Goal: Task Accomplishment & Management: Complete application form

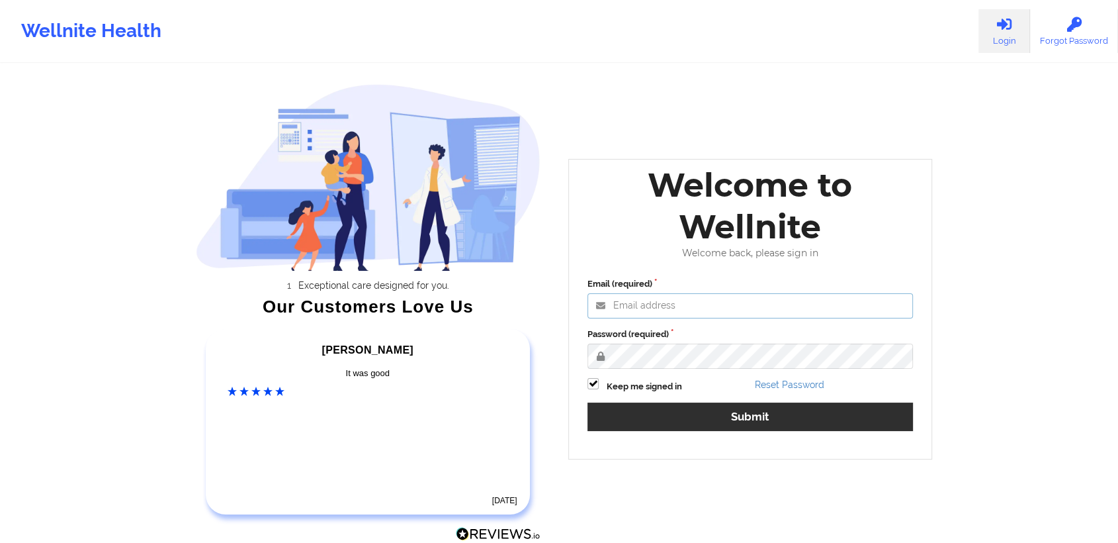
type input "[PERSON_NAME][EMAIL_ADDRESS][DOMAIN_NAME]"
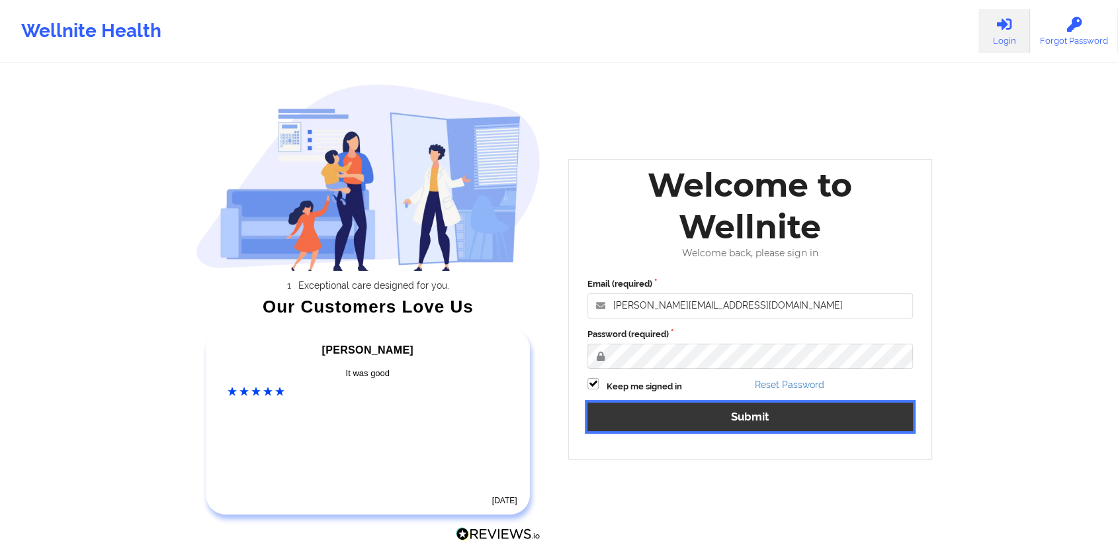
click at [674, 417] on button "Submit" at bounding box center [751, 416] width 326 height 28
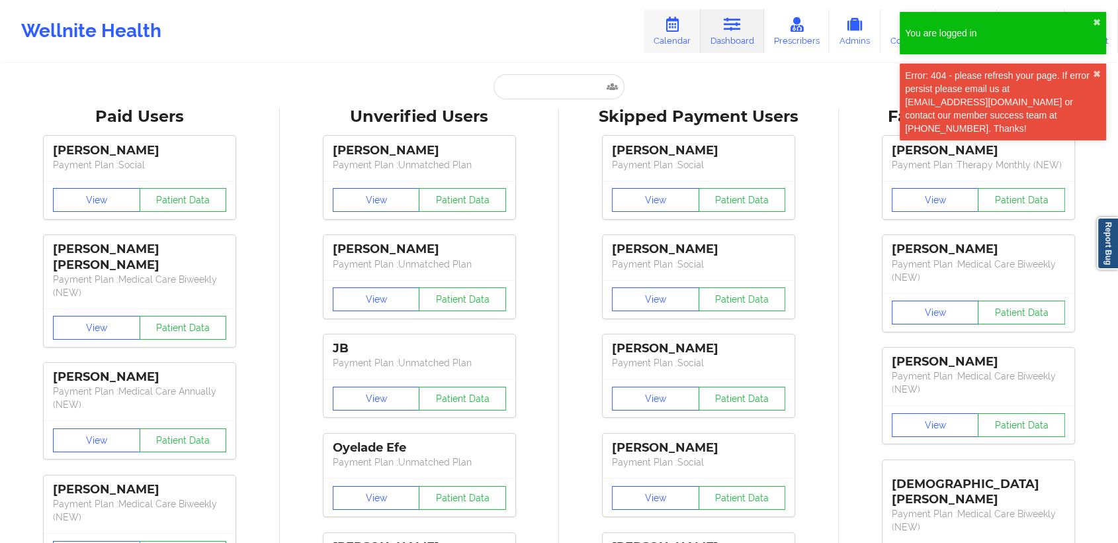
click at [683, 35] on link "Calendar" at bounding box center [672, 31] width 57 height 44
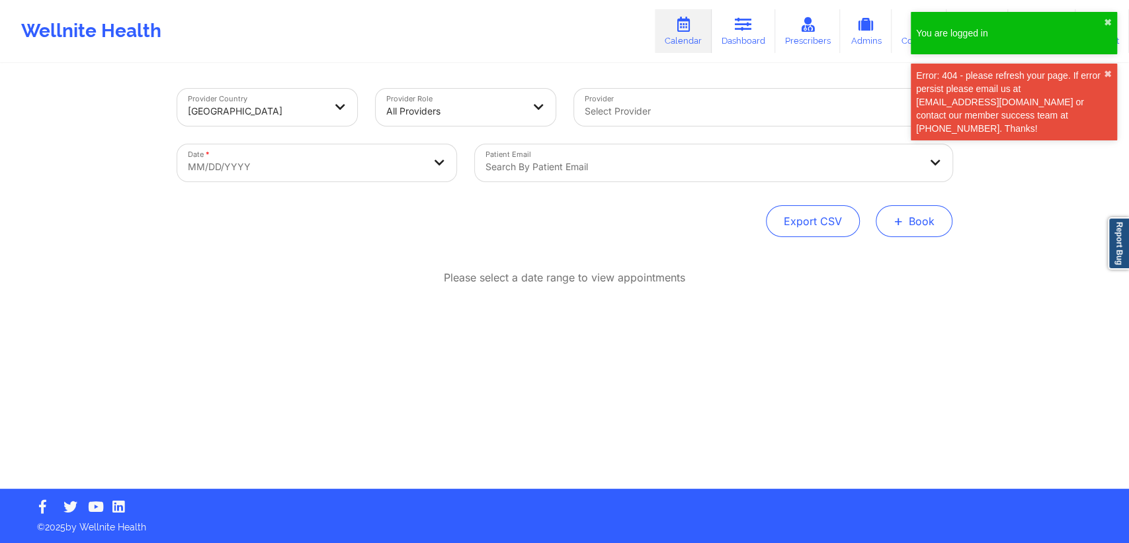
click at [929, 230] on button "+ Book" at bounding box center [914, 221] width 77 height 32
click at [888, 259] on button "Therapy Session" at bounding box center [891, 263] width 101 height 22
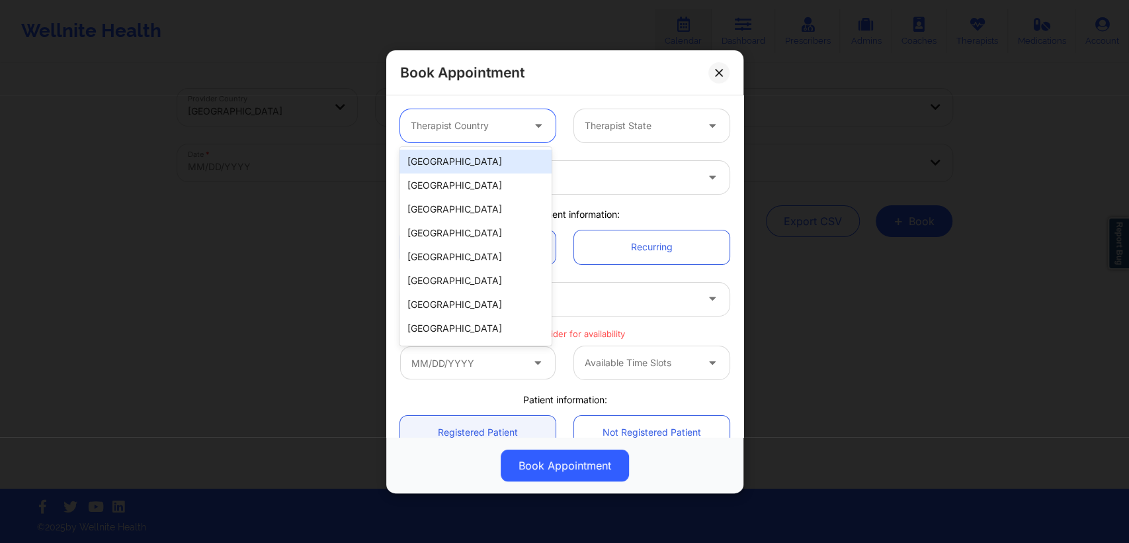
click at [482, 132] on div at bounding box center [467, 126] width 112 height 16
click at [469, 160] on div "[GEOGRAPHIC_DATA]" at bounding box center [476, 162] width 152 height 24
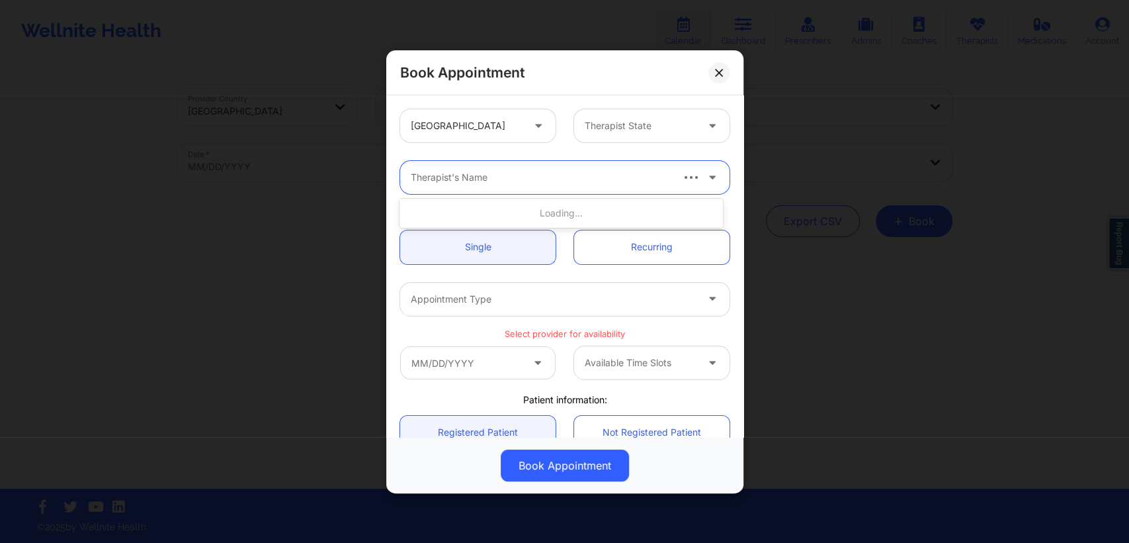
click at [477, 183] on div at bounding box center [540, 177] width 259 height 16
type input "kte"
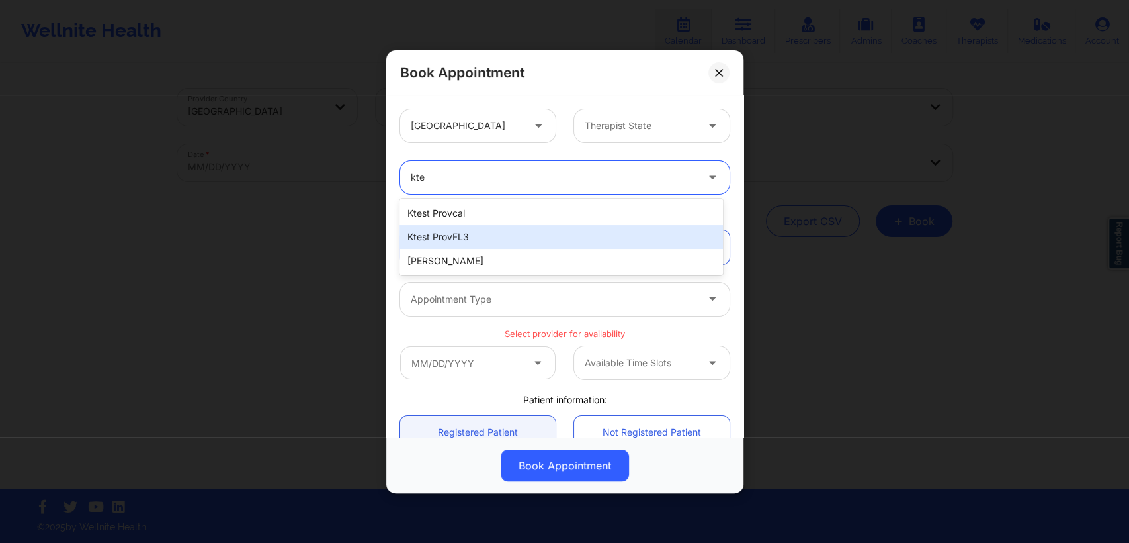
click at [461, 232] on div "ktest provFL3" at bounding box center [561, 237] width 323 height 24
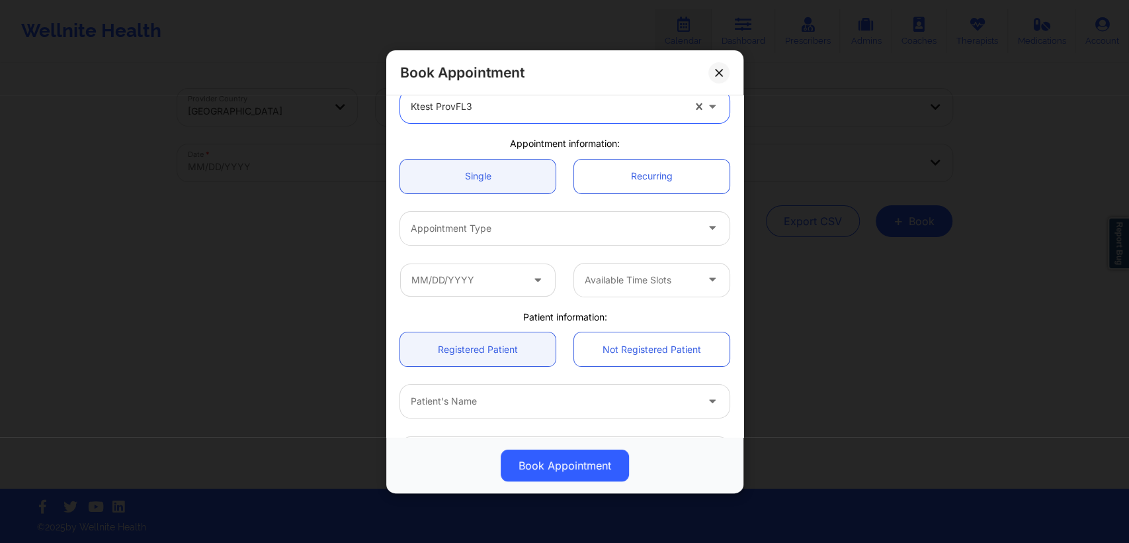
scroll to position [78, 0]
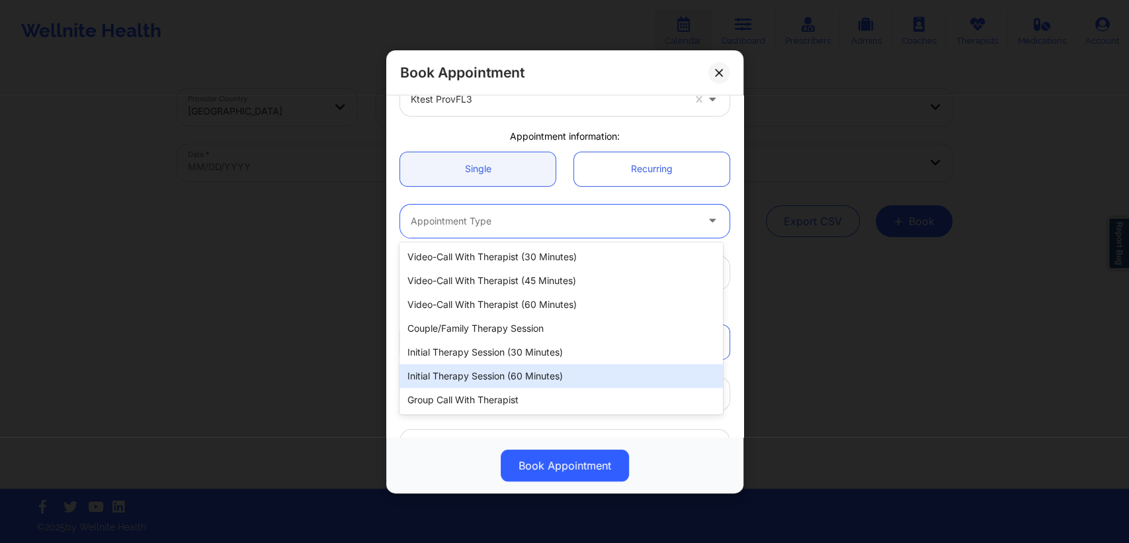
drag, startPoint x: 635, startPoint y: 218, endPoint x: 502, endPoint y: 374, distance: 205.5
click at [502, 374] on body "Wellnite Health Calendar Dashboard Prescribers Admins Coaches Therapists Medica…" at bounding box center [564, 271] width 1129 height 543
click at [502, 374] on div "Initial Therapy Session (60 minutes)" at bounding box center [561, 376] width 323 height 24
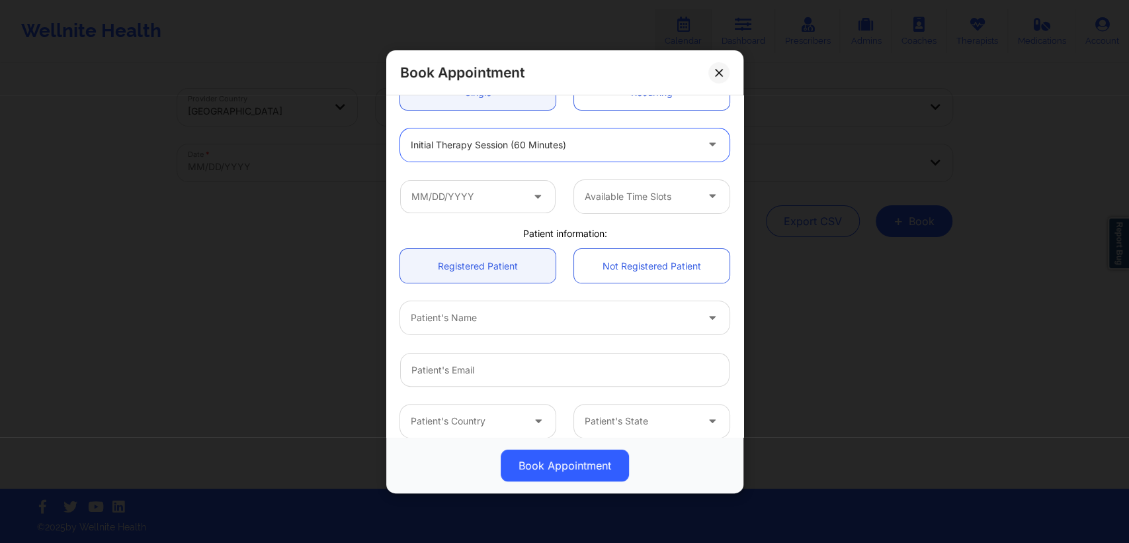
scroll to position [155, 0]
click at [540, 195] on icon at bounding box center [537, 192] width 13 height 11
click at [520, 196] on input "text" at bounding box center [477, 195] width 155 height 33
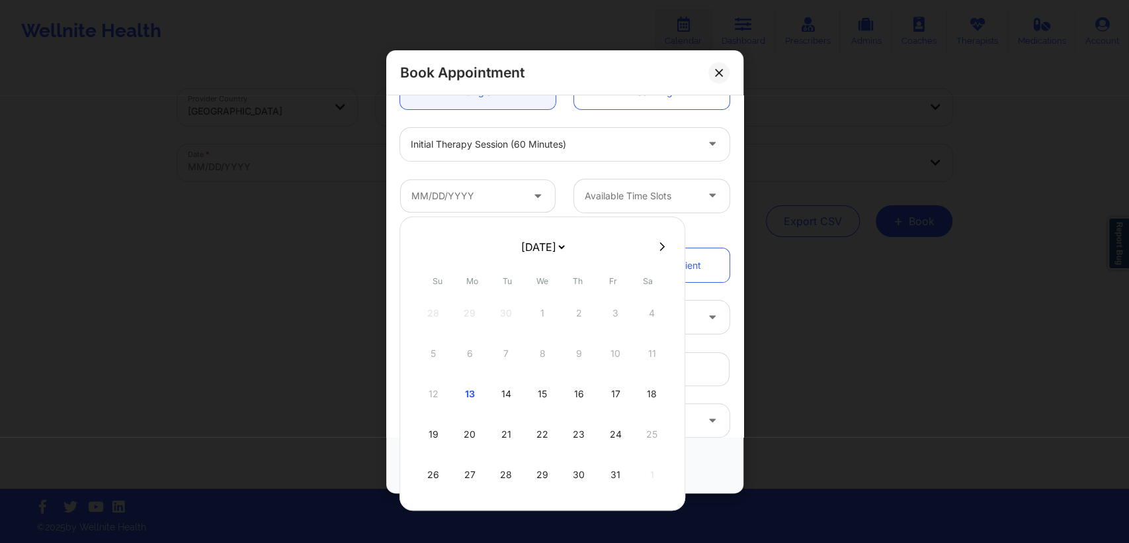
click at [660, 247] on icon at bounding box center [662, 246] width 5 height 10
select select "2025-10"
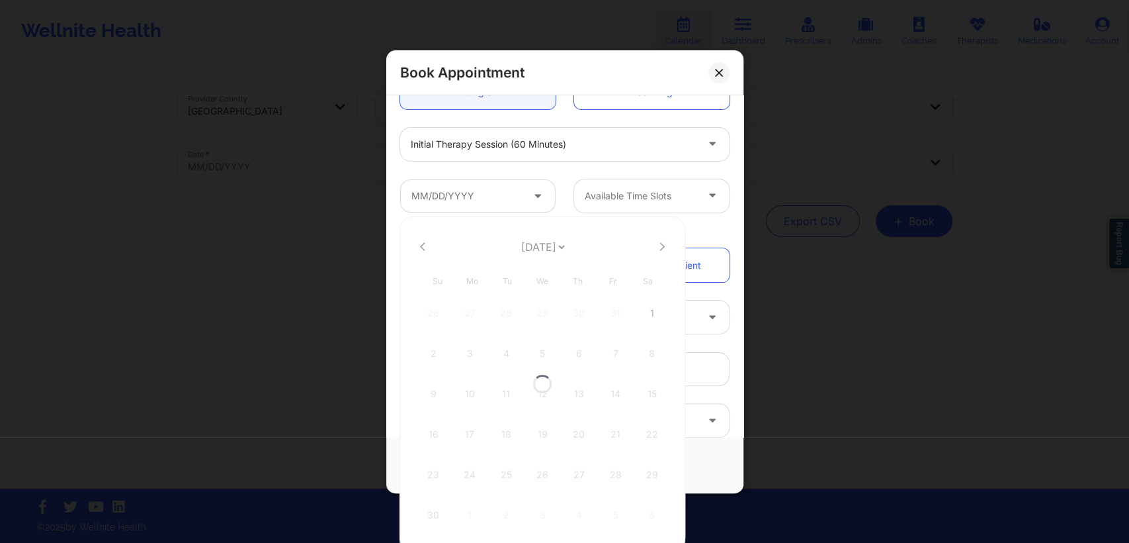
click at [656, 247] on div at bounding box center [543, 383] width 286 height 334
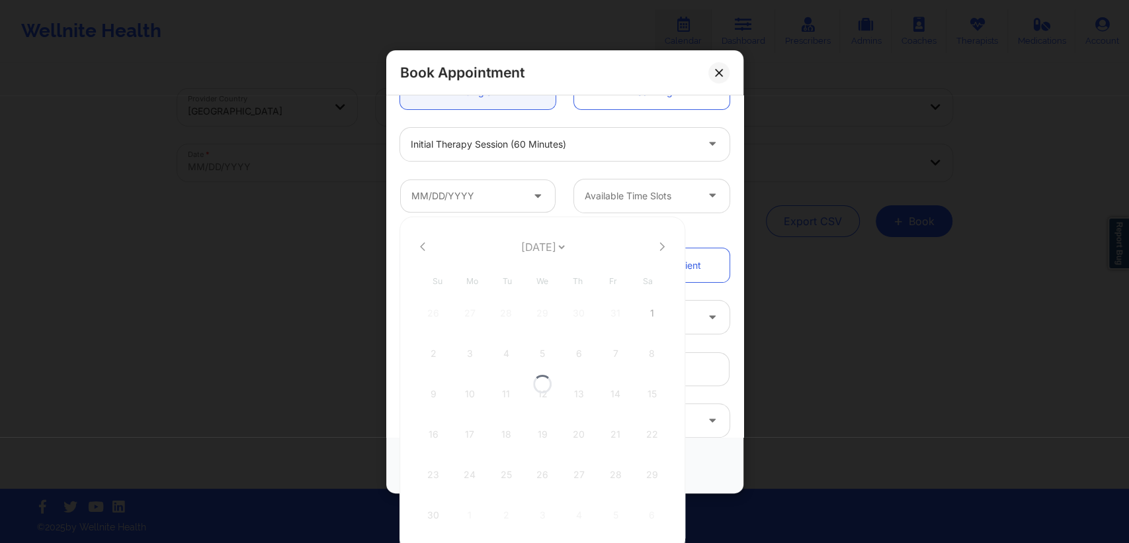
click at [656, 247] on div at bounding box center [543, 383] width 286 height 334
select select "2025-10"
click at [660, 247] on icon at bounding box center [662, 246] width 5 height 10
select select "2025-11"
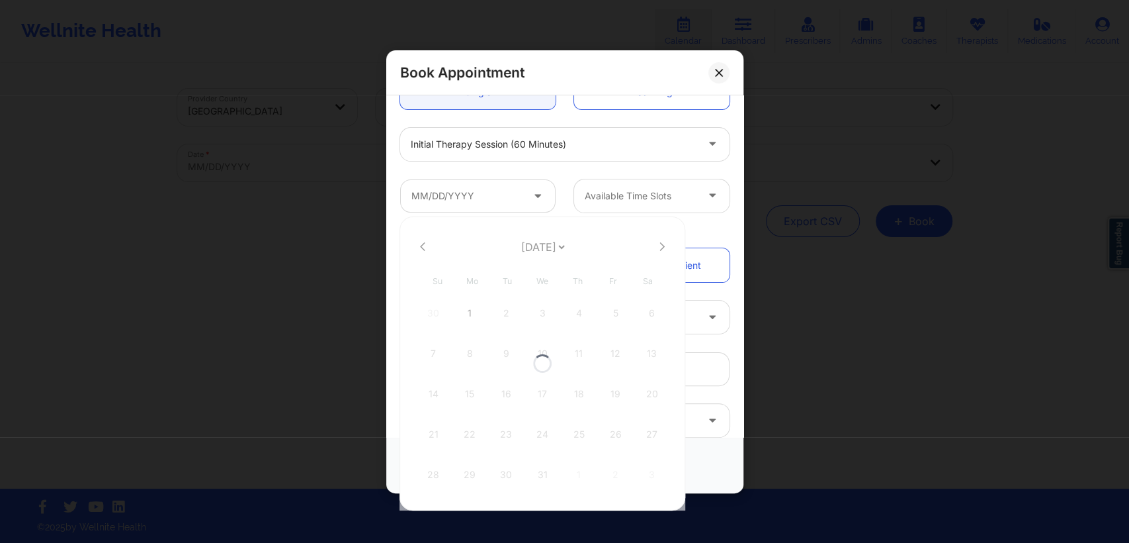
click at [656, 247] on div at bounding box center [543, 363] width 286 height 294
select select "2025-11"
click at [567, 247] on select "[DATE] [DATE] [DATE] [DATE] [DATE] [DATE] [DATE] [DATE] [DATE] [DATE] [DATE] [D…" at bounding box center [543, 247] width 48 height 26
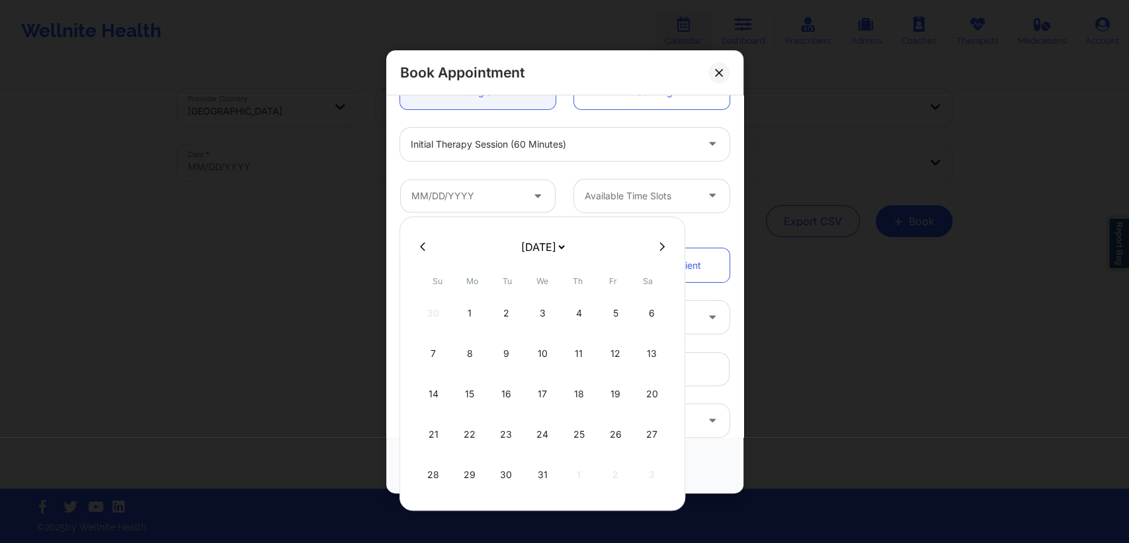
select select "2026-8"
click at [633, 244] on form "[DATE] [DATE] [DATE] [DATE] [DATE] [DATE] [DATE] [DATE] [DATE] [DATE] [DATE] [D…" at bounding box center [543, 247] width 214 height 26
click at [541, 472] on div "30" at bounding box center [542, 474] width 33 height 37
type input "[DATE]"
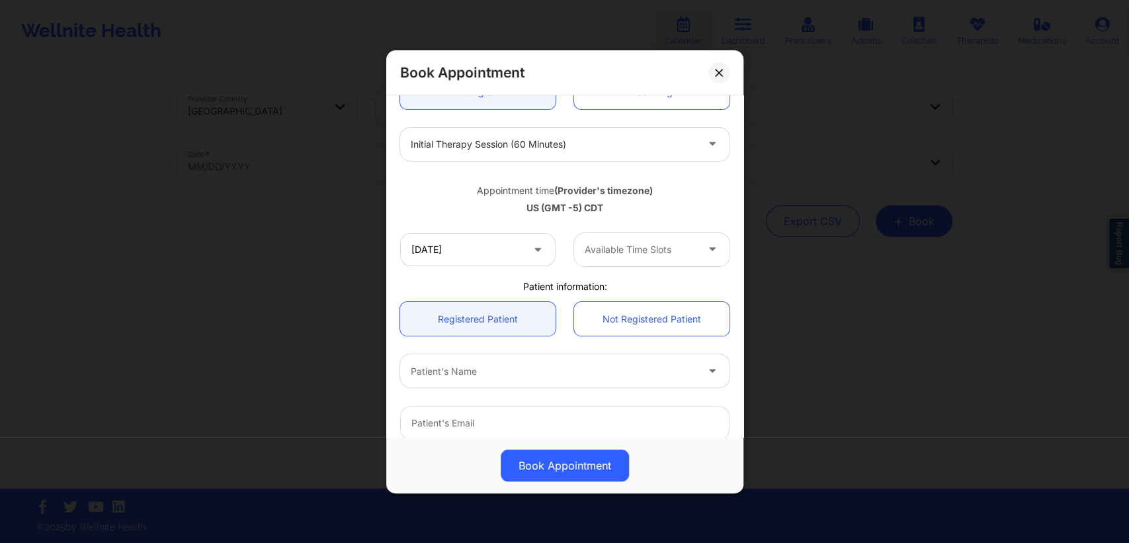
scroll to position [227, 0]
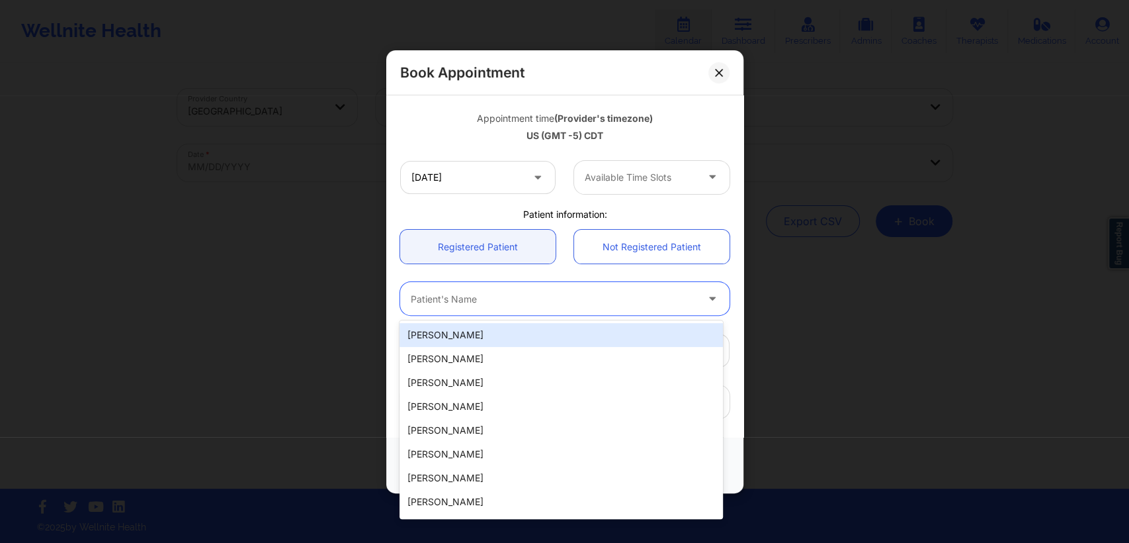
click at [699, 284] on div at bounding box center [714, 298] width 32 height 33
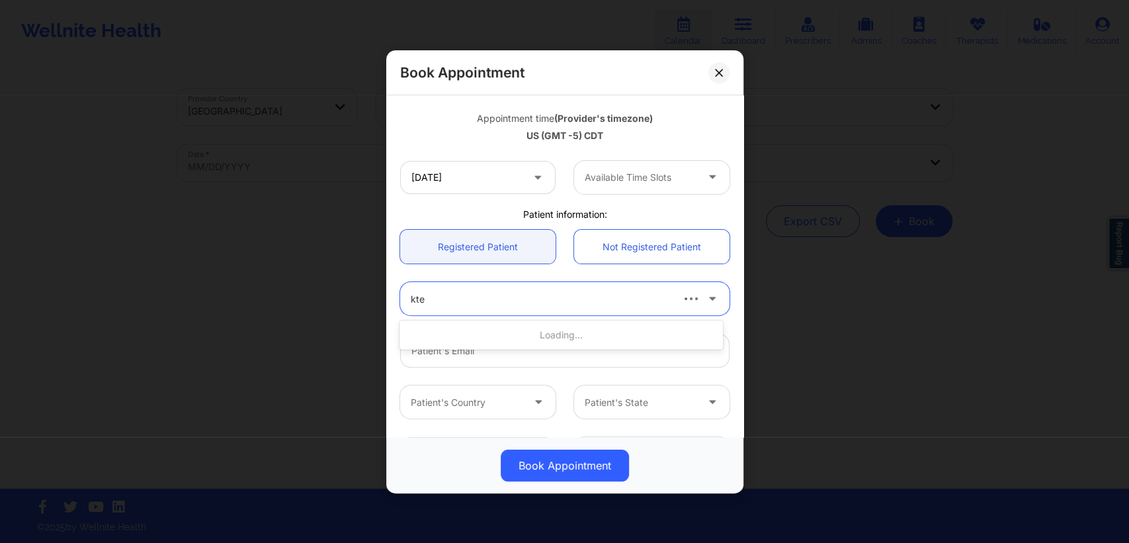
type input "ktes"
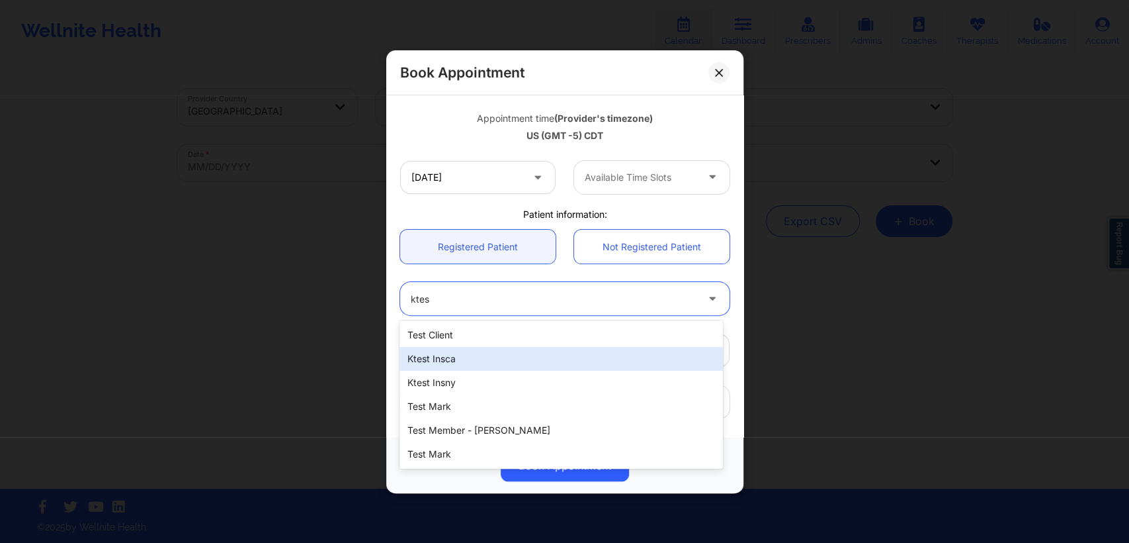
click at [539, 357] on div "ktest insca" at bounding box center [561, 359] width 323 height 24
type input "[EMAIL_ADDRESS][DOMAIN_NAME]"
type input "[PHONE_NUMBER]"
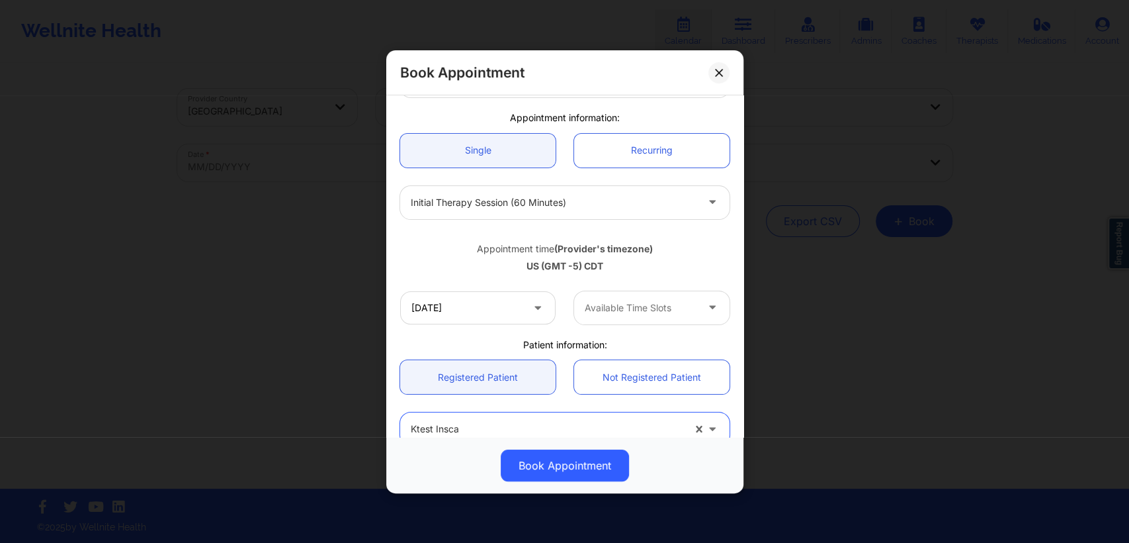
scroll to position [275, 0]
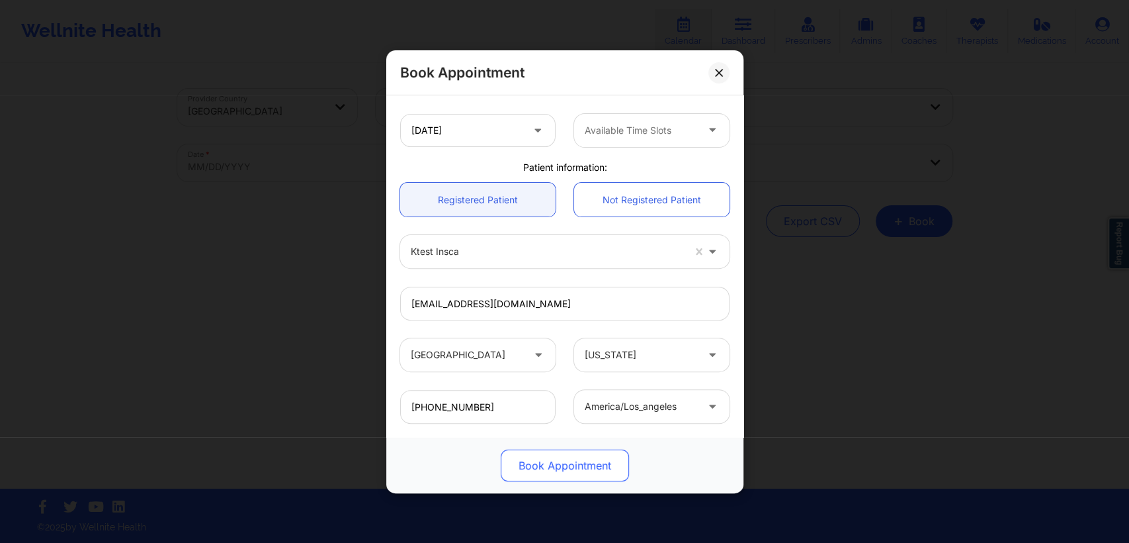
click at [564, 461] on button "Book Appointment" at bounding box center [565, 465] width 128 height 32
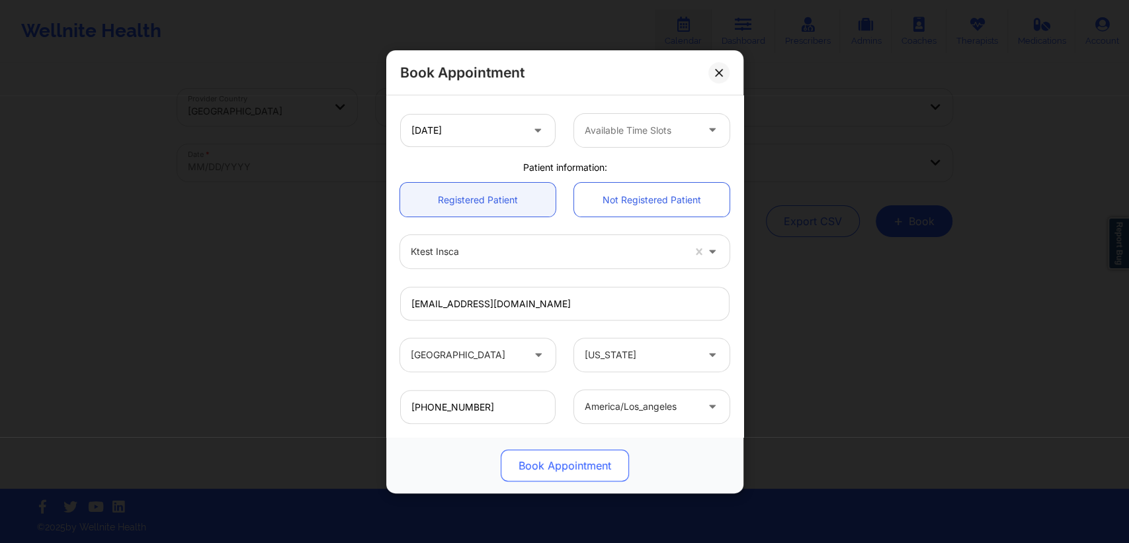
click at [564, 461] on button "Book Appointment" at bounding box center [565, 465] width 128 height 32
click at [564, 468] on button "Book Appointment" at bounding box center [565, 465] width 128 height 32
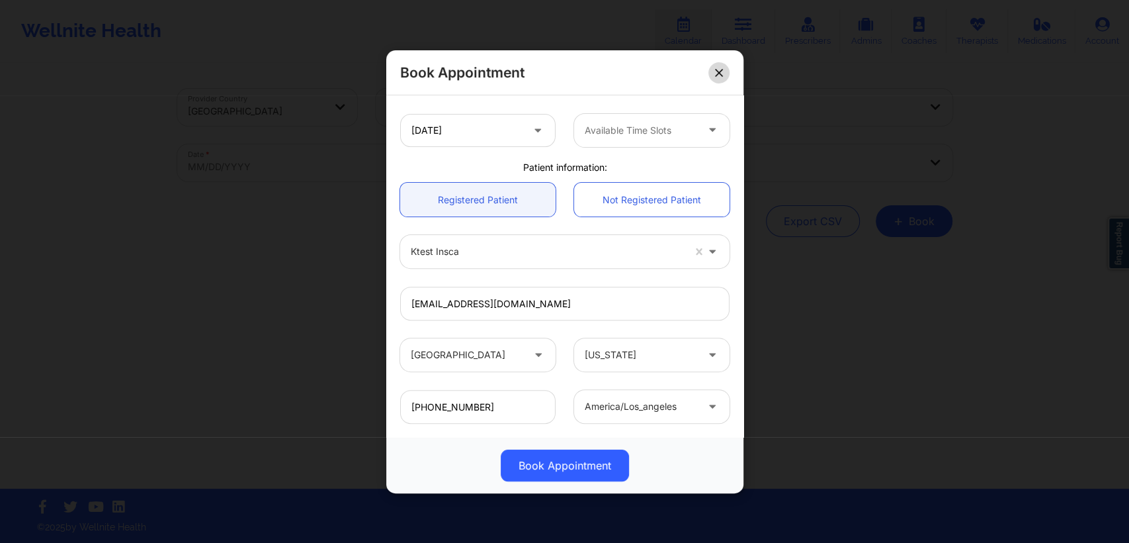
click at [713, 73] on button at bounding box center [719, 72] width 21 height 21
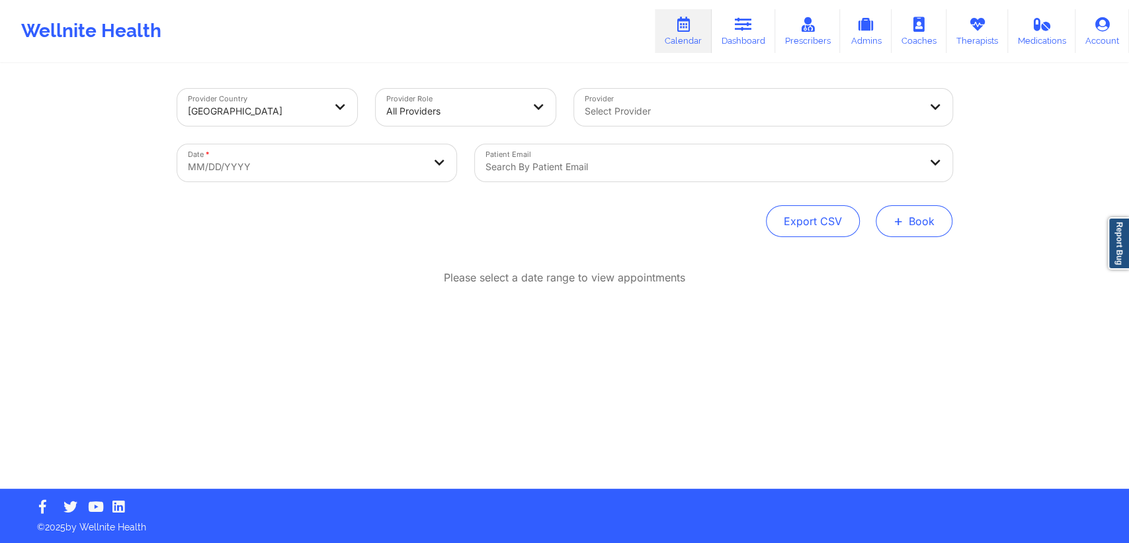
click at [919, 224] on button "+ Book" at bounding box center [914, 221] width 77 height 32
click at [857, 249] on div "Therapy Session Doctor Consultation" at bounding box center [891, 273] width 121 height 60
click at [863, 260] on button "Therapy Session" at bounding box center [891, 263] width 101 height 22
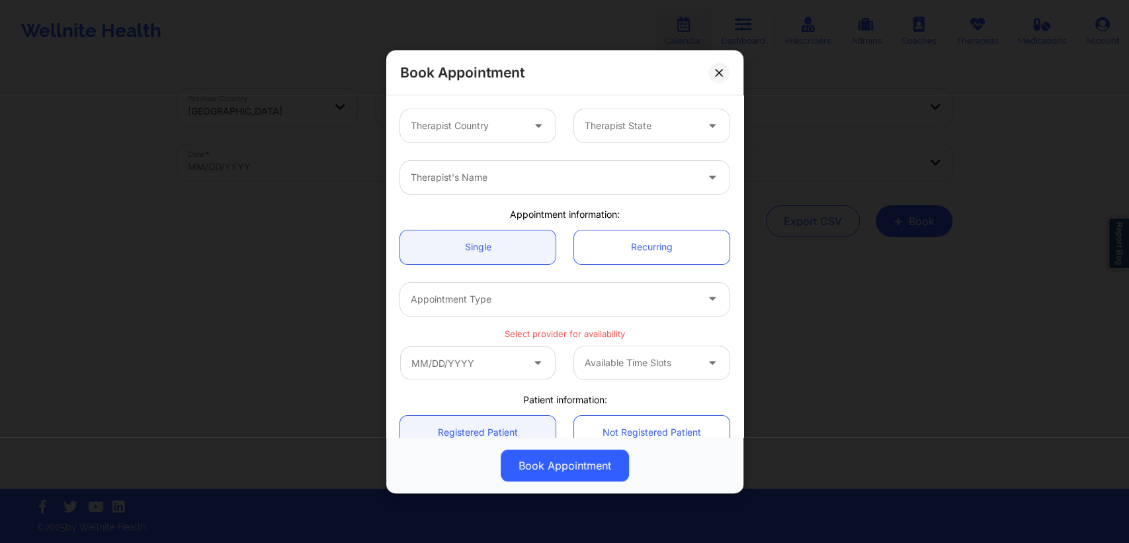
scroll to position [0, 0]
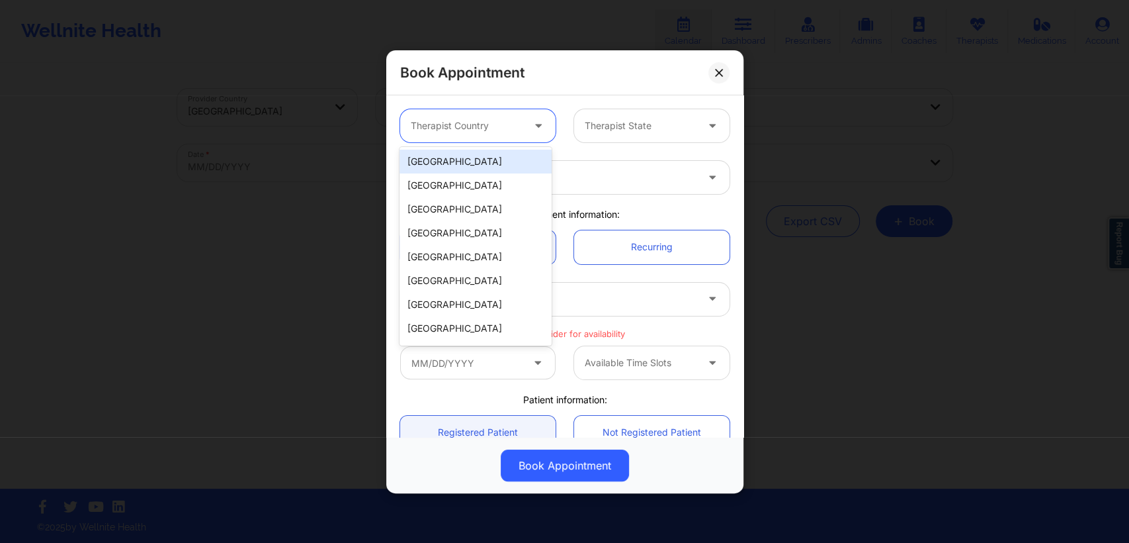
click at [515, 140] on div "Therapist Country" at bounding box center [462, 125] width 124 height 33
click at [483, 167] on div "[GEOGRAPHIC_DATA]" at bounding box center [476, 162] width 152 height 24
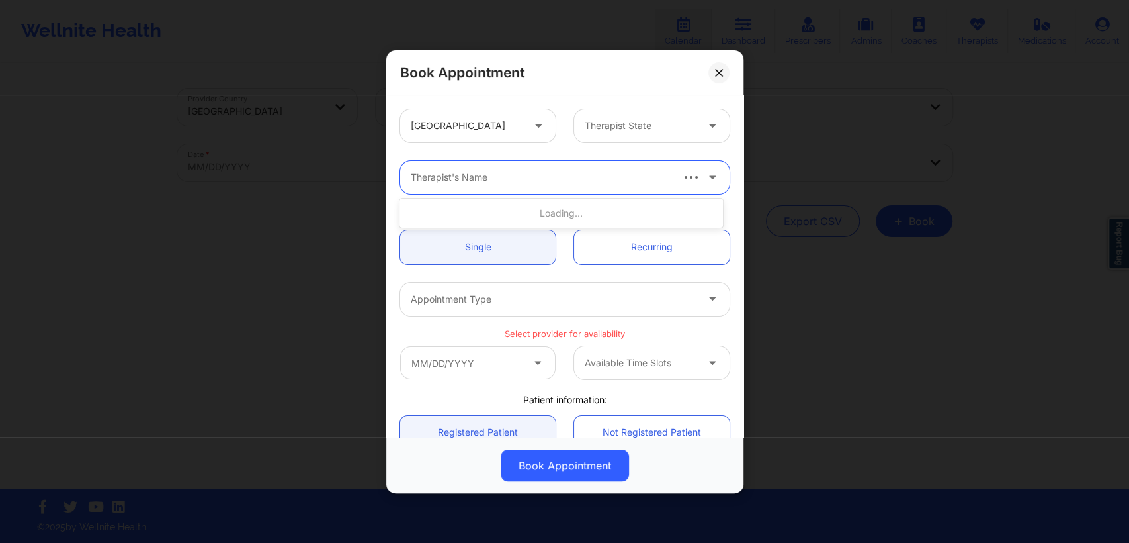
click at [512, 191] on div "Therapist's Name" at bounding box center [535, 177] width 271 height 33
type input "ktes"
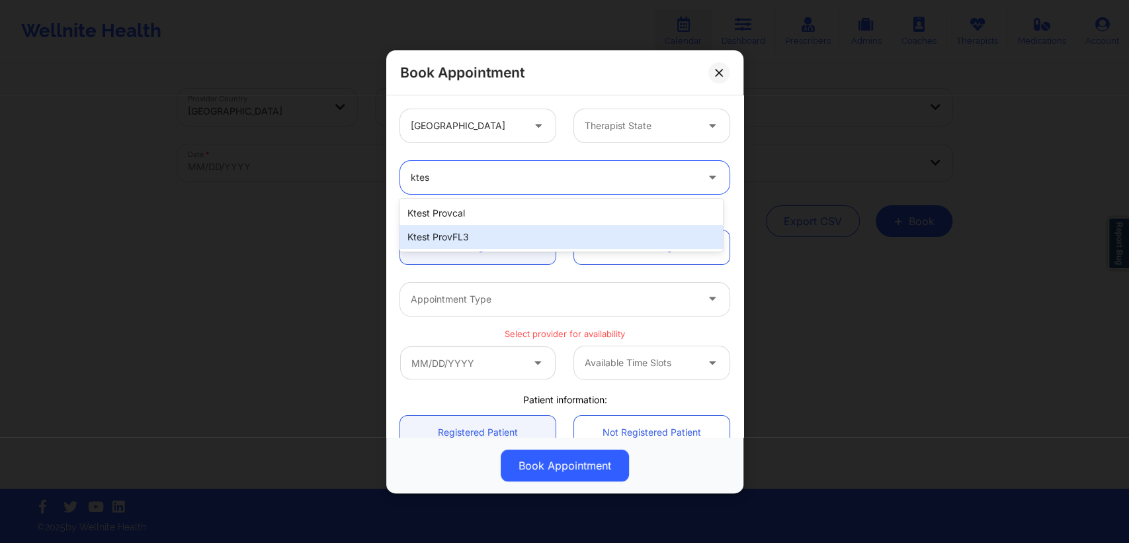
click at [505, 241] on div "ktest provFL3" at bounding box center [561, 237] width 323 height 24
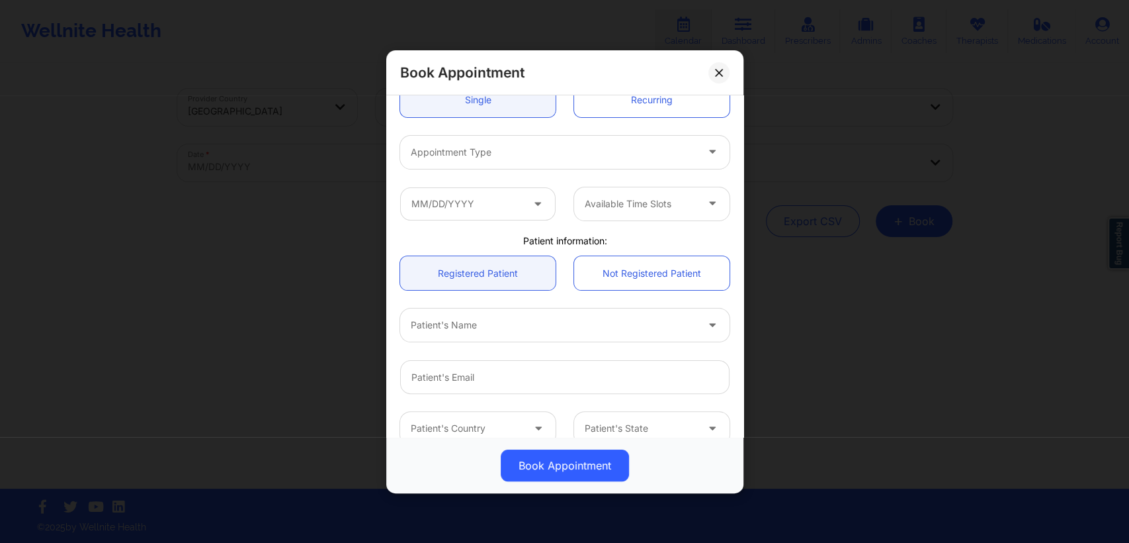
scroll to position [148, 0]
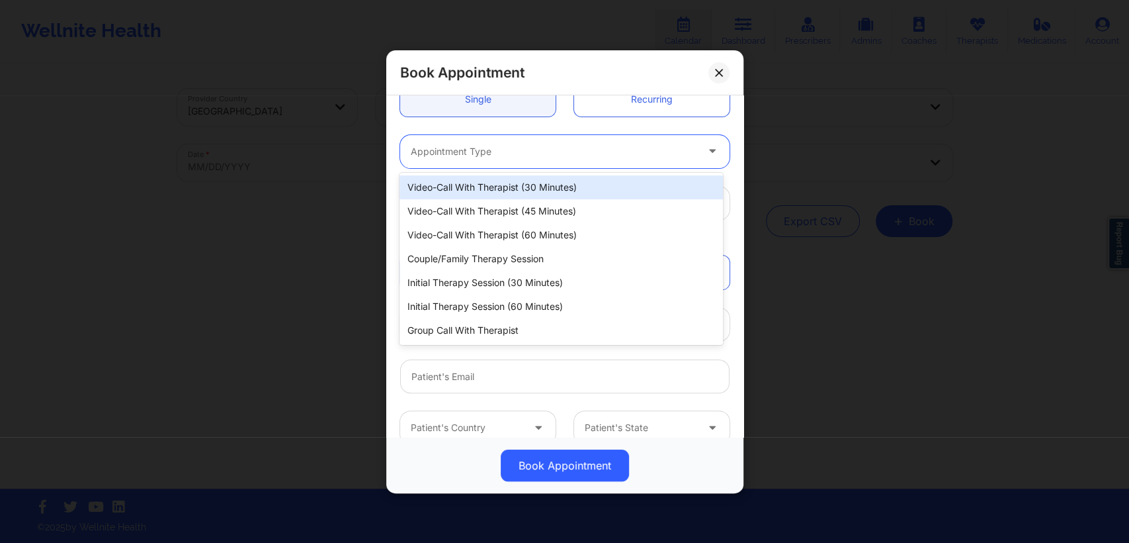
click at [550, 152] on div at bounding box center [554, 151] width 286 height 16
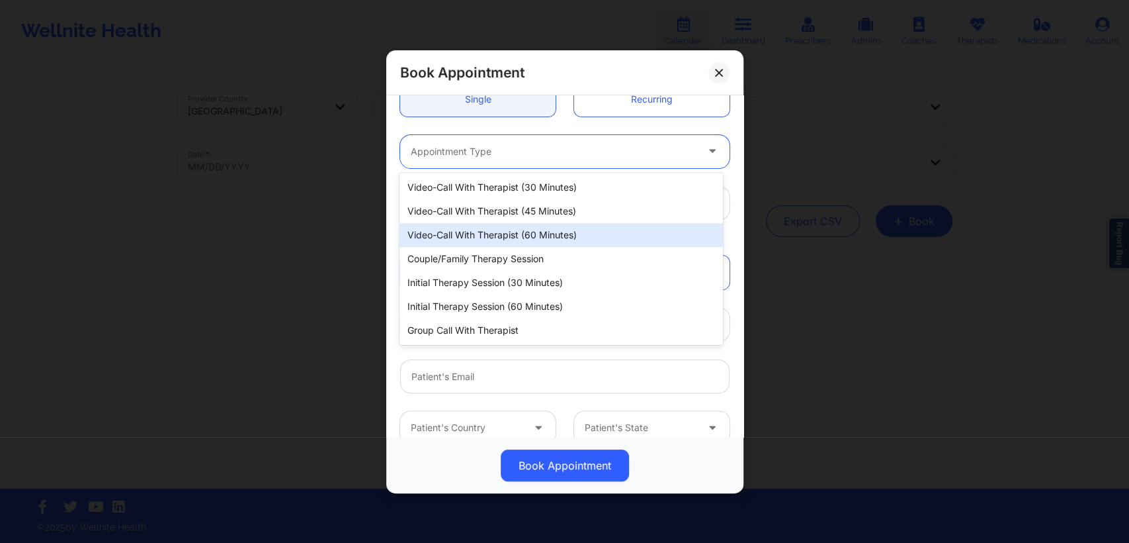
click at [500, 241] on div "Video-Call with Therapist (60 minutes)" at bounding box center [561, 235] width 323 height 24
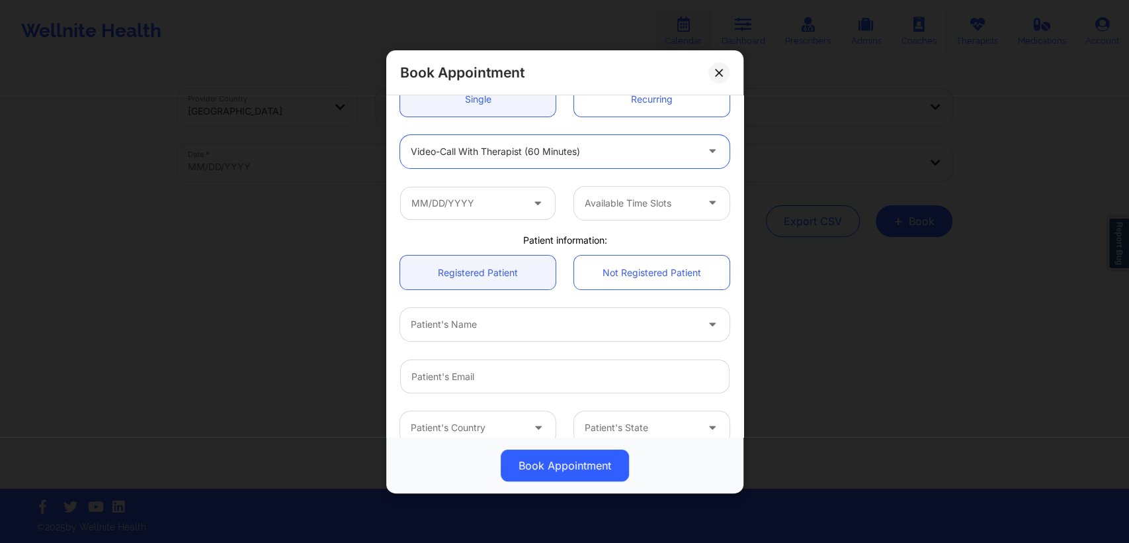
scroll to position [208, 0]
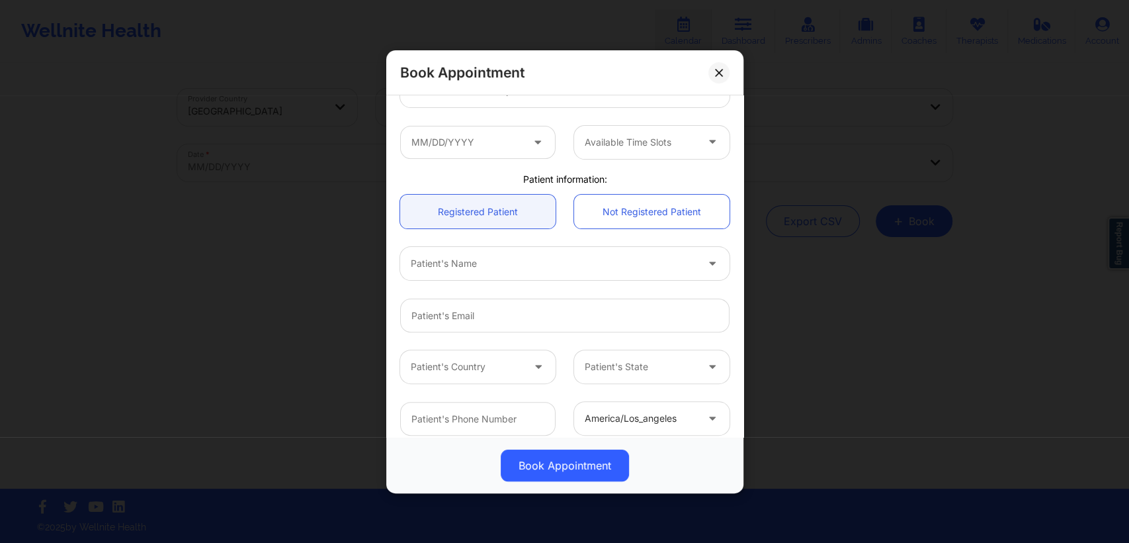
click at [531, 144] on span at bounding box center [539, 142] width 16 height 17
click at [535, 145] on icon at bounding box center [537, 139] width 13 height 11
click at [524, 141] on input "text" at bounding box center [477, 141] width 155 height 33
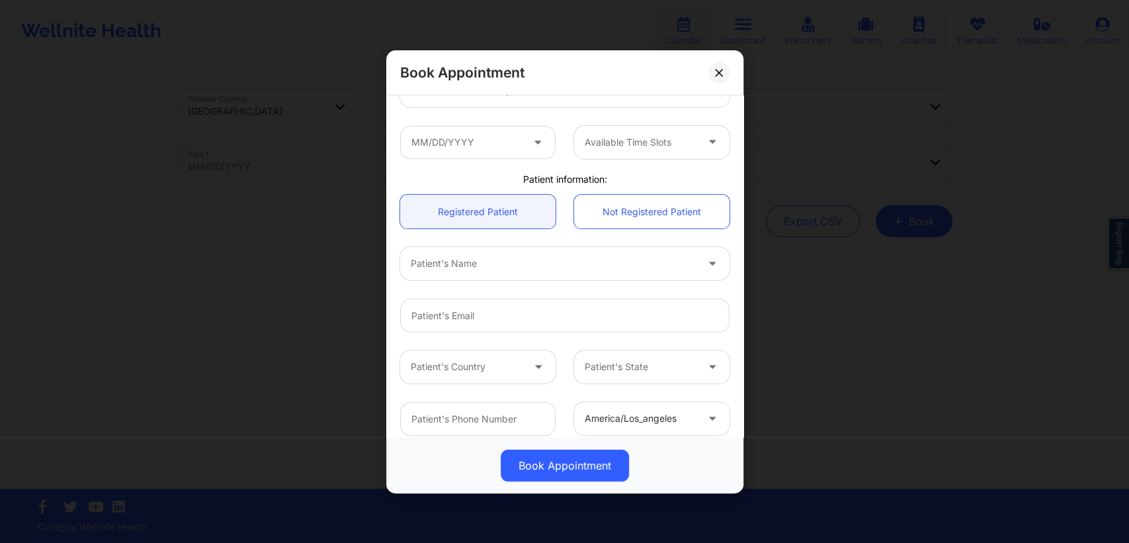
click at [533, 144] on icon at bounding box center [537, 139] width 13 height 11
click at [536, 139] on icon at bounding box center [537, 139] width 13 height 11
click at [505, 138] on input "text" at bounding box center [477, 141] width 155 height 33
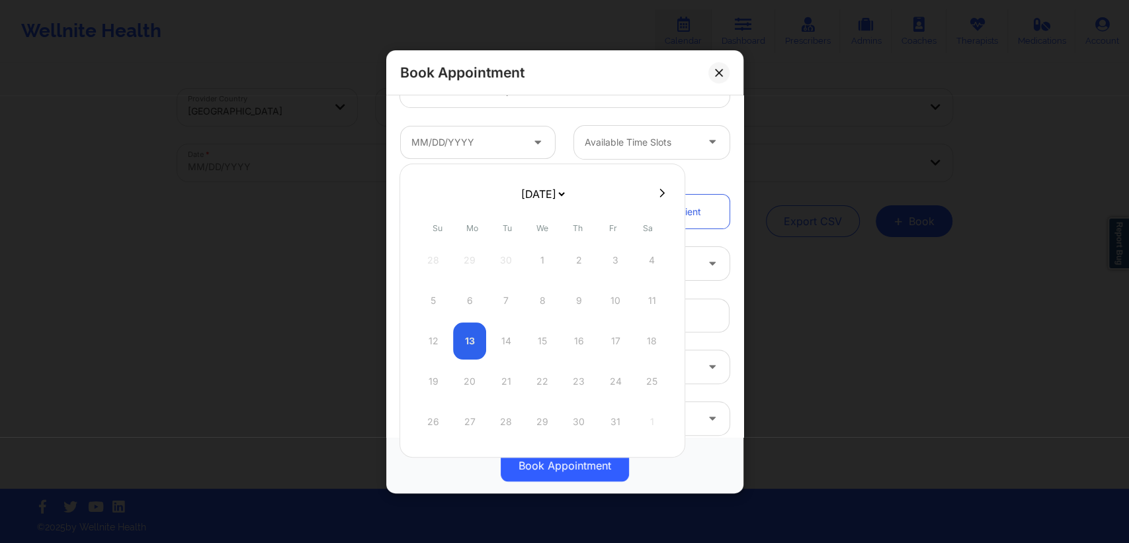
click at [662, 193] on button at bounding box center [662, 192] width 13 height 11
select select "2025-10"
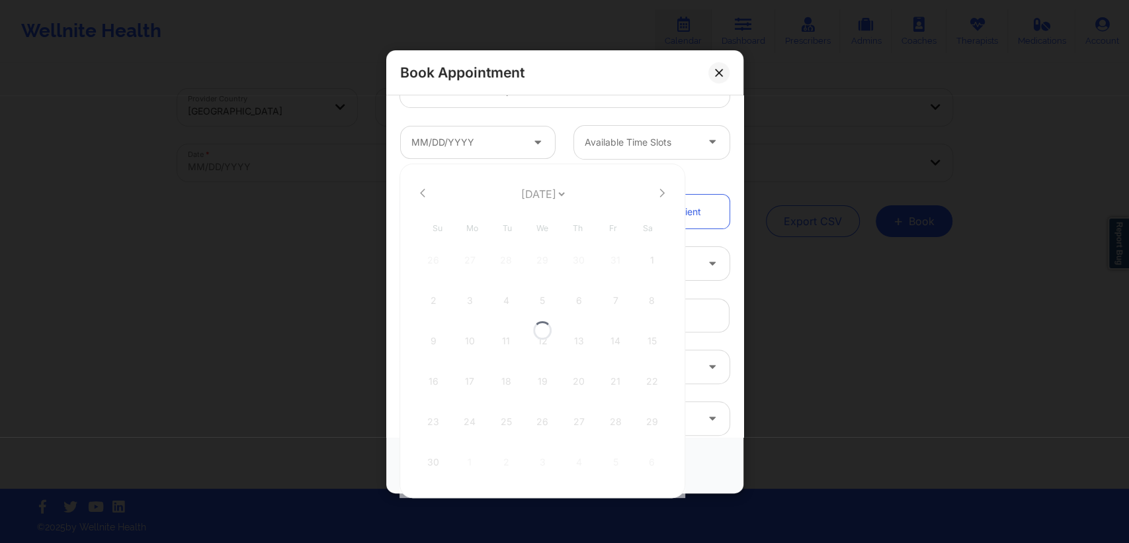
click at [662, 193] on div at bounding box center [543, 330] width 286 height 334
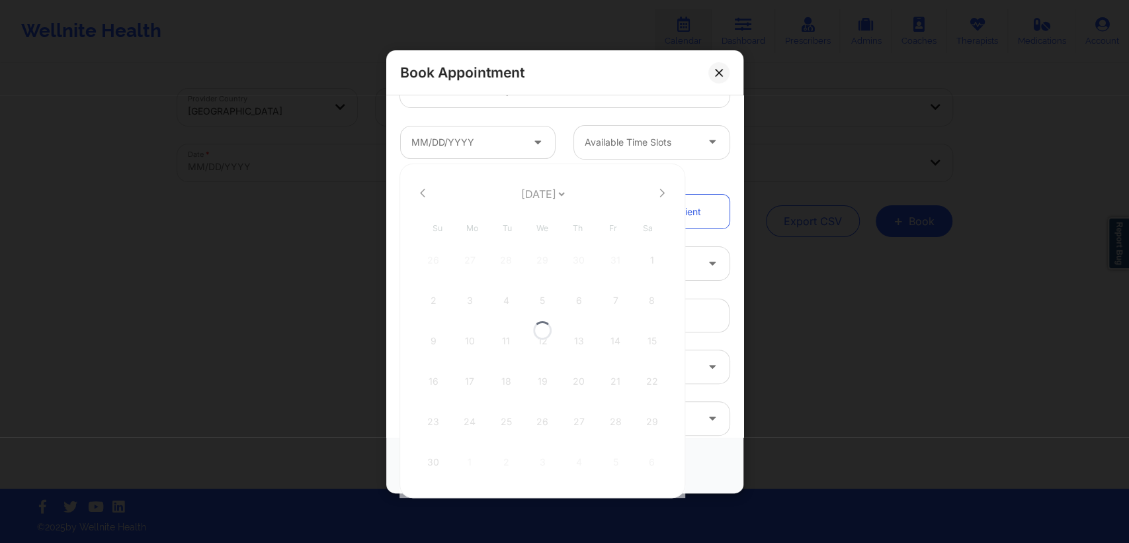
click at [662, 193] on div at bounding box center [543, 330] width 286 height 334
select select "2025-10"
click at [660, 193] on icon at bounding box center [662, 193] width 5 height 10
select select "2025-11"
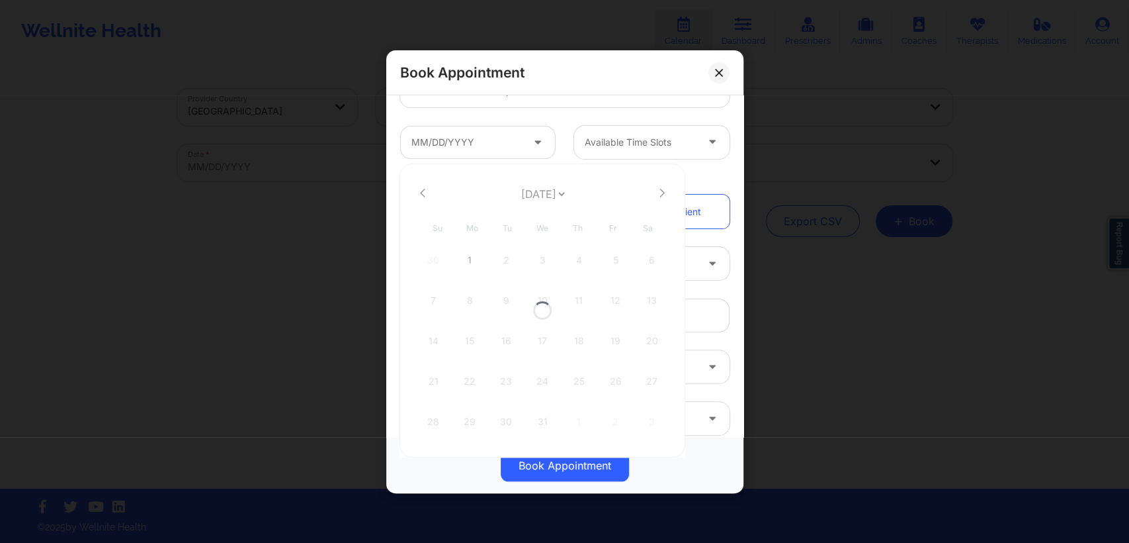
click at [657, 193] on div at bounding box center [543, 310] width 286 height 294
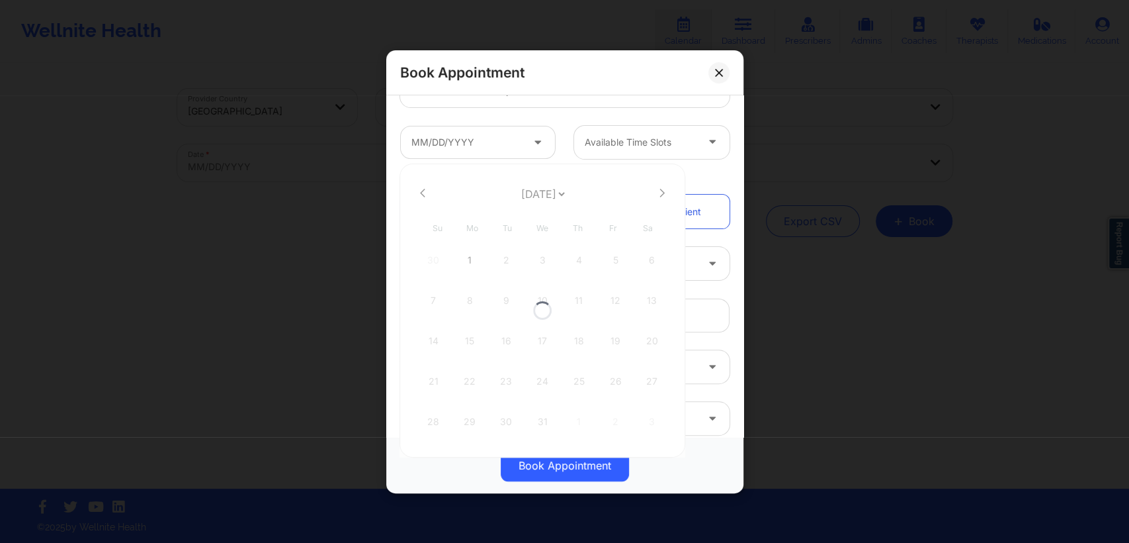
select select "2025-11"
click at [660, 193] on icon at bounding box center [662, 193] width 5 height 10
select select "2026-0"
click at [660, 193] on icon at bounding box center [662, 193] width 5 height 10
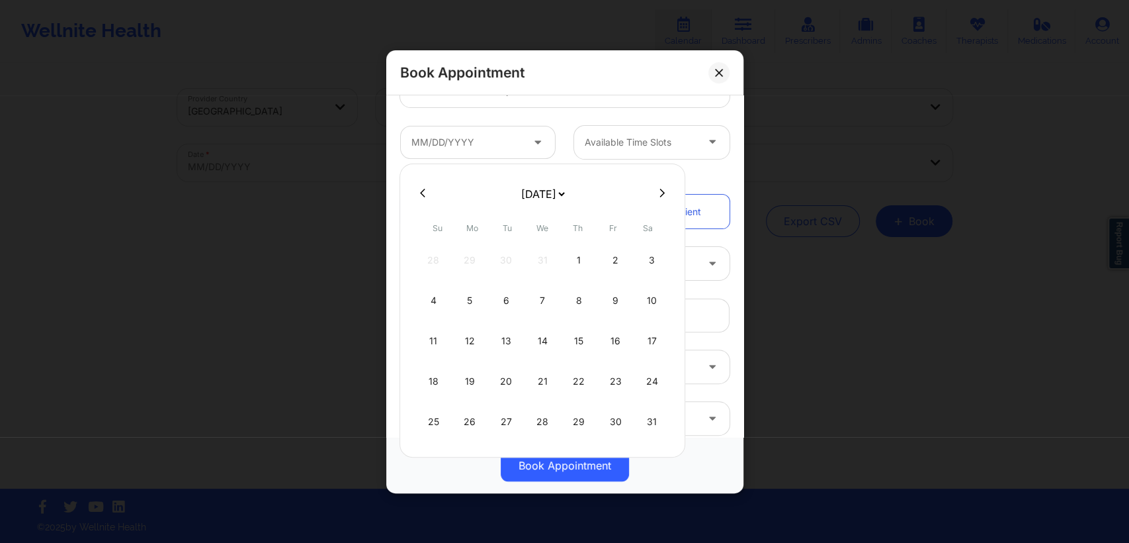
select select "2026-1"
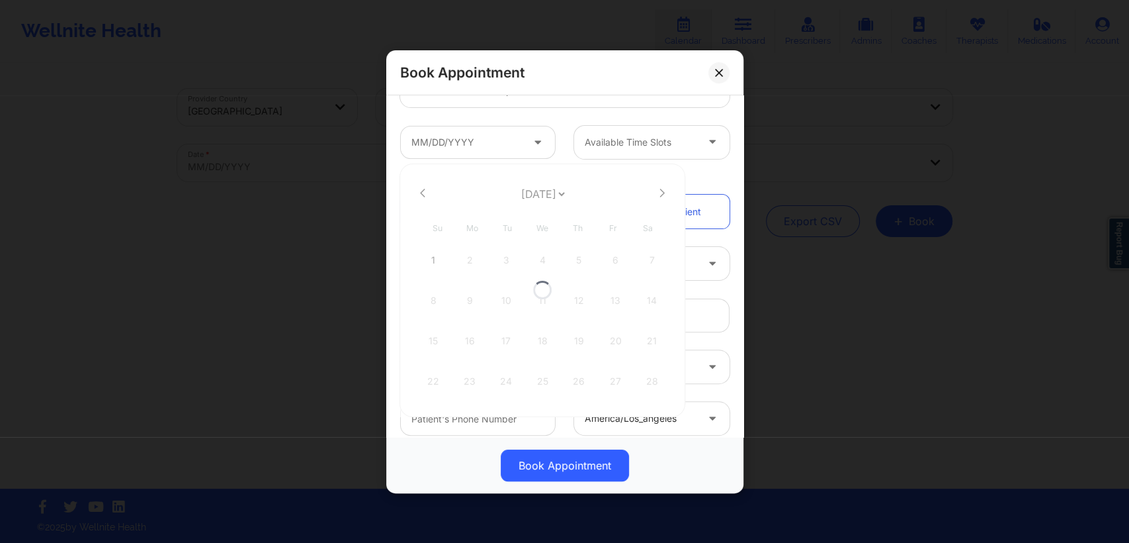
select select "2026-1"
click at [660, 193] on icon at bounding box center [662, 193] width 5 height 10
select select "2026-2"
click at [657, 193] on div at bounding box center [543, 310] width 286 height 294
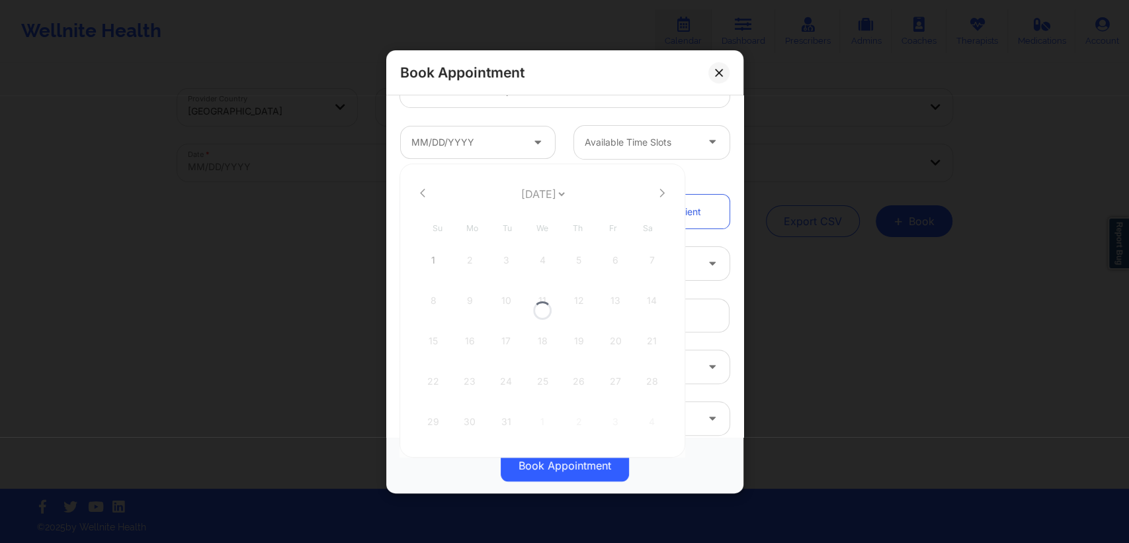
click at [657, 193] on div at bounding box center [543, 310] width 286 height 294
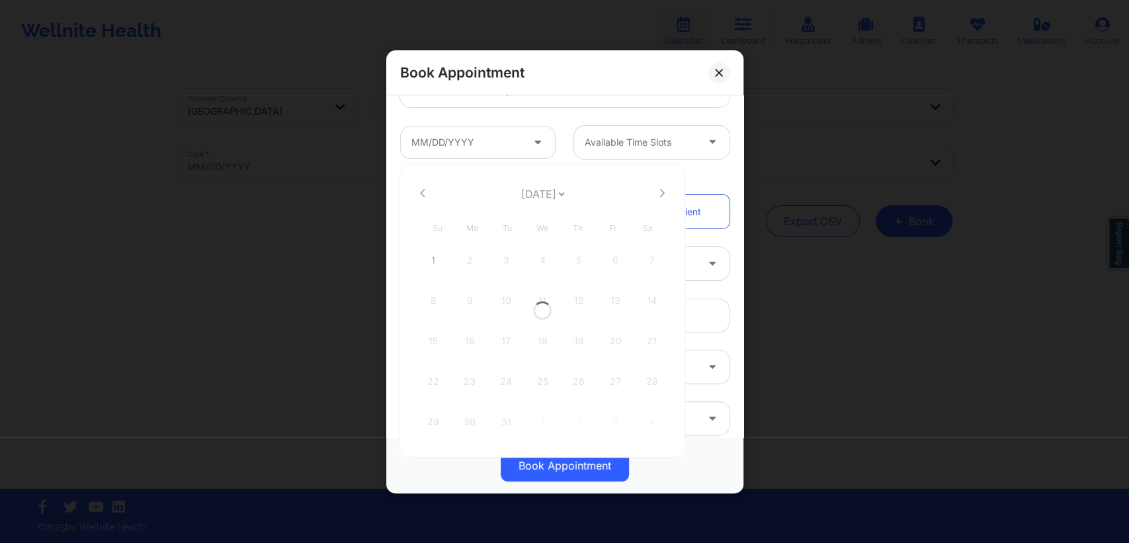
click at [657, 193] on div at bounding box center [543, 310] width 286 height 294
select select "2026-2"
click at [660, 194] on icon at bounding box center [662, 193] width 5 height 10
select select "2026-3"
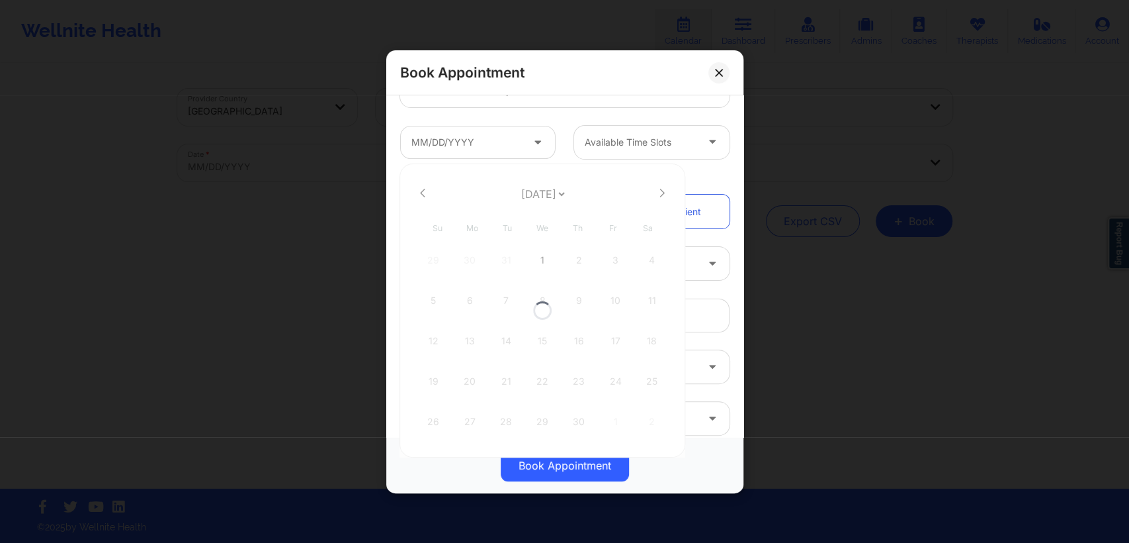
select select "2026-3"
click at [660, 194] on icon at bounding box center [662, 193] width 5 height 10
select select "2026-4"
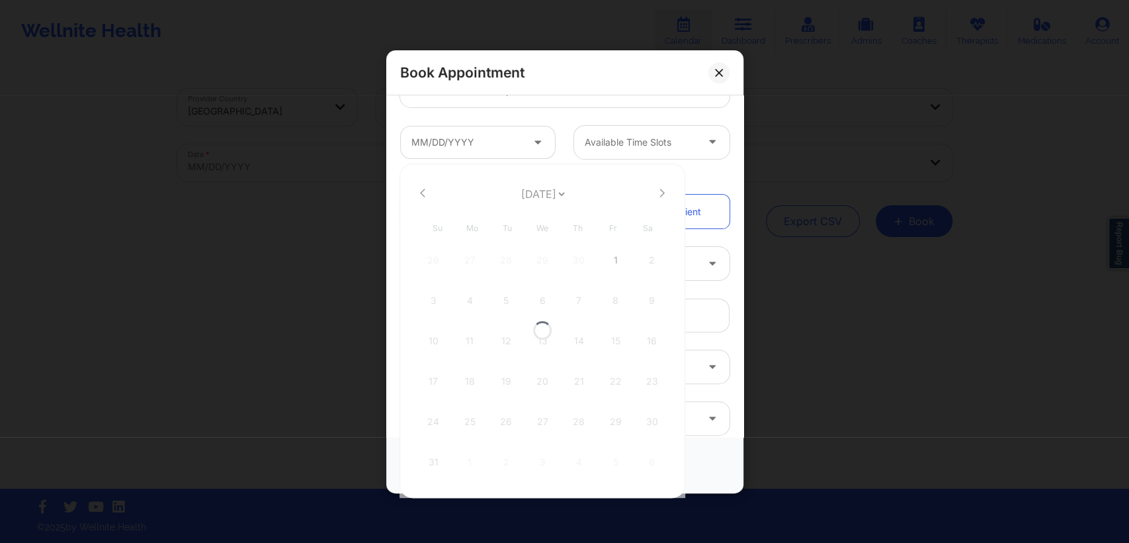
select select "2026-4"
click at [660, 194] on icon at bounding box center [662, 193] width 5 height 10
select select "2026-5"
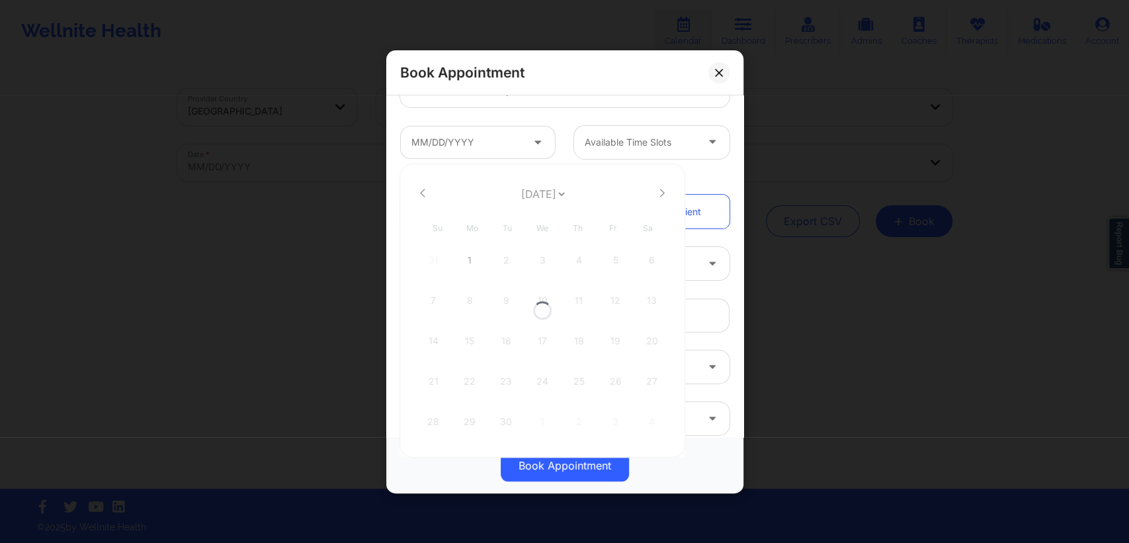
select select "2026-5"
click at [660, 194] on icon at bounding box center [662, 193] width 5 height 10
select select "2026-6"
click at [660, 194] on icon at bounding box center [662, 193] width 5 height 10
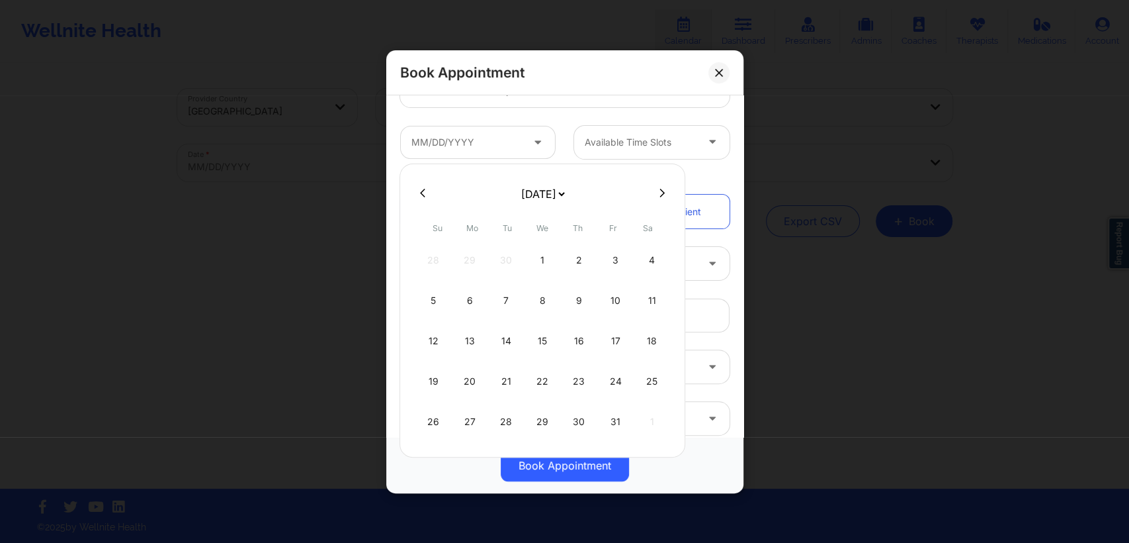
select select "2026-7"
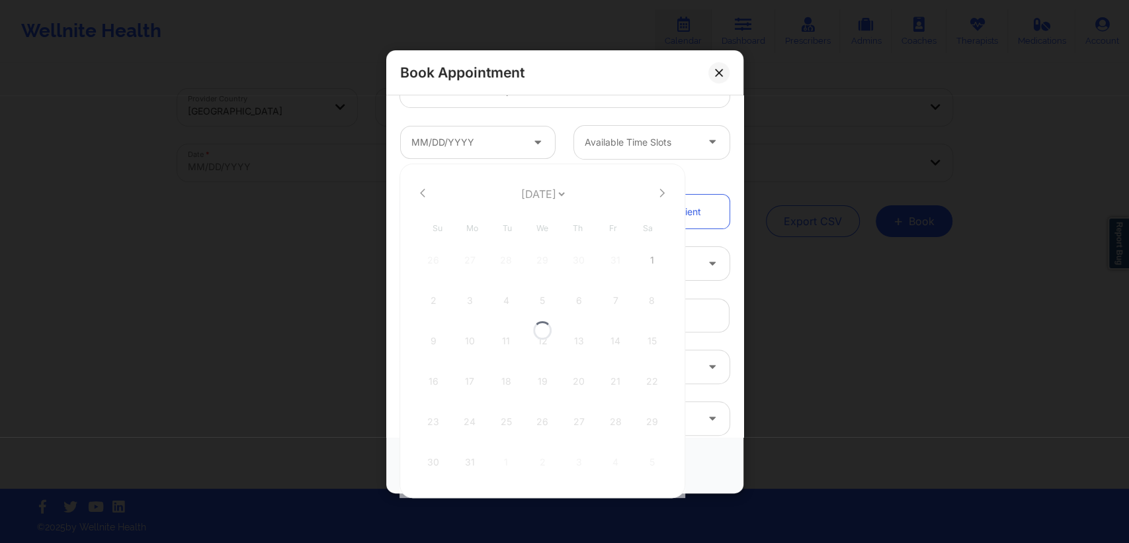
select select "2026-7"
click at [660, 194] on icon at bounding box center [662, 193] width 5 height 10
select select "2026-8"
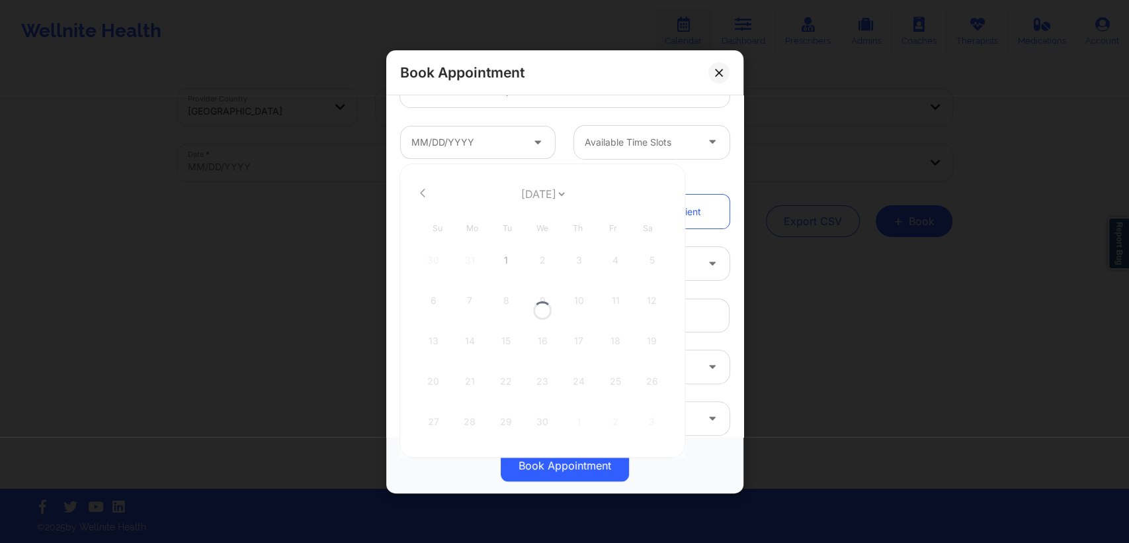
select select "2026-8"
click at [509, 342] on div "15" at bounding box center [506, 340] width 33 height 37
type input "[DATE]"
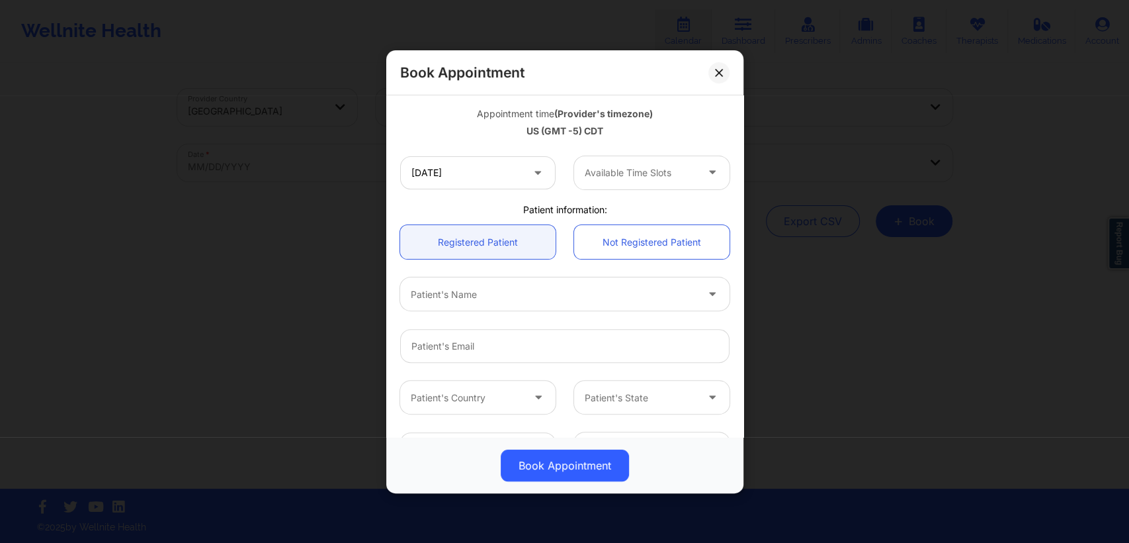
scroll to position [232, 0]
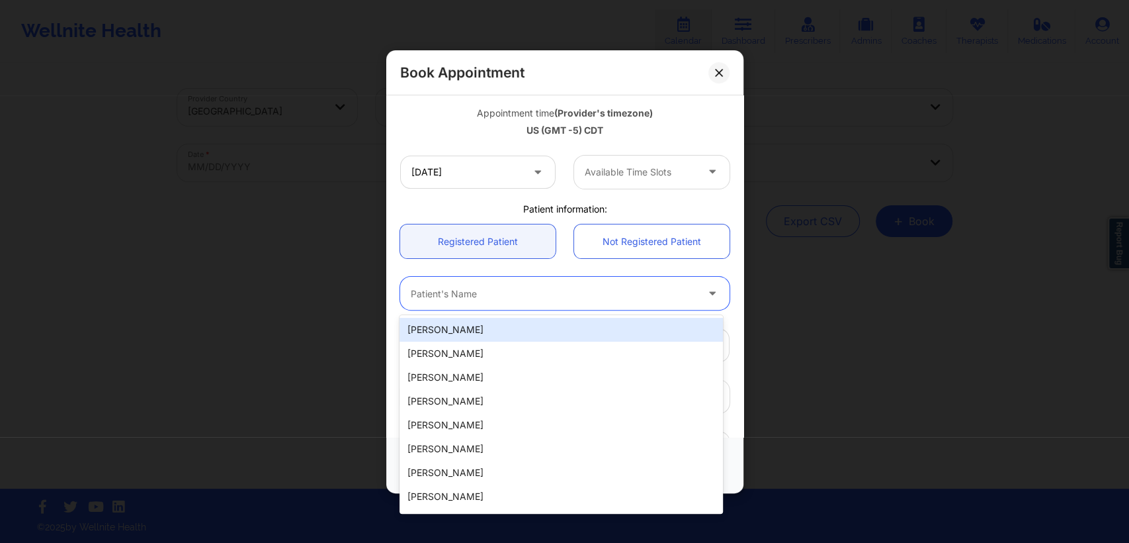
click at [605, 295] on div at bounding box center [554, 293] width 286 height 16
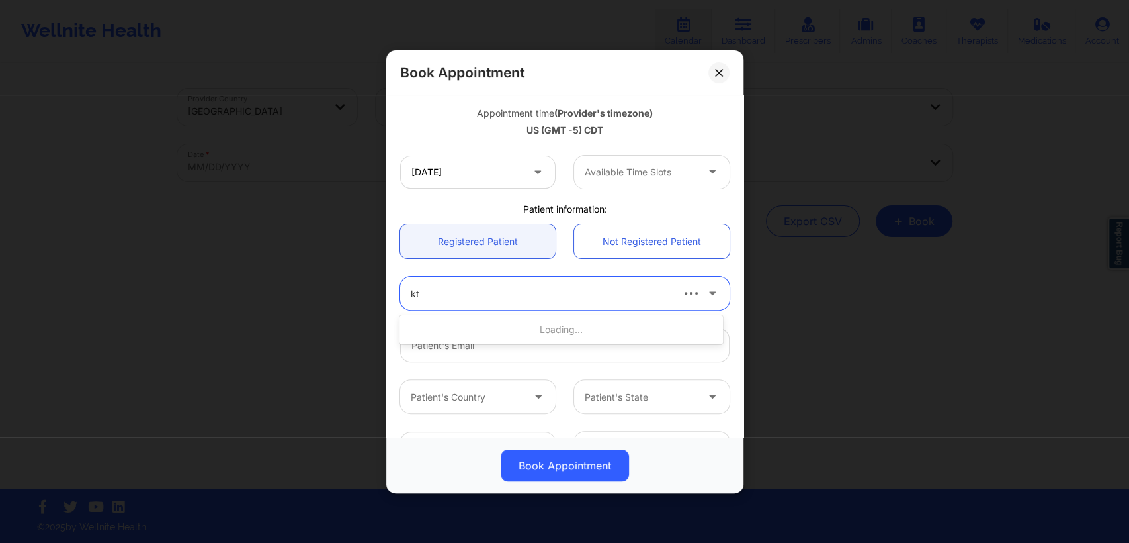
type input "kte"
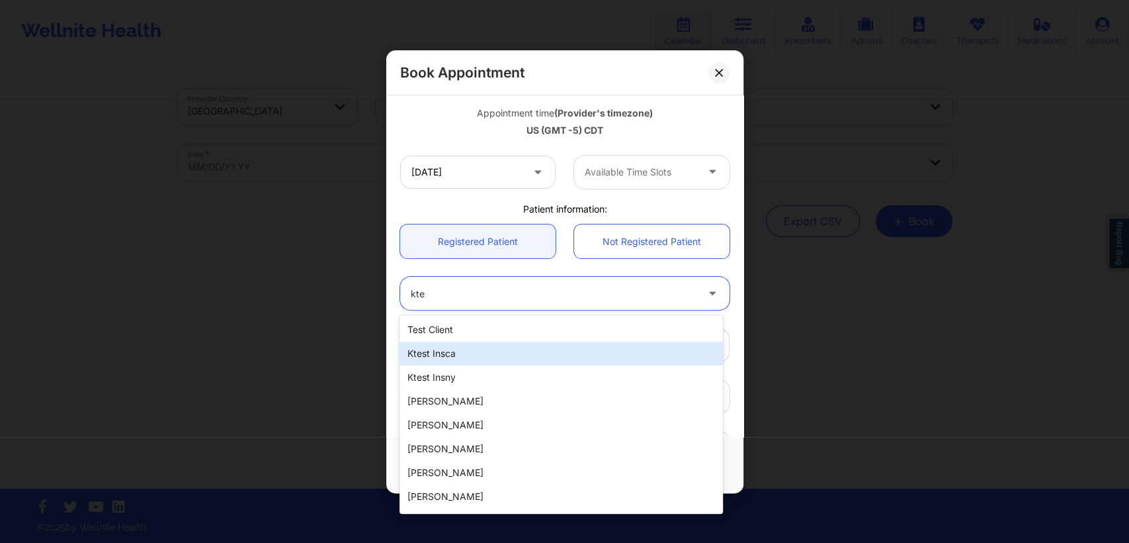
click at [502, 355] on div "ktest insca" at bounding box center [561, 353] width 323 height 24
type input "[EMAIL_ADDRESS][DOMAIN_NAME]"
type input "[PHONE_NUMBER]"
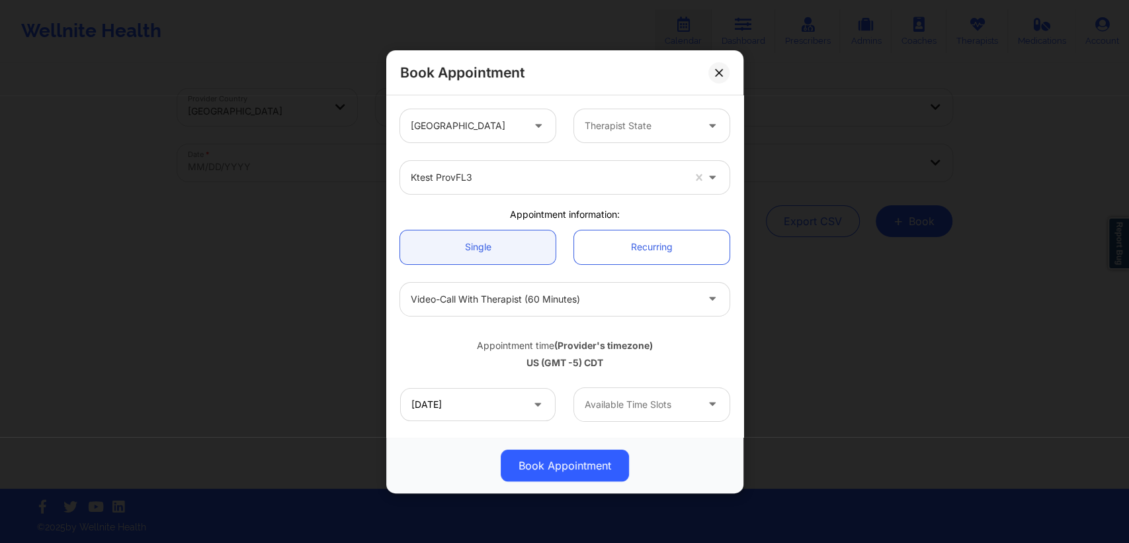
scroll to position [275, 0]
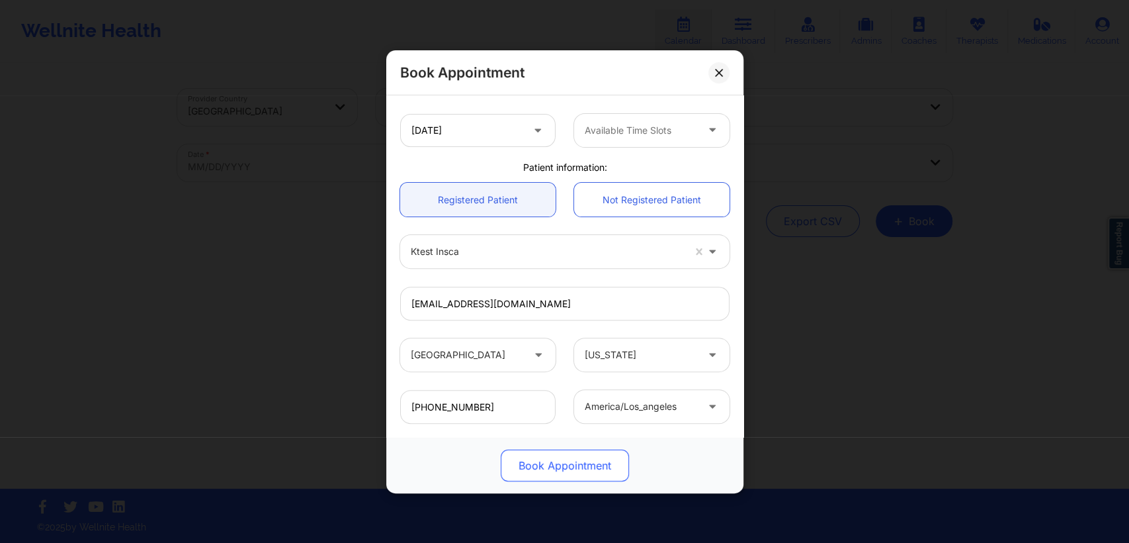
click at [543, 457] on button "Book Appointment" at bounding box center [565, 465] width 128 height 32
drag, startPoint x: 543, startPoint y: 457, endPoint x: 615, endPoint y: 512, distance: 91.0
click at [615, 512] on div "Book Appointment [GEOGRAPHIC_DATA] Therapist State ktest provFL3 Appointment in…" at bounding box center [564, 271] width 1129 height 543
click at [723, 71] on button at bounding box center [719, 72] width 21 height 21
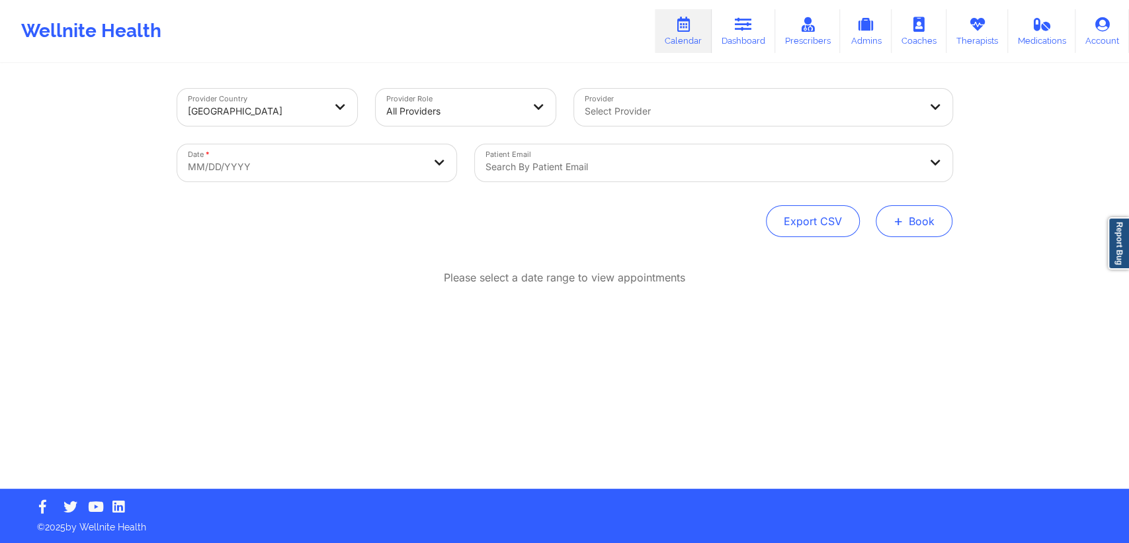
click at [924, 222] on button "+ Book" at bounding box center [914, 221] width 77 height 32
click at [888, 254] on button "Therapy Session" at bounding box center [891, 263] width 101 height 22
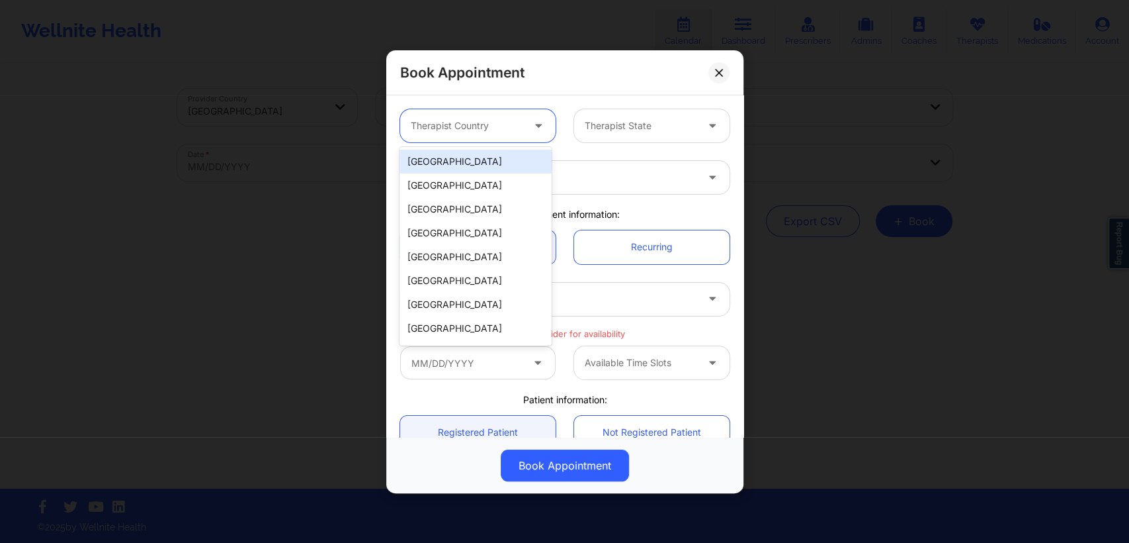
click at [513, 118] on div at bounding box center [467, 126] width 112 height 16
click at [472, 161] on div "[GEOGRAPHIC_DATA]" at bounding box center [476, 162] width 152 height 24
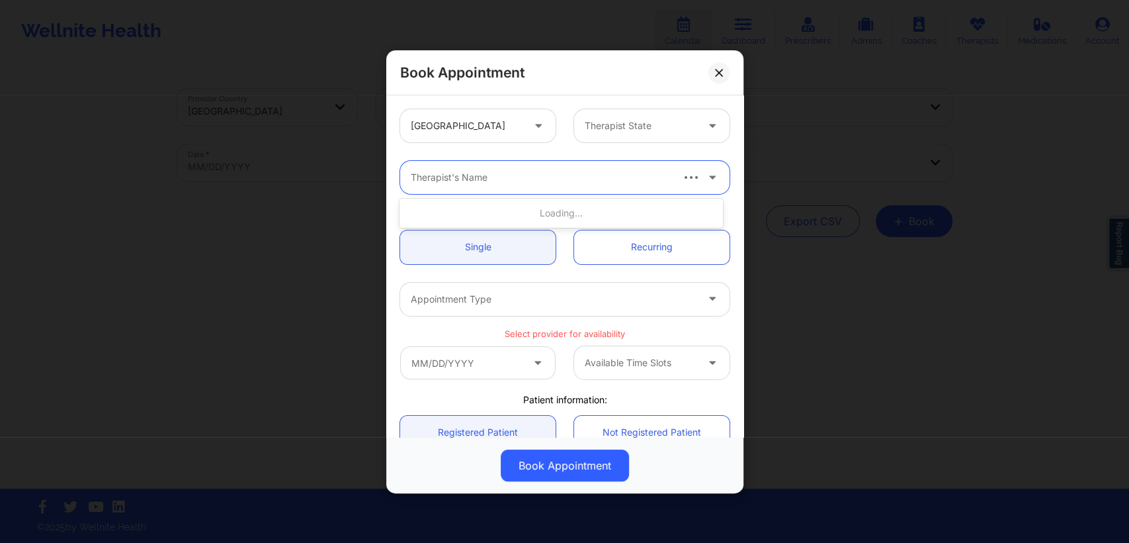
click at [474, 176] on div at bounding box center [540, 177] width 259 height 16
type input "kte"
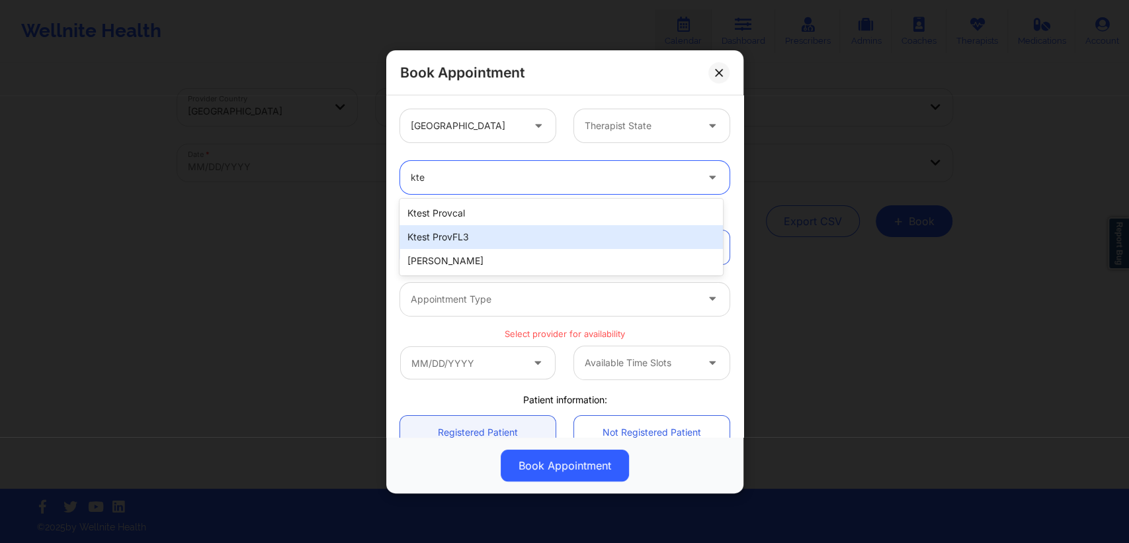
click at [474, 235] on div "ktest provFL3" at bounding box center [561, 237] width 323 height 24
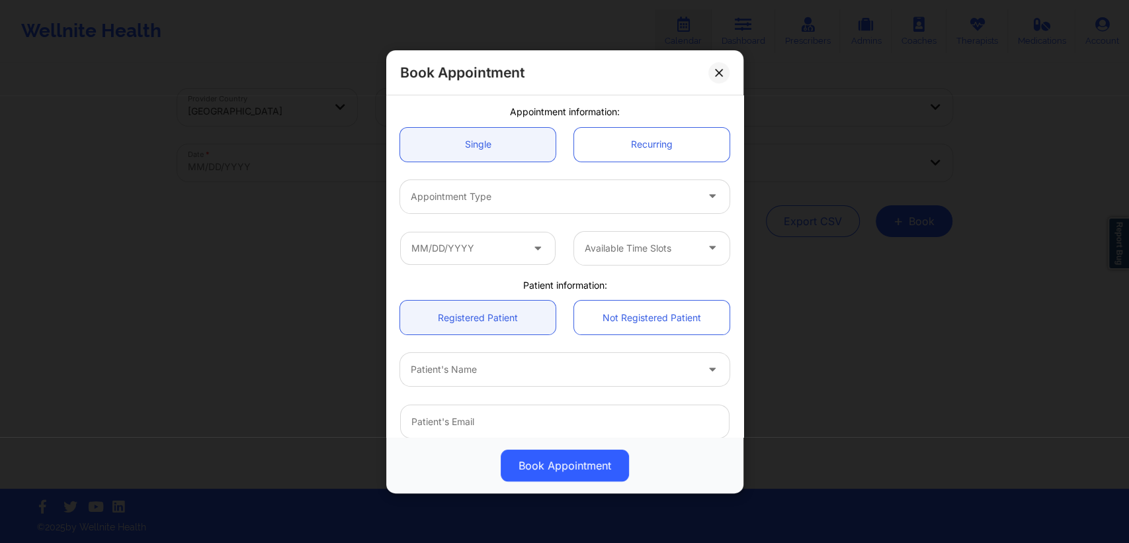
scroll to position [103, 0]
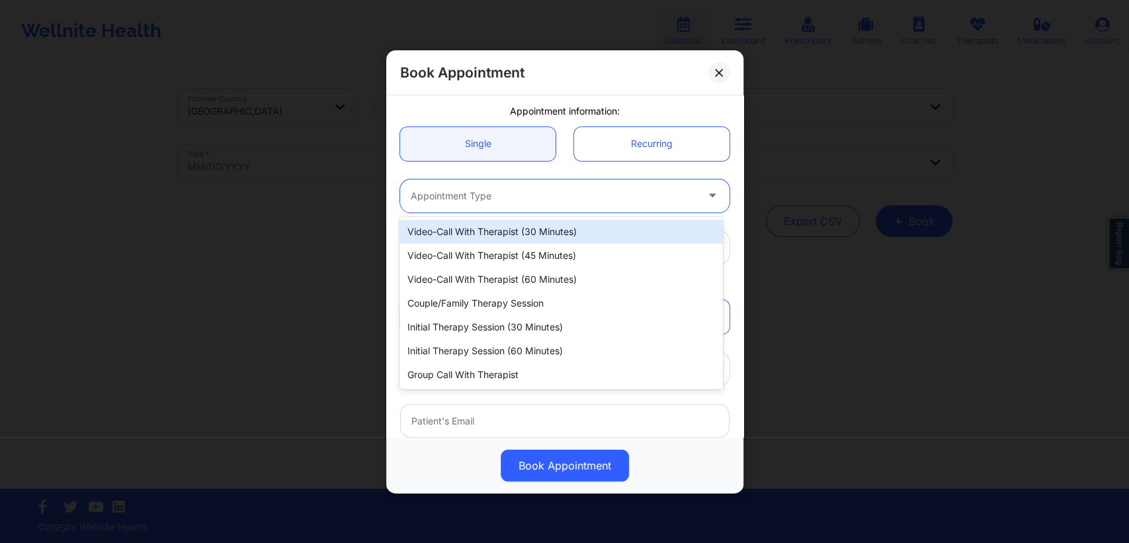
click at [519, 187] on div at bounding box center [554, 195] width 286 height 16
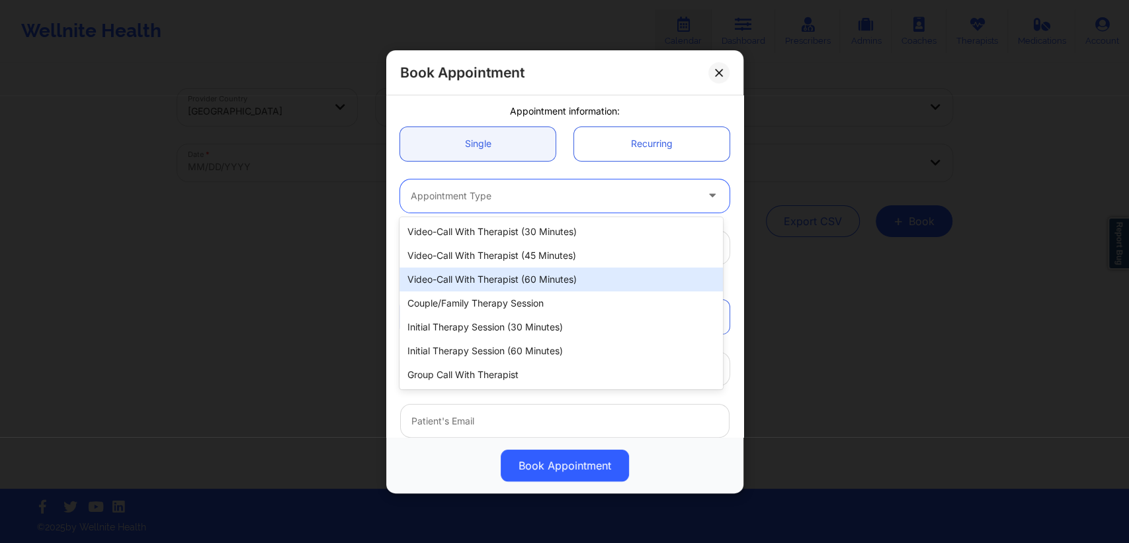
click at [492, 283] on div "Video-Call with Therapist (60 minutes)" at bounding box center [561, 279] width 323 height 24
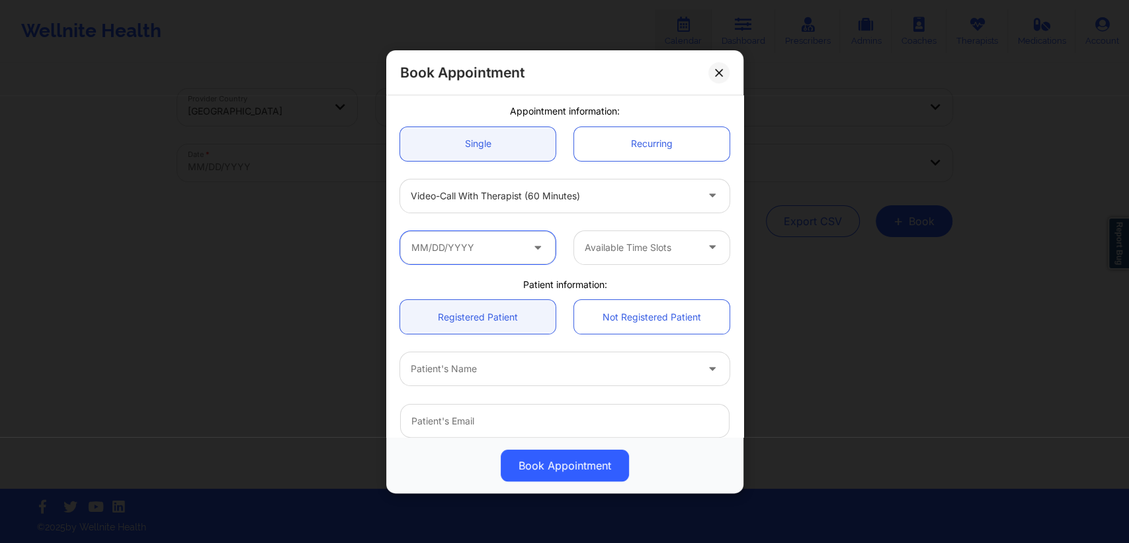
click at [492, 254] on input "text" at bounding box center [477, 246] width 155 height 33
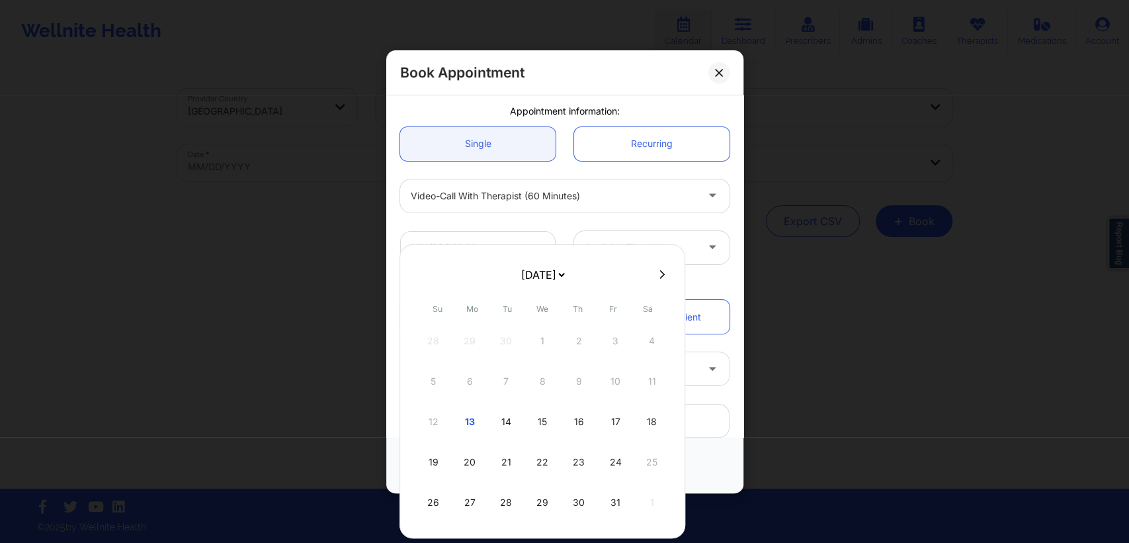
click at [567, 275] on select "[DATE] [DATE] [DATE] [DATE] [DATE] [DATE] [DATE] [DATE] [DATE] [DATE] [DATE] [D…" at bounding box center [543, 274] width 48 height 26
select select "2026-8"
click at [570, 343] on div "3" at bounding box center [578, 340] width 33 height 37
type input "09/03/2026"
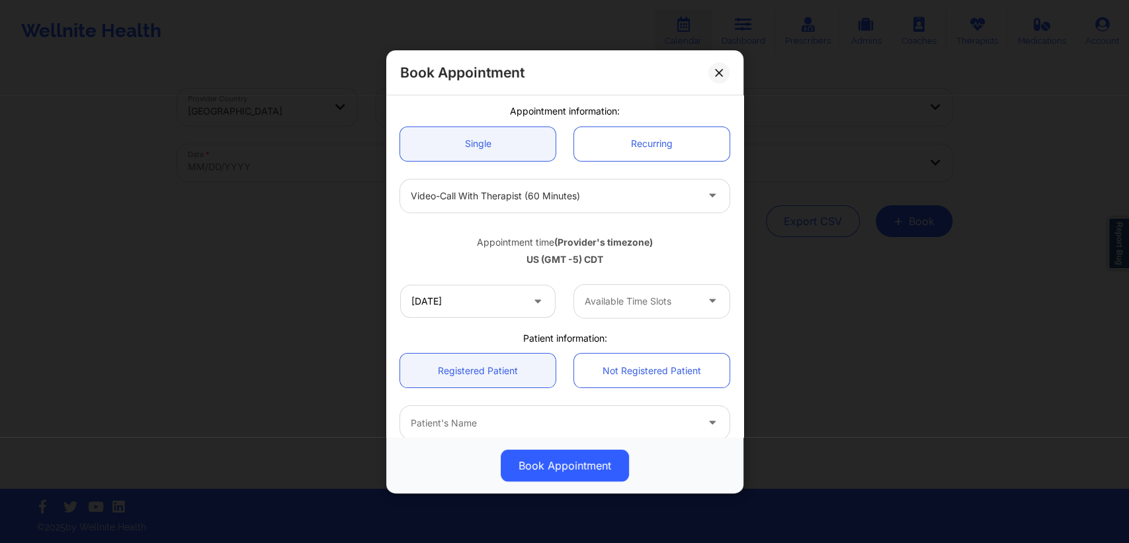
scroll to position [238, 0]
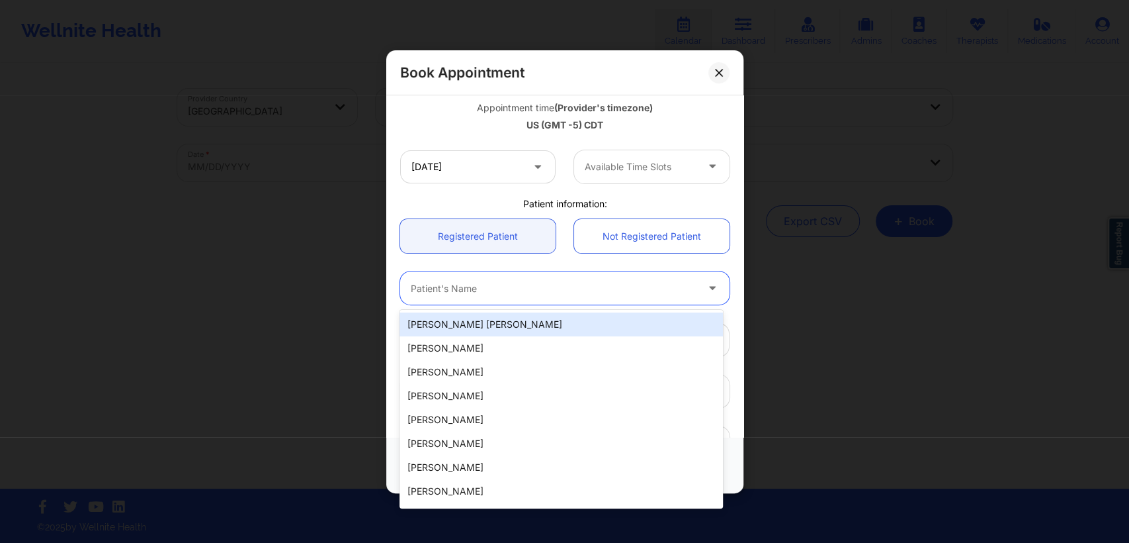
click at [529, 281] on div at bounding box center [554, 288] width 286 height 16
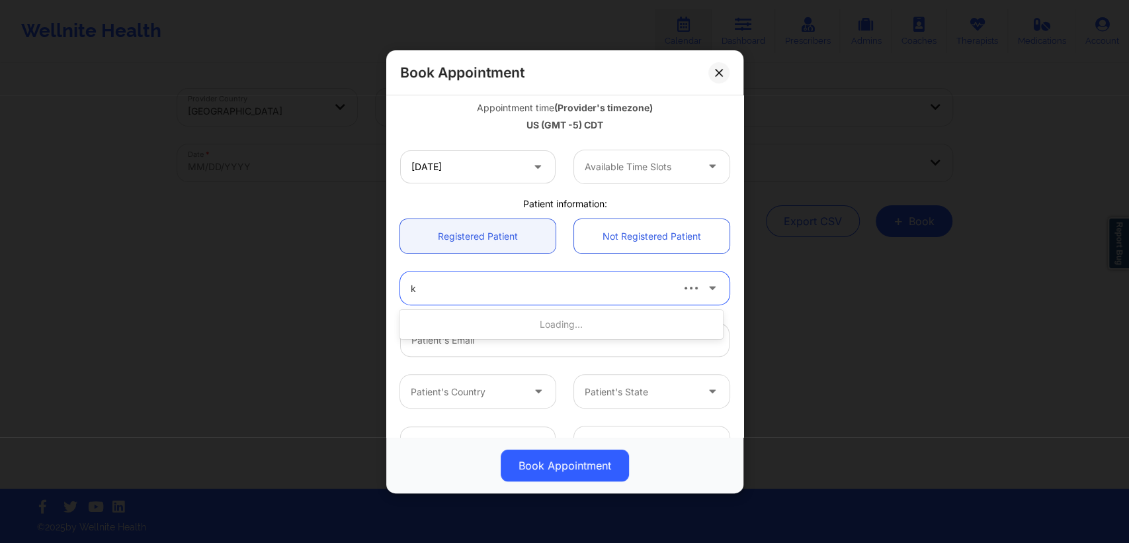
type input "kt"
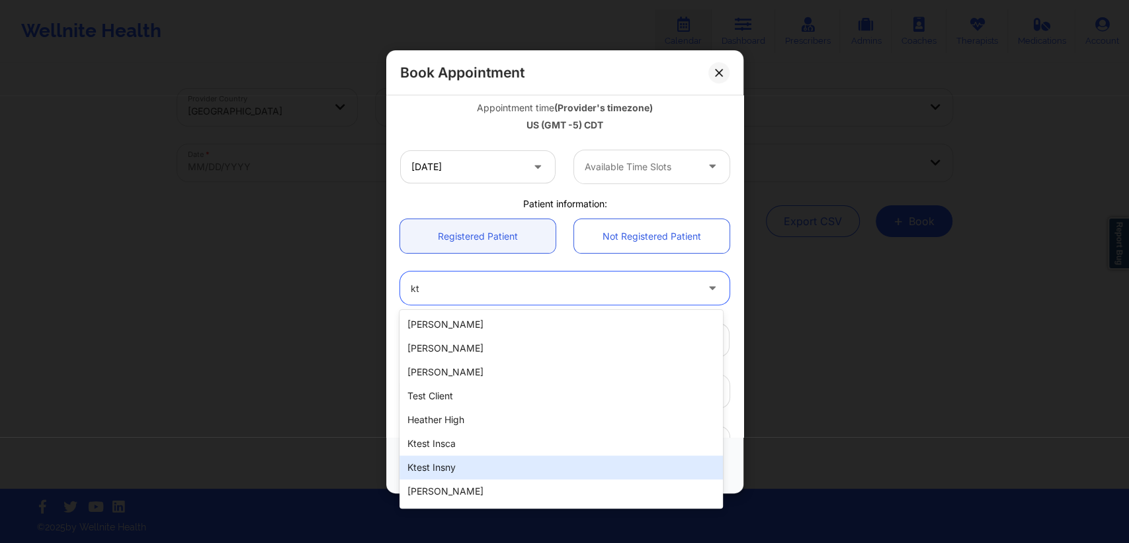
click at [463, 468] on div "ktest insny" at bounding box center [561, 467] width 323 height 24
type input "ktestinsuny@yopmail.com"
type input "[PHONE_NUMBER]"
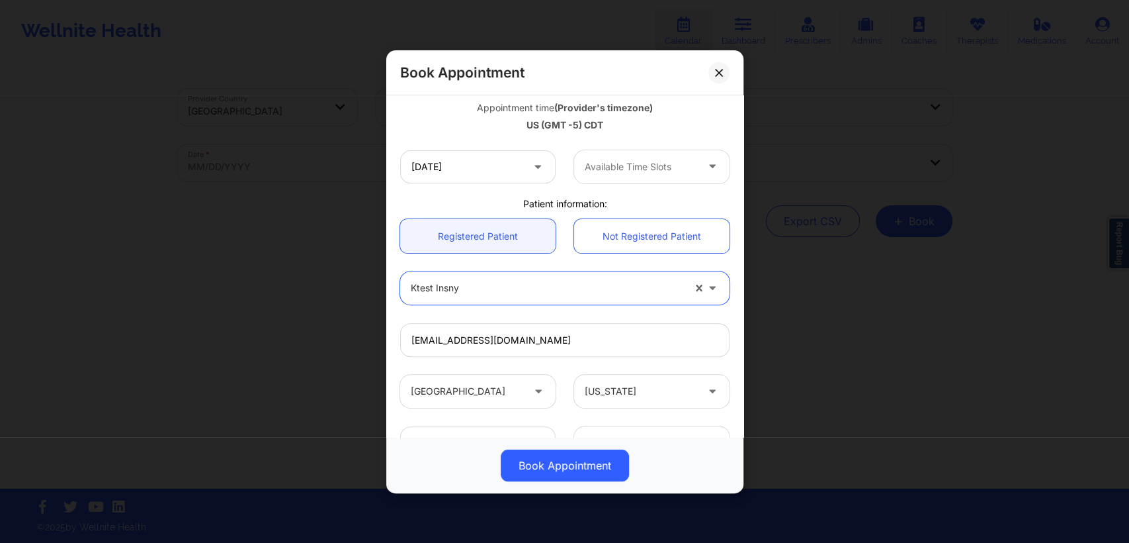
scroll to position [275, 0]
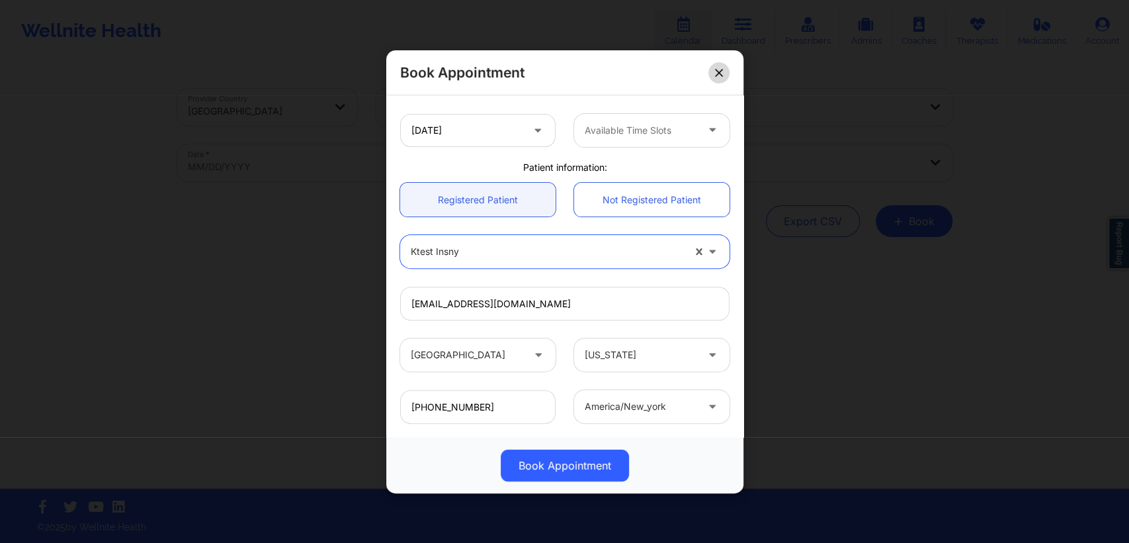
click at [717, 72] on icon at bounding box center [719, 72] width 8 height 8
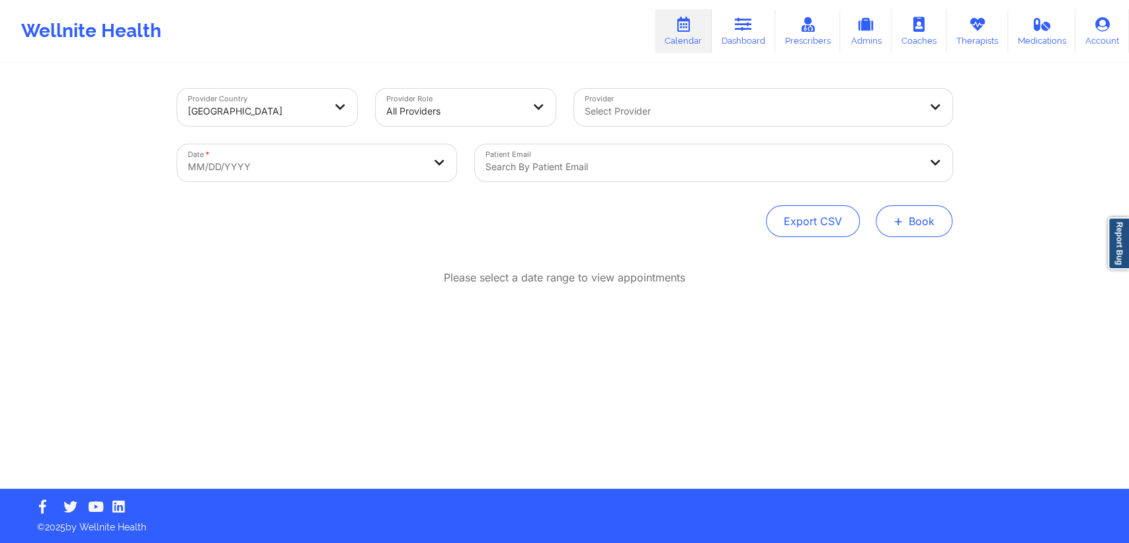
click at [910, 232] on button "+ Book" at bounding box center [914, 221] width 77 height 32
click at [860, 265] on button "Therapy Session" at bounding box center [891, 263] width 101 height 22
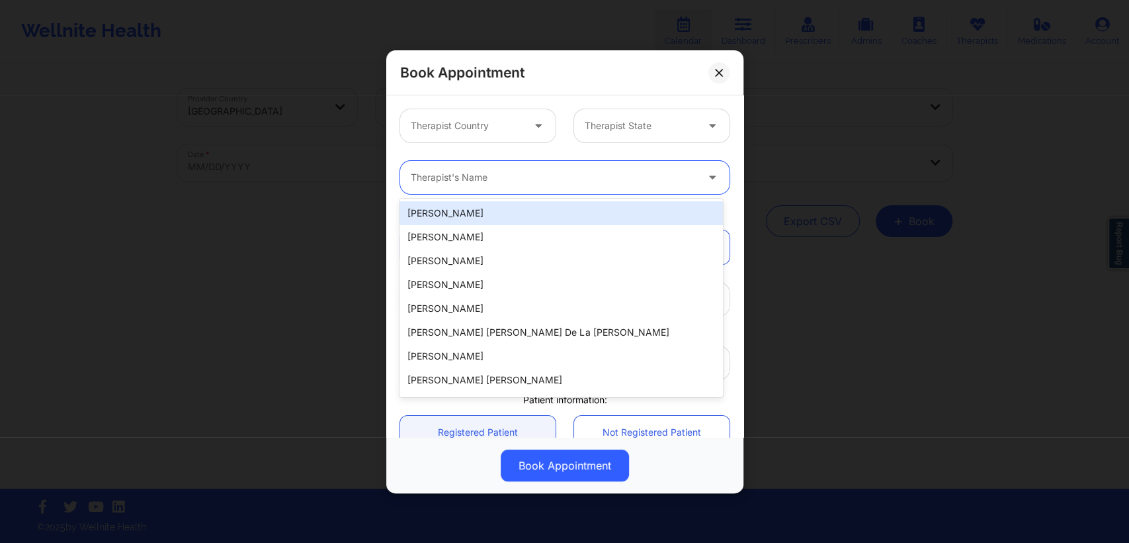
click at [566, 178] on div at bounding box center [554, 177] width 286 height 16
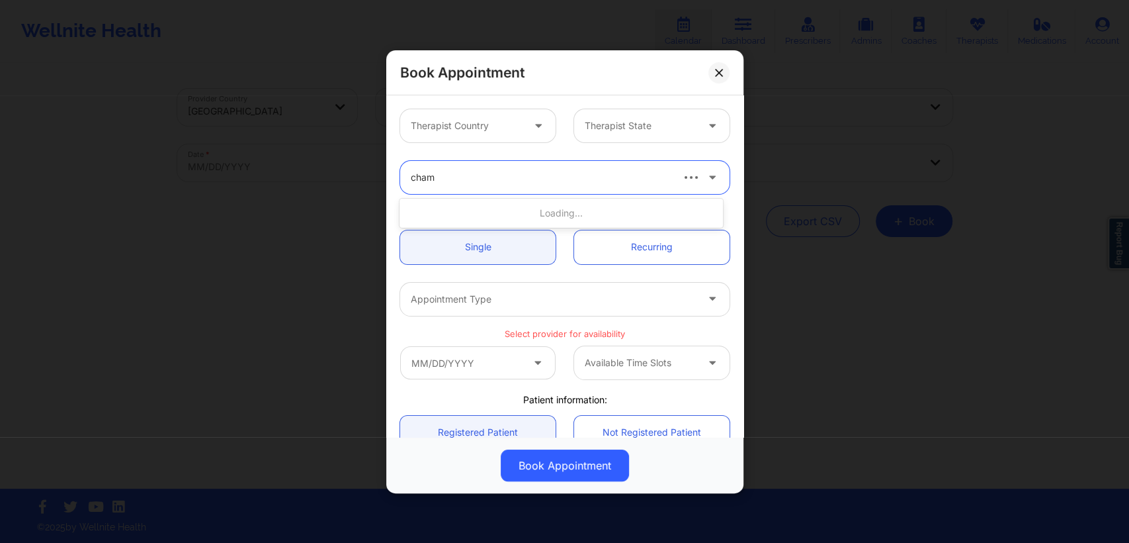
type input "chama"
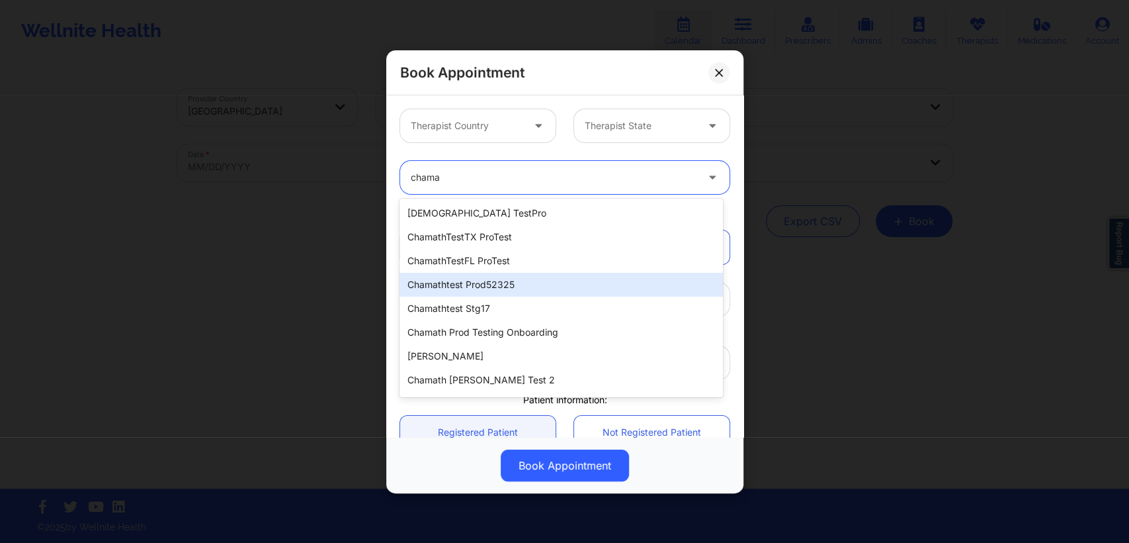
click at [504, 286] on div "chamathtest prod52325" at bounding box center [561, 285] width 323 height 24
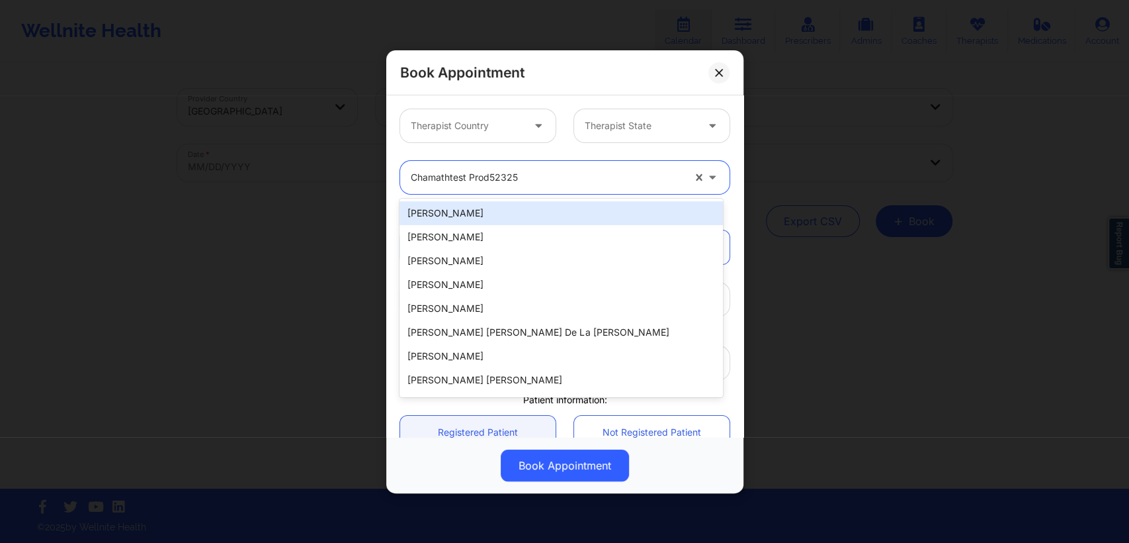
click at [543, 181] on div at bounding box center [547, 177] width 273 height 16
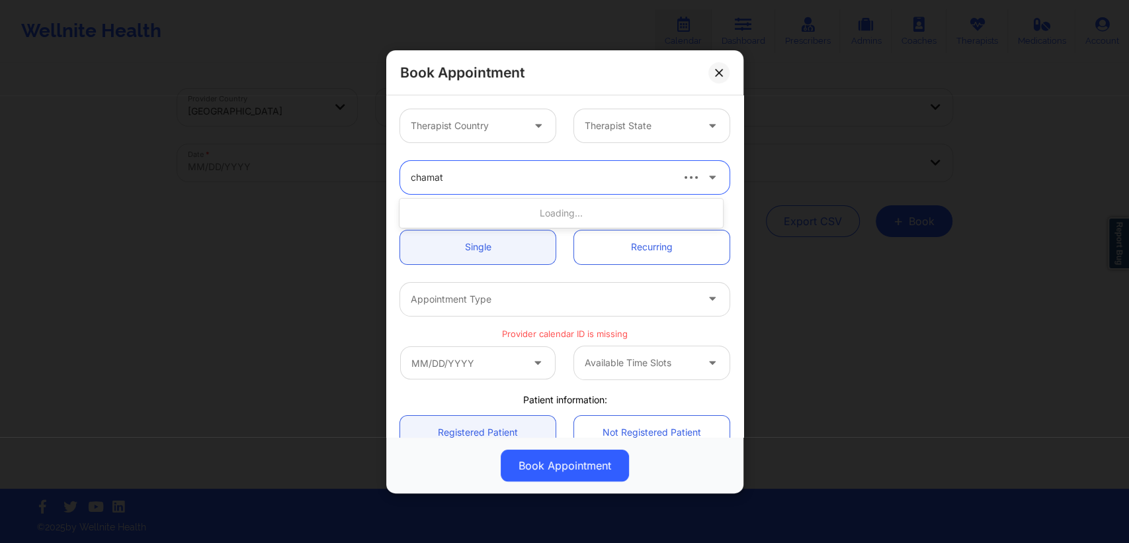
type input "chamath"
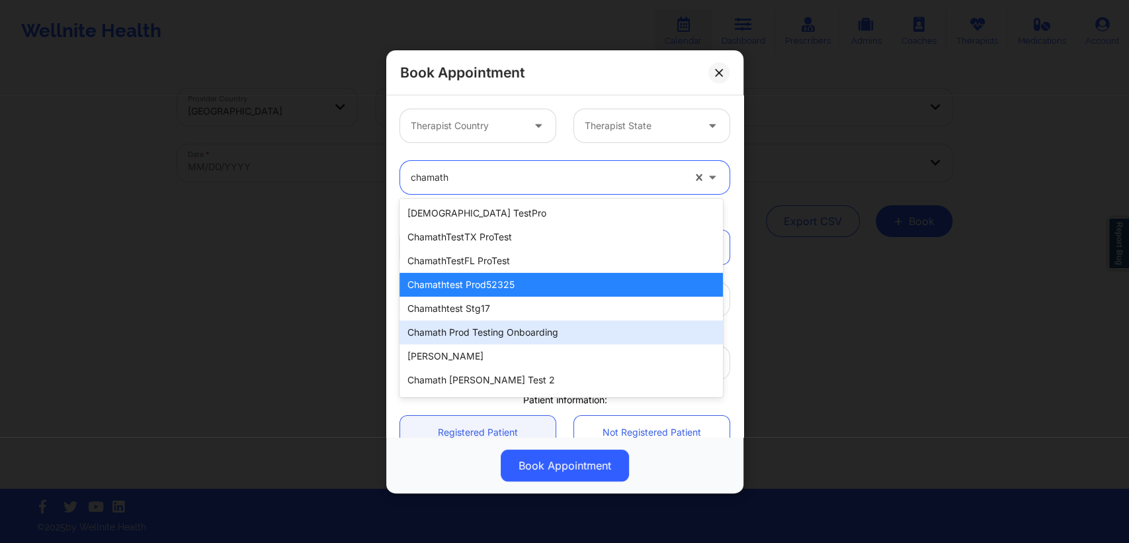
click at [537, 331] on div "chamath prod testing onboarding" at bounding box center [561, 332] width 323 height 24
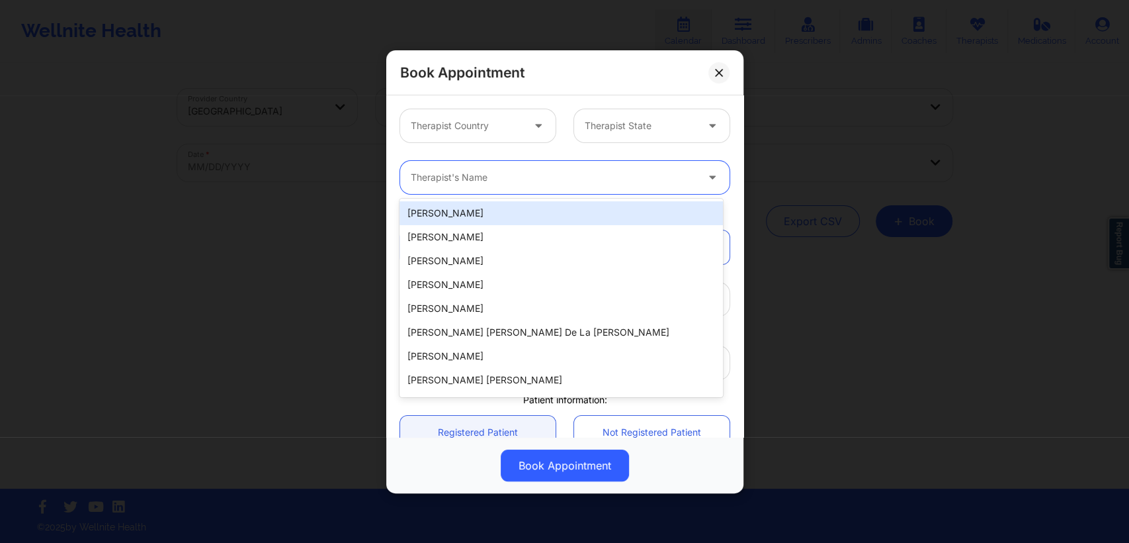
click at [709, 175] on icon at bounding box center [712, 174] width 13 height 11
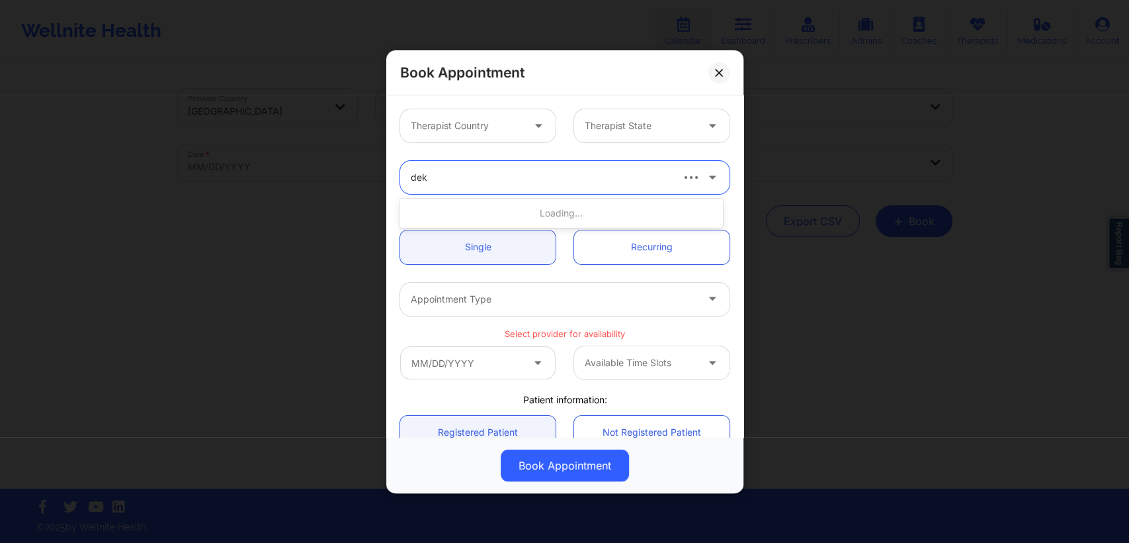
type input "deki"
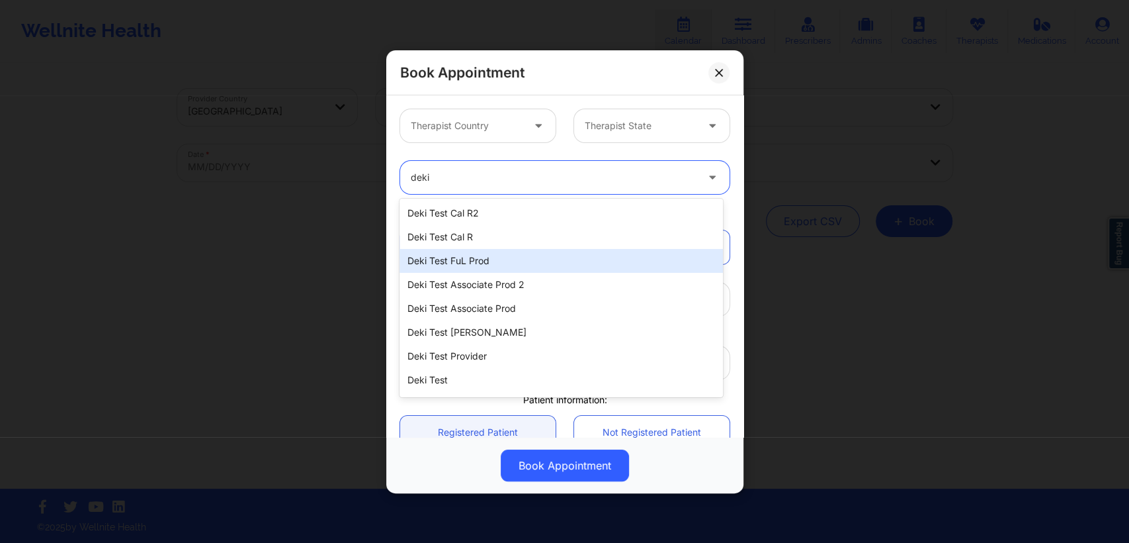
click at [614, 257] on div "Deki Test FuL Prod" at bounding box center [561, 261] width 323 height 24
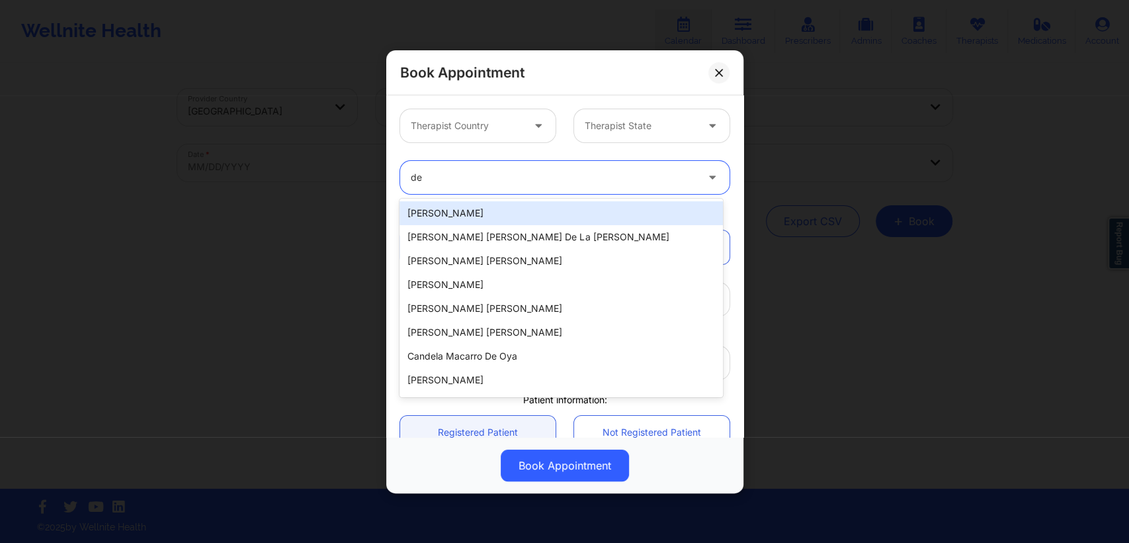
type input "dek"
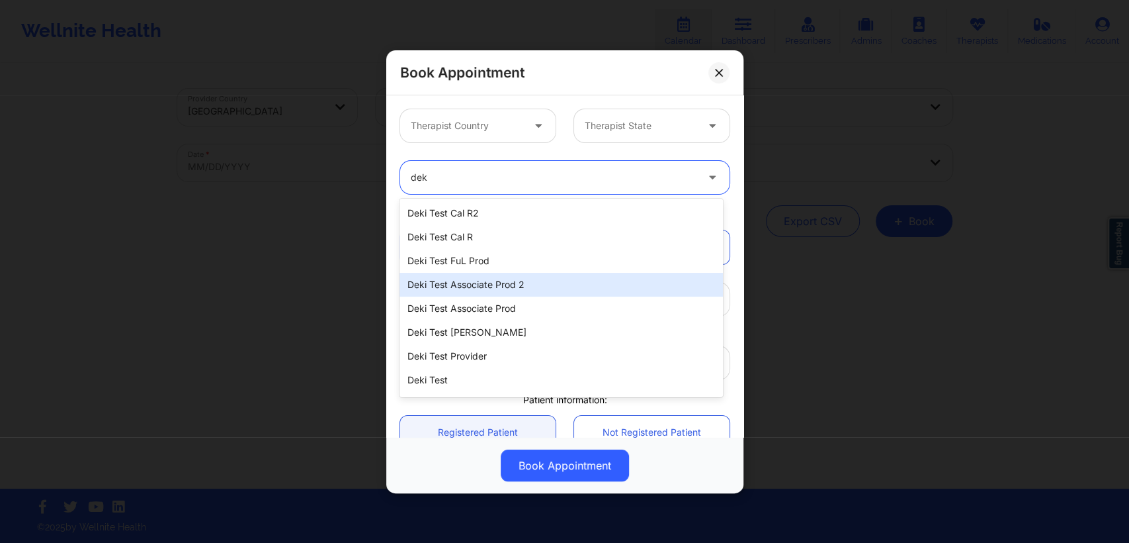
click at [601, 289] on div "Deki Test Associate Prod 2" at bounding box center [561, 285] width 323 height 24
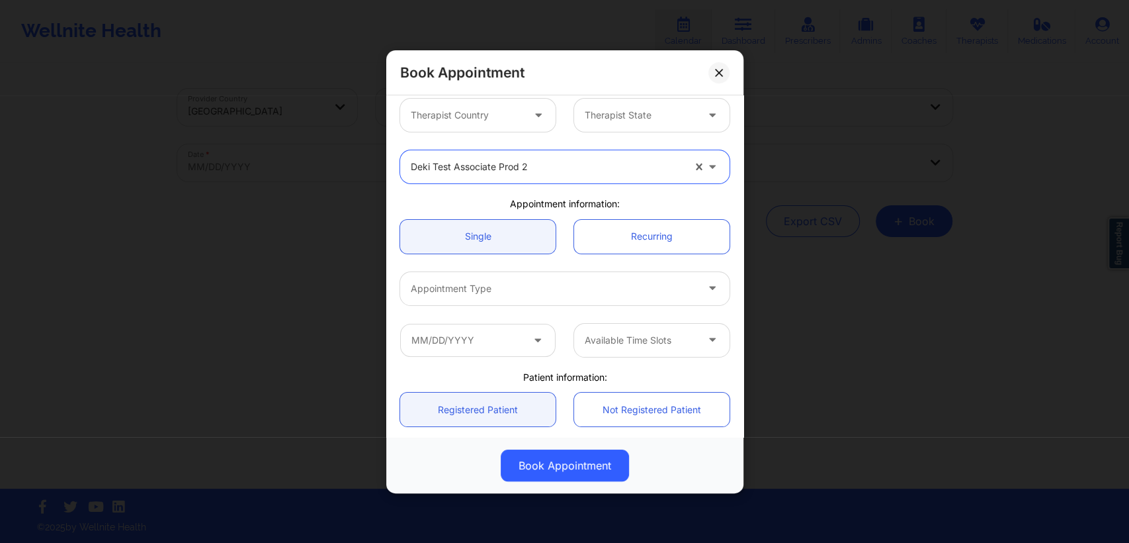
scroll to position [11, 0]
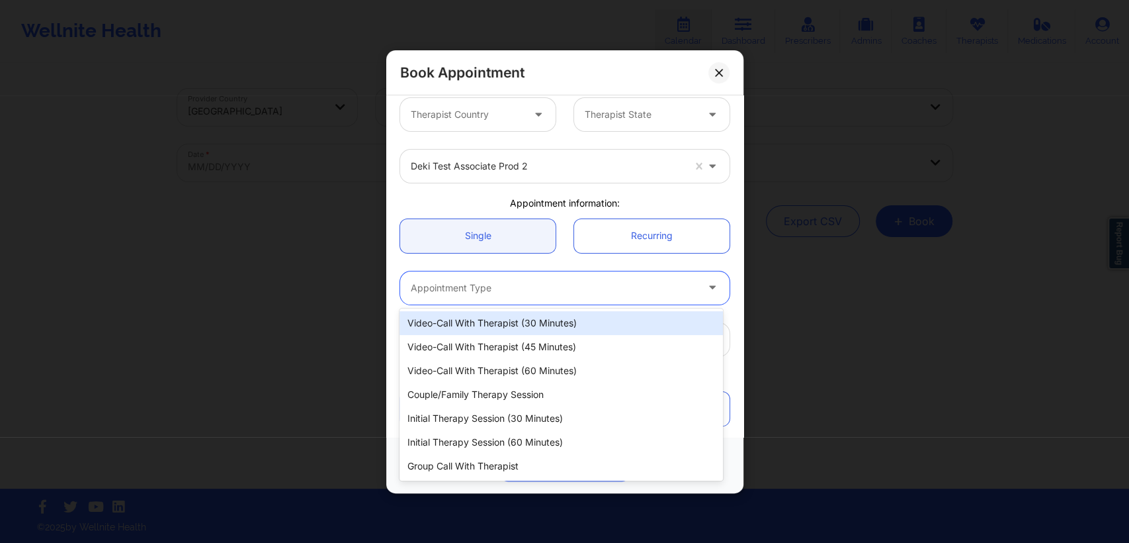
click at [578, 286] on div at bounding box center [554, 287] width 286 height 16
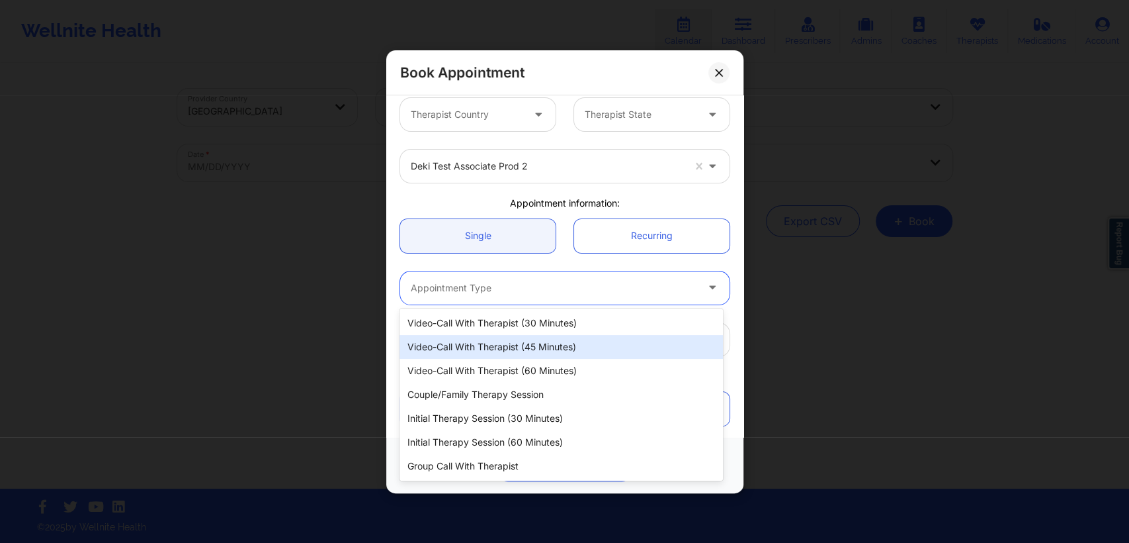
click at [564, 349] on div "Video-Call with Therapist (45 minutes)" at bounding box center [561, 347] width 323 height 24
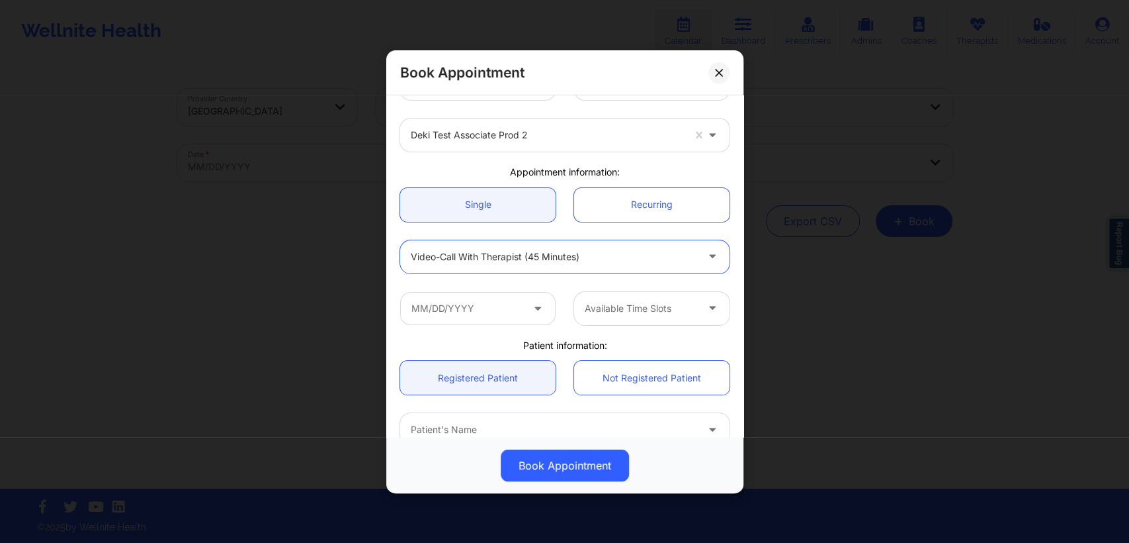
scroll to position [43, 0]
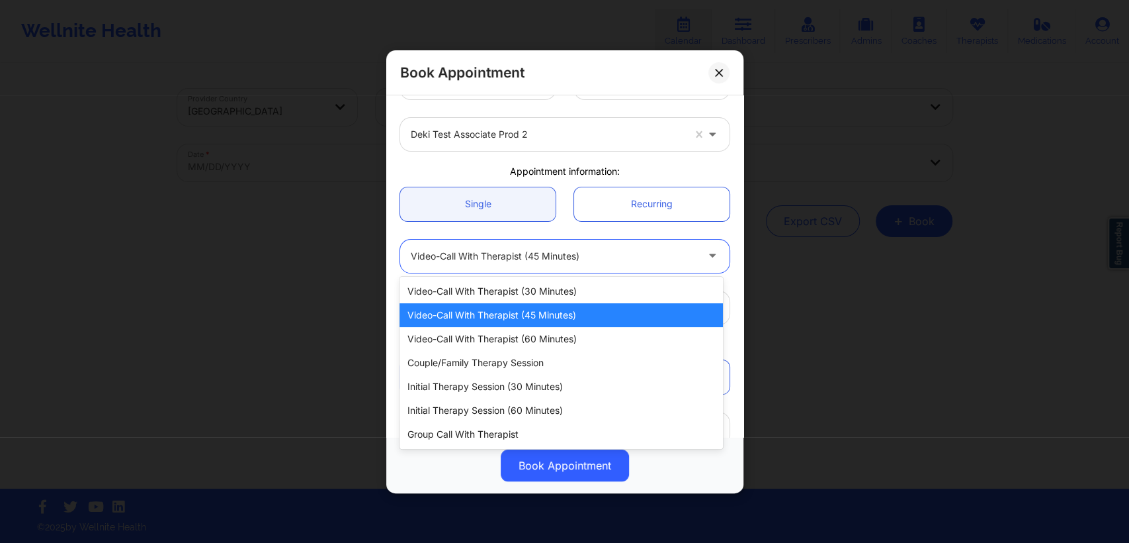
click at [667, 257] on div at bounding box center [554, 255] width 286 height 16
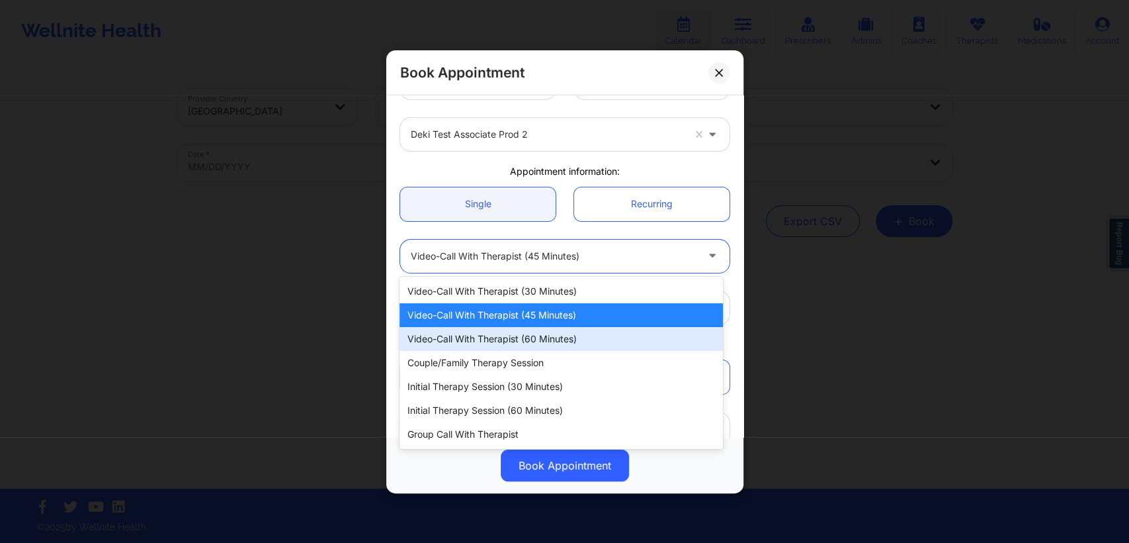
click at [570, 334] on div "Video-Call with Therapist (60 minutes)" at bounding box center [561, 339] width 323 height 24
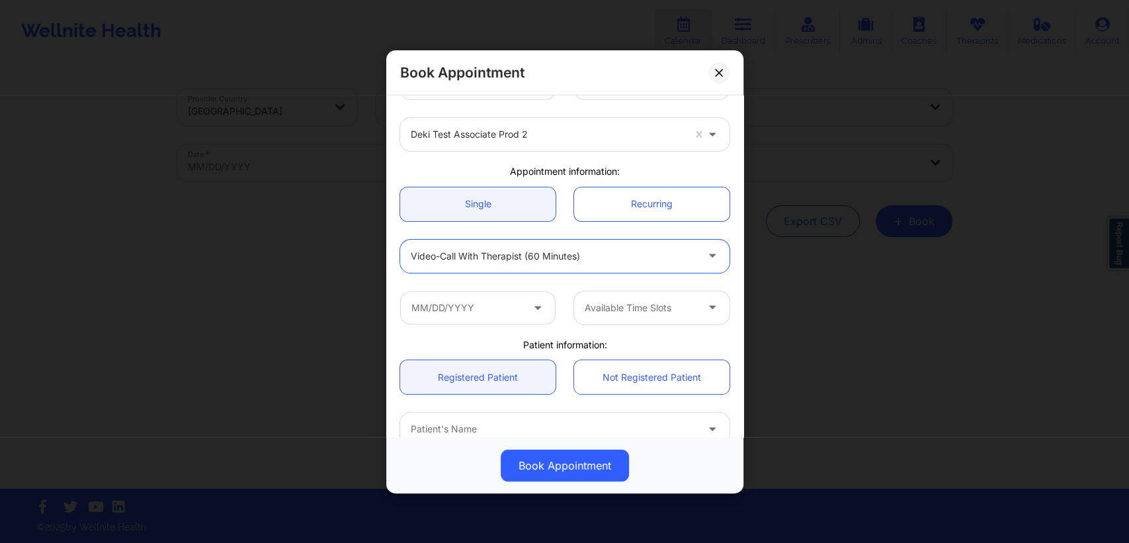
scroll to position [141, 0]
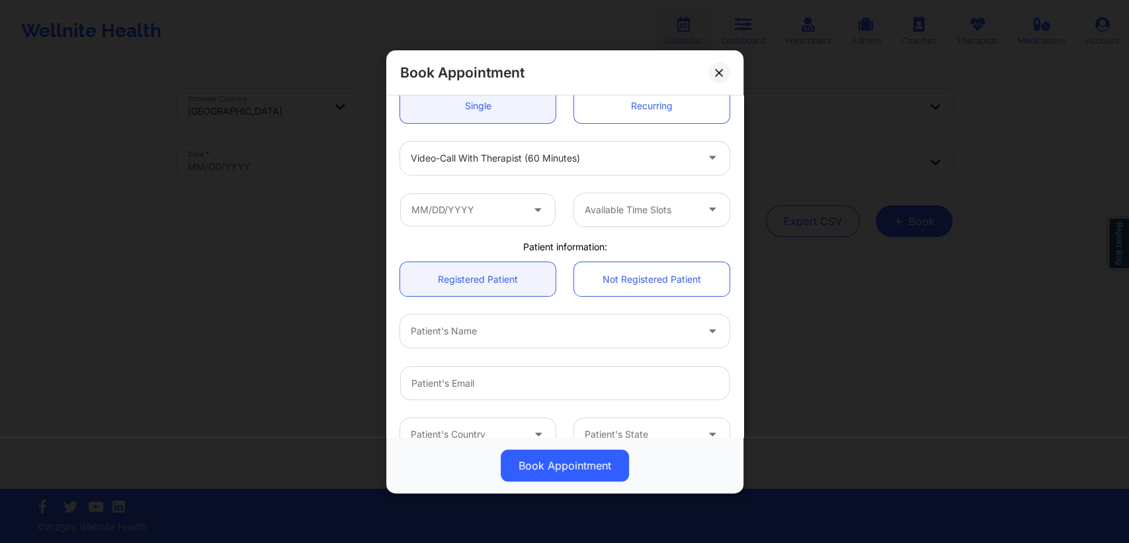
click at [541, 212] on span at bounding box center [539, 209] width 16 height 17
click at [525, 204] on input "text" at bounding box center [477, 209] width 155 height 33
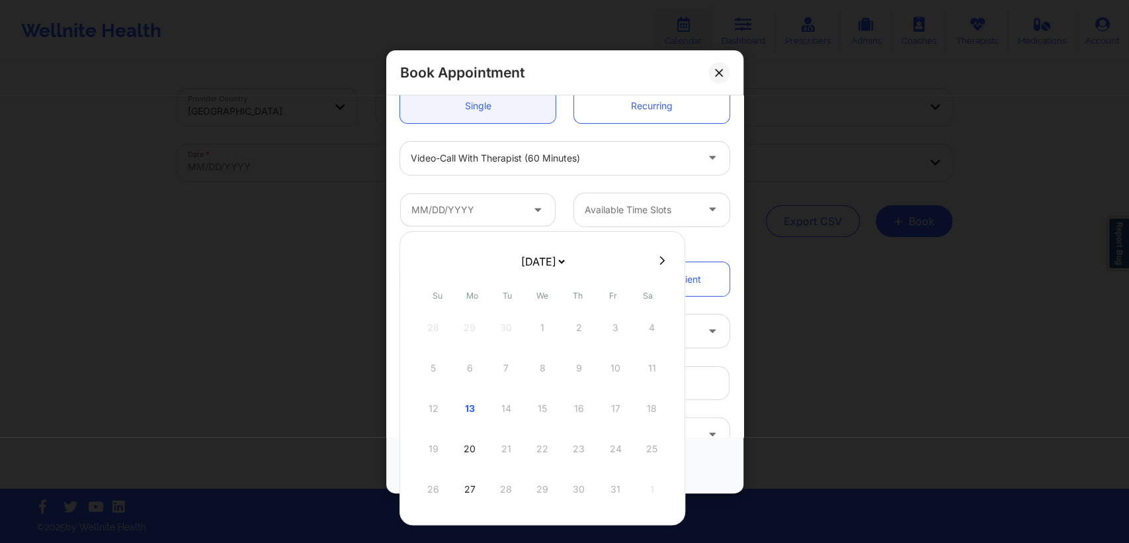
click at [567, 261] on select "[DATE] [DATE] [DATE] [DATE] [DATE] [DATE] [DATE] [DATE] [DATE] [DATE] [DATE] [D…" at bounding box center [543, 261] width 48 height 26
select select "2026-8"
click at [472, 446] on div "21" at bounding box center [469, 448] width 33 height 37
type input "09/21/2026"
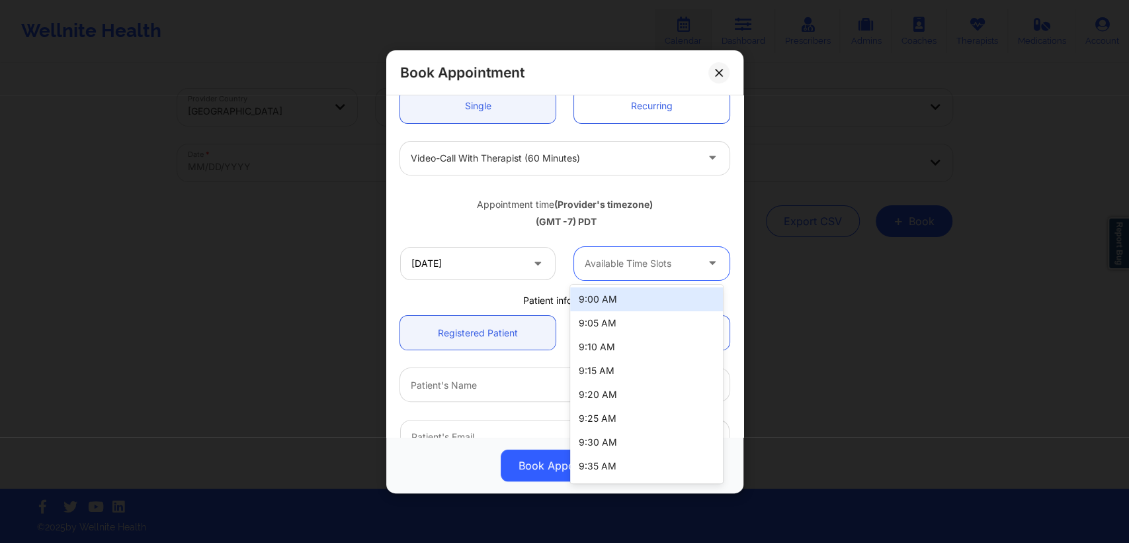
click at [642, 263] on div at bounding box center [641, 263] width 112 height 16
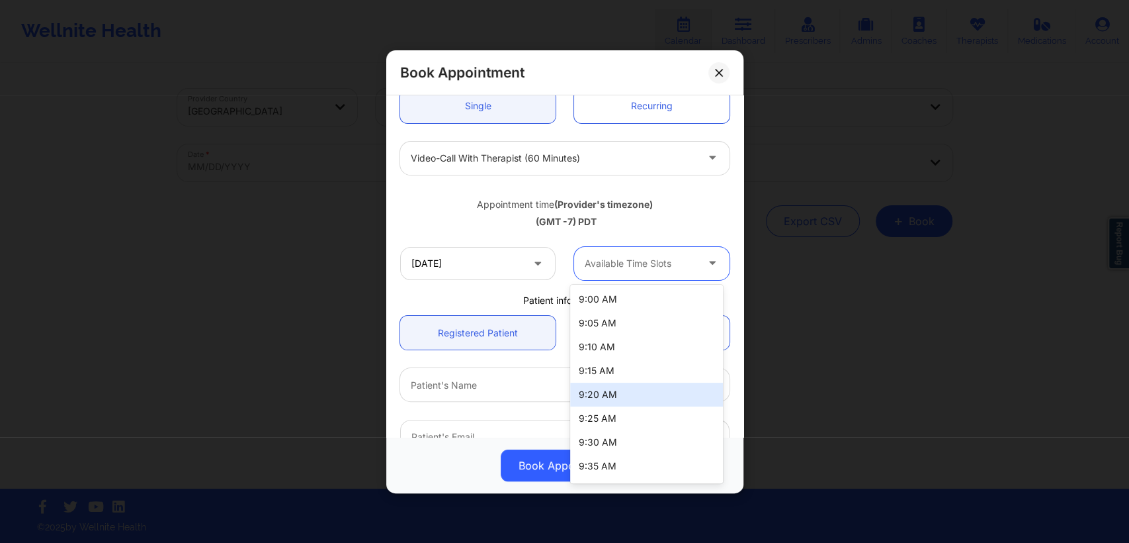
click at [623, 394] on div "9:20 AM" at bounding box center [646, 394] width 152 height 24
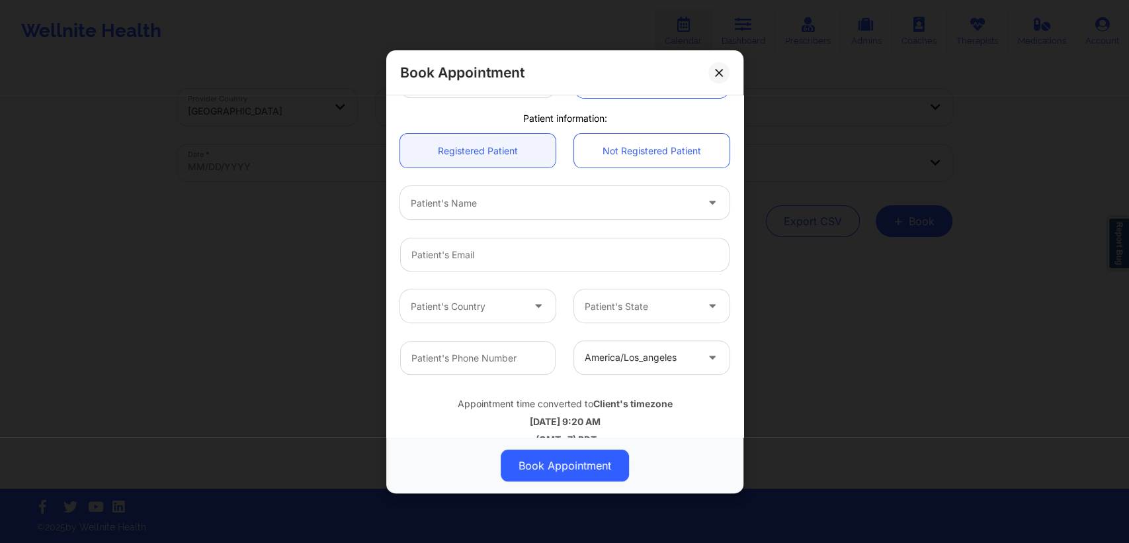
scroll to position [324, 0]
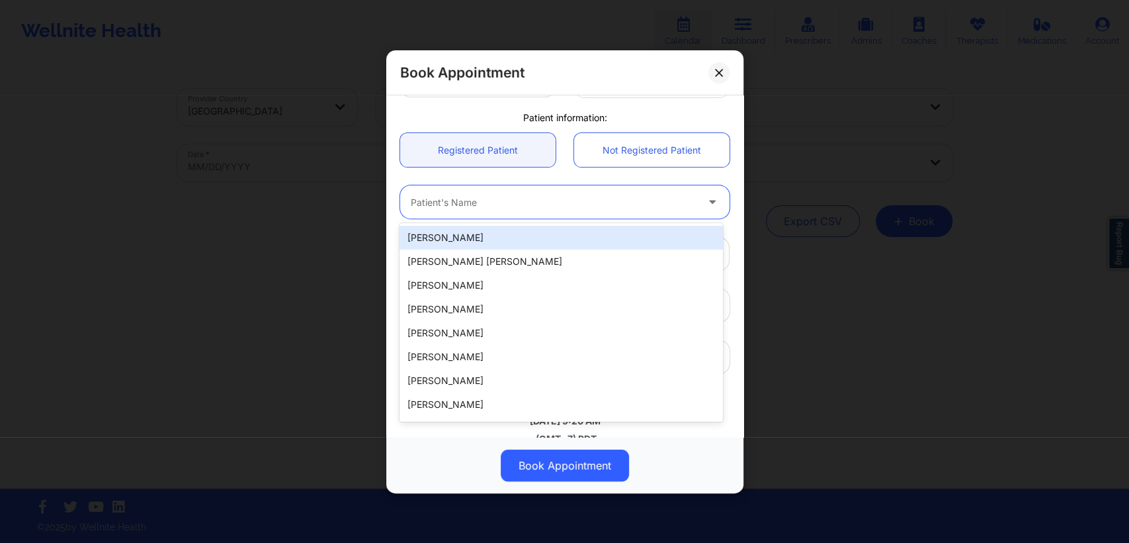
click at [539, 210] on div "Patient's Name" at bounding box center [549, 201] width 298 height 33
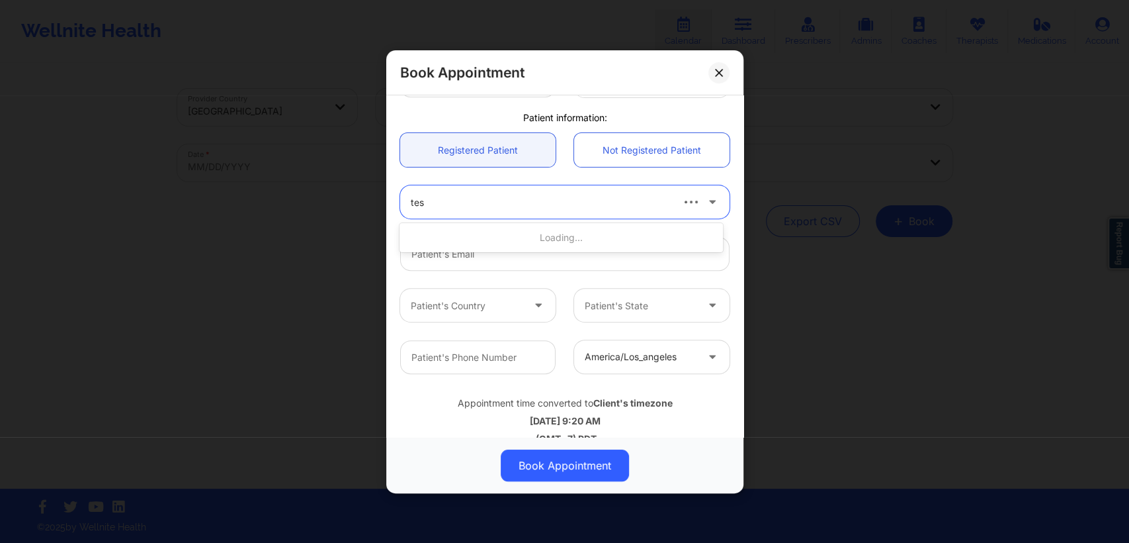
type input "test"
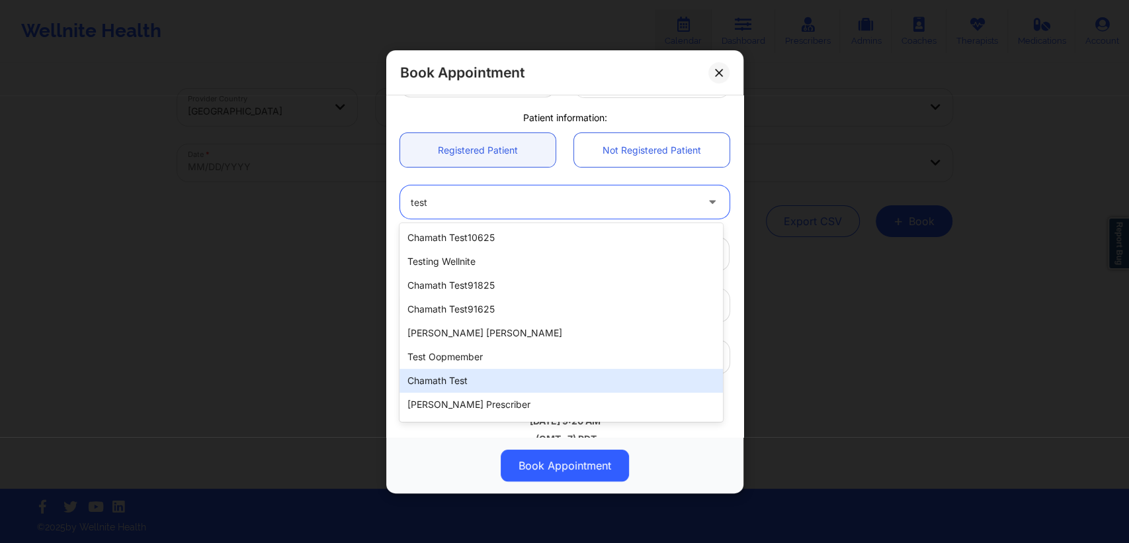
click at [521, 378] on div "chamath test" at bounding box center [561, 381] width 323 height 24
type input "ch91225@yopmail.com"
type input "[PHONE_NUMBER]"
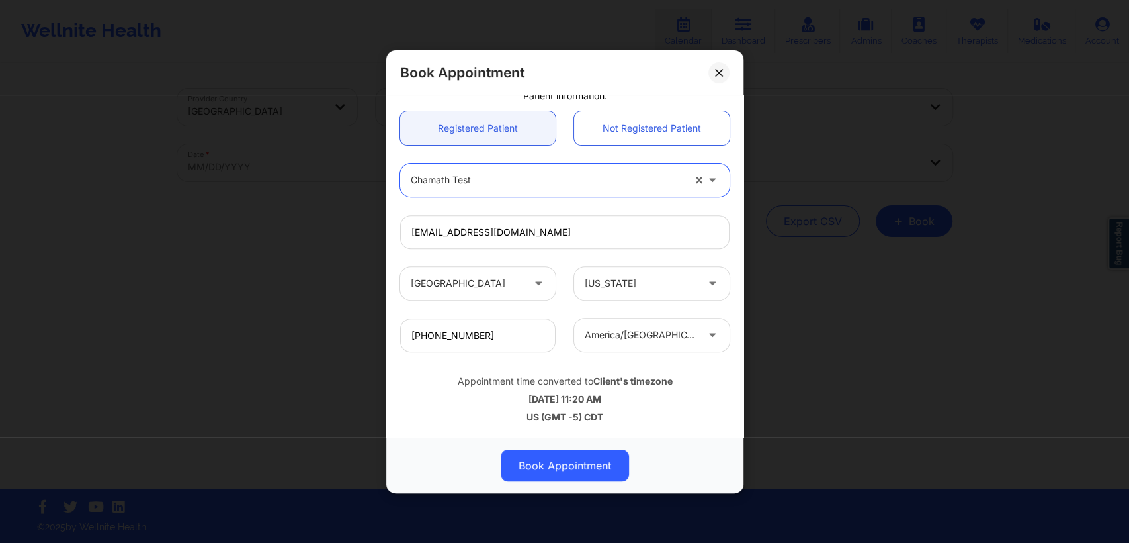
scroll to position [0, 0]
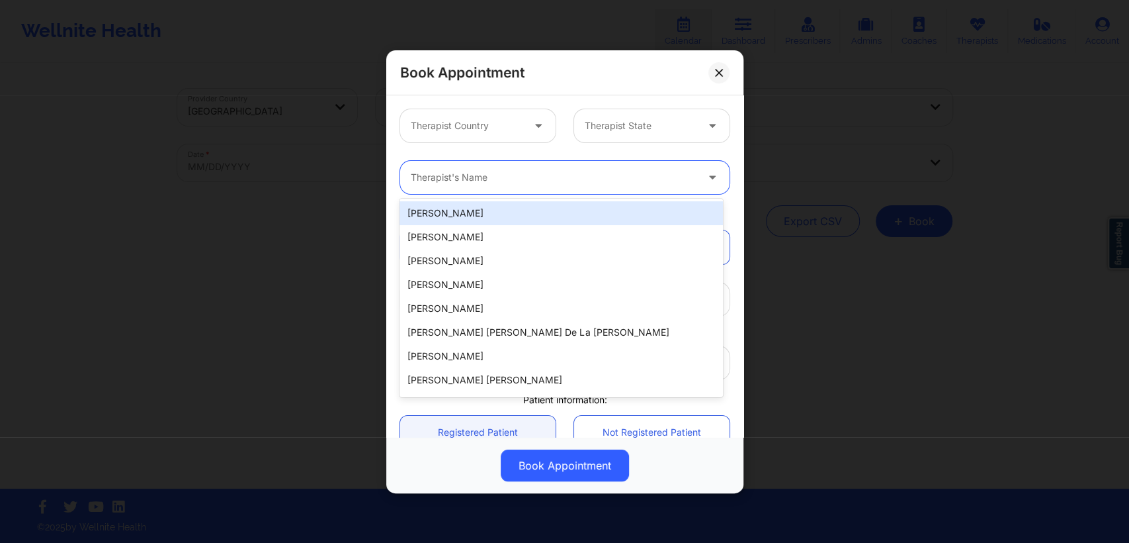
click at [698, 177] on div at bounding box center [714, 177] width 32 height 33
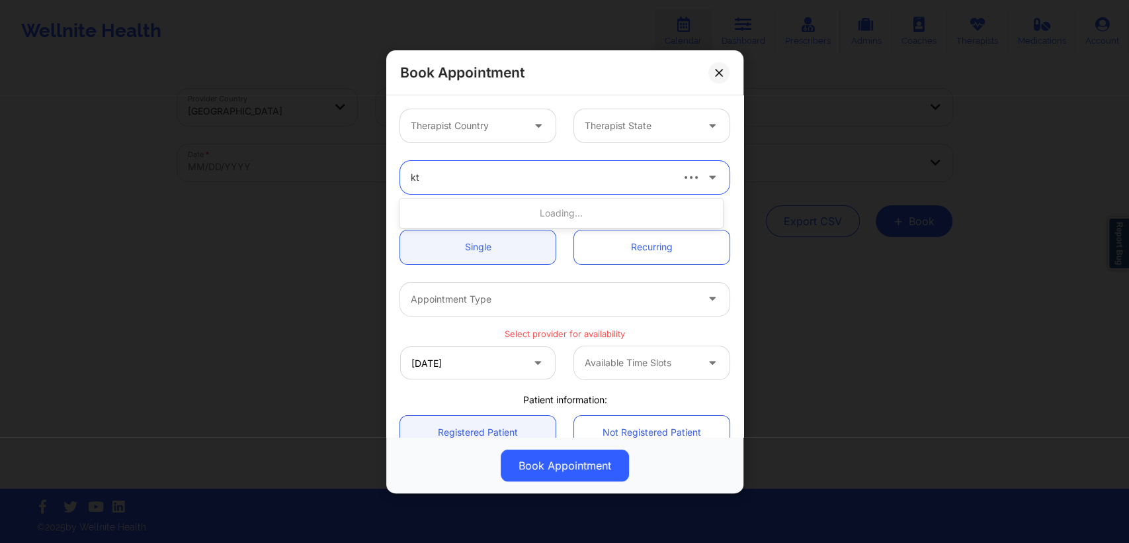
type input "kte"
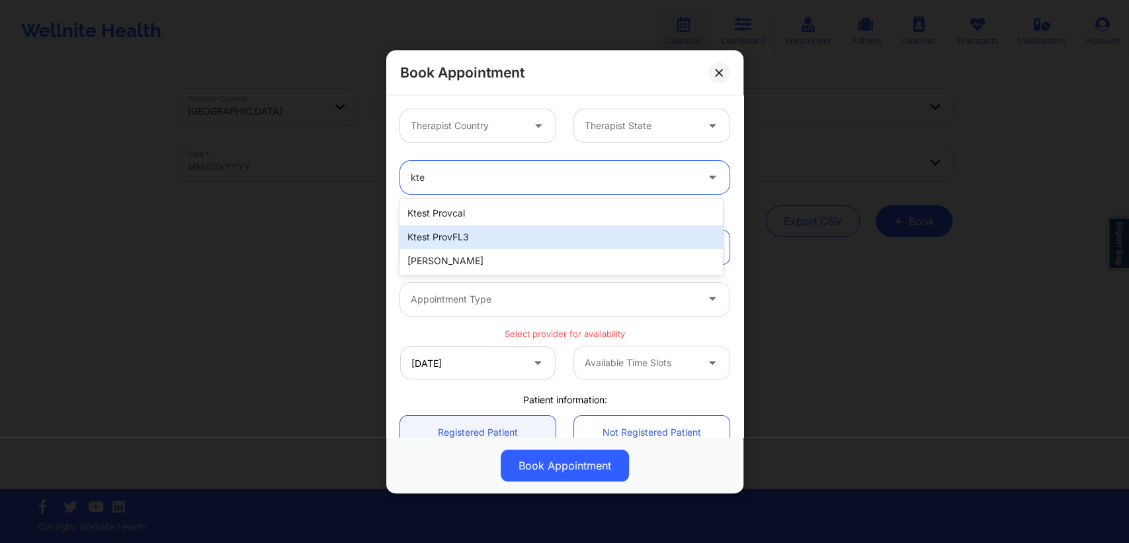
click at [547, 239] on div "ktest provFL3" at bounding box center [561, 237] width 323 height 24
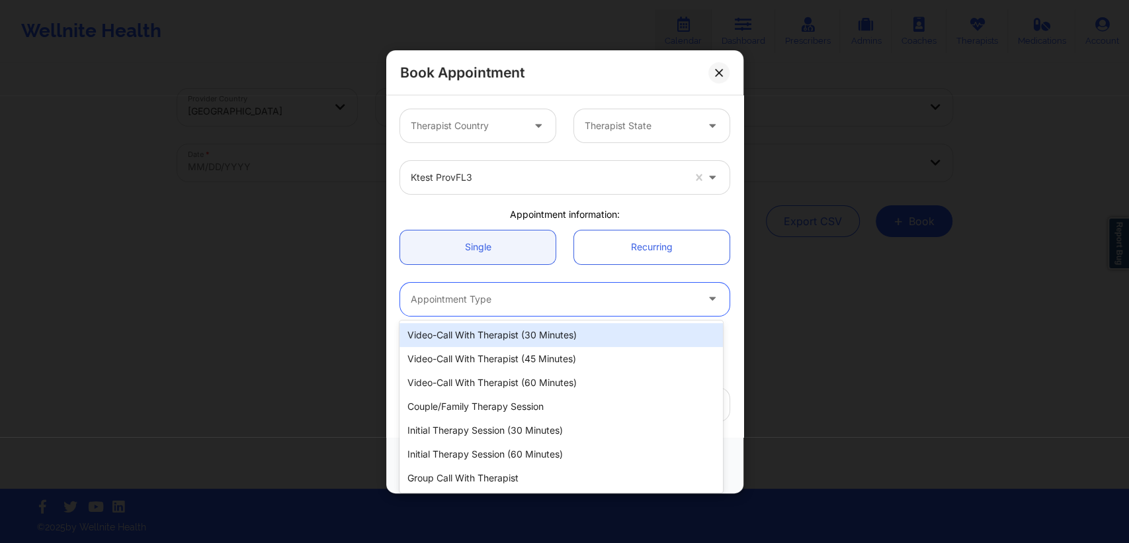
click at [665, 289] on div "Appointment Type" at bounding box center [549, 298] width 298 height 33
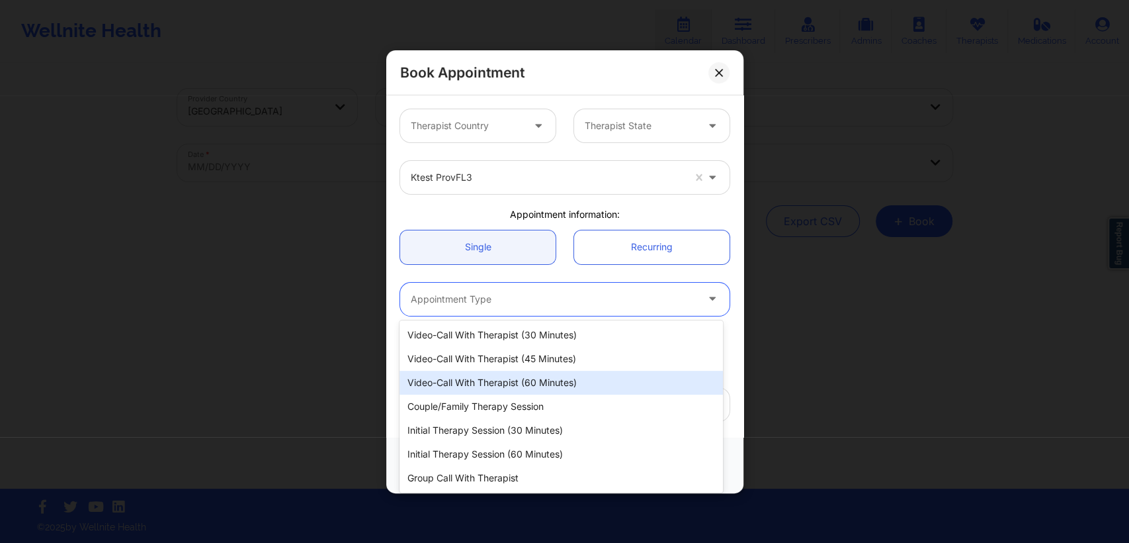
click at [566, 377] on div "Video-Call with Therapist (60 minutes)" at bounding box center [561, 383] width 323 height 24
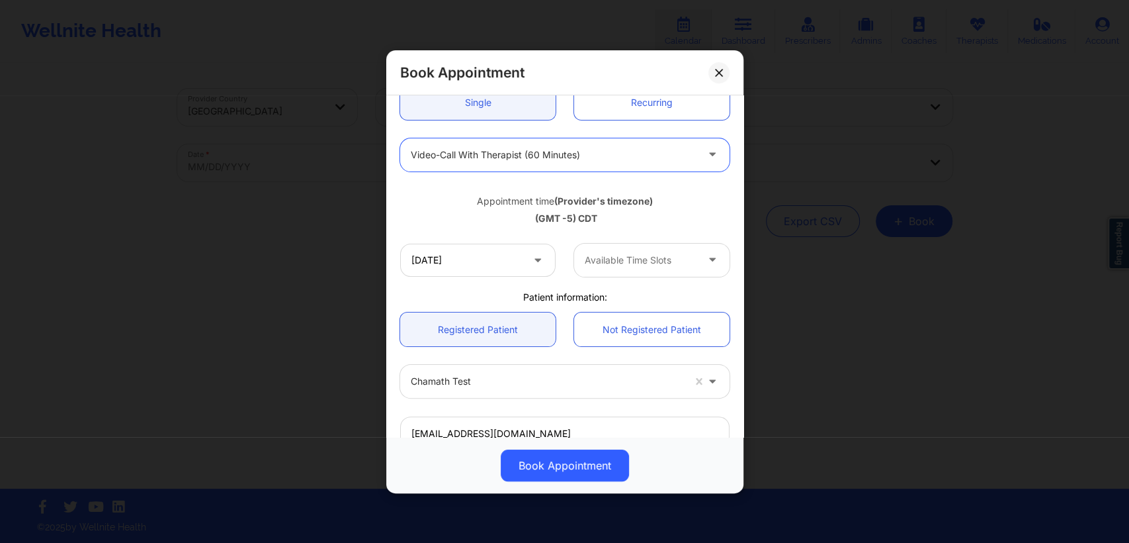
scroll to position [335, 0]
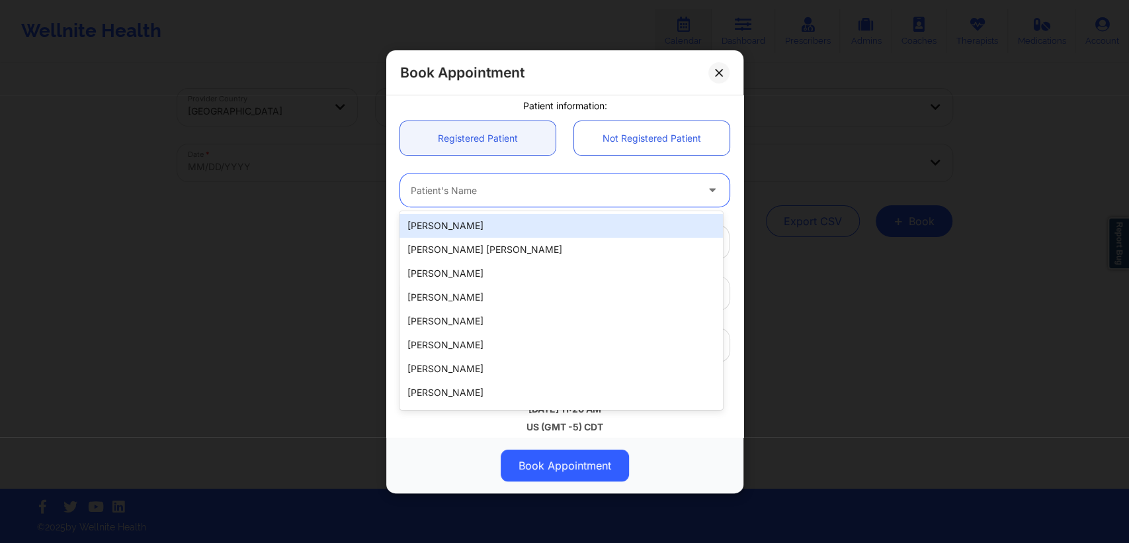
click at [660, 187] on div at bounding box center [554, 190] width 286 height 16
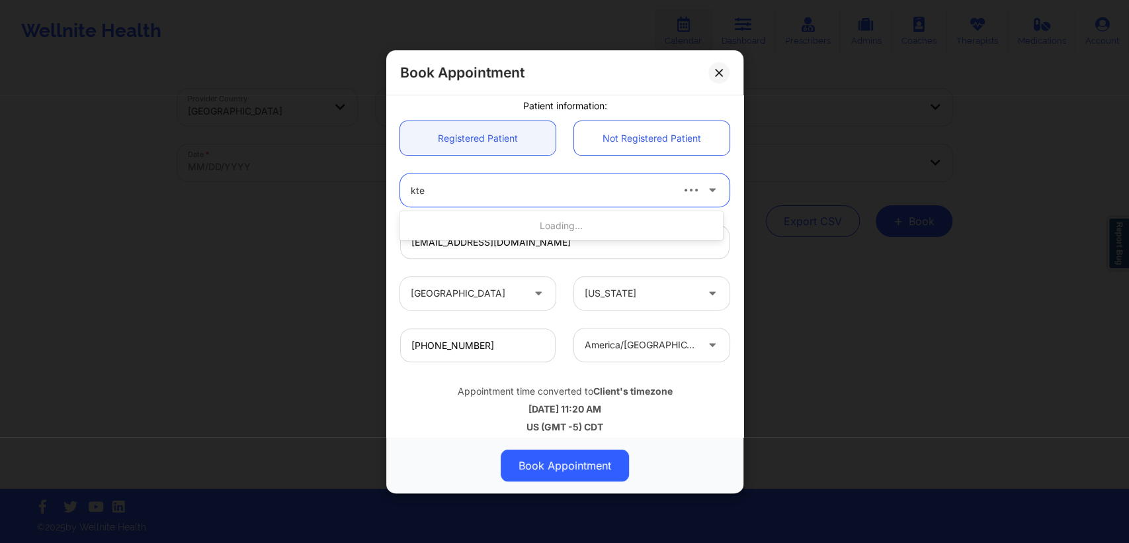
type input "ktes"
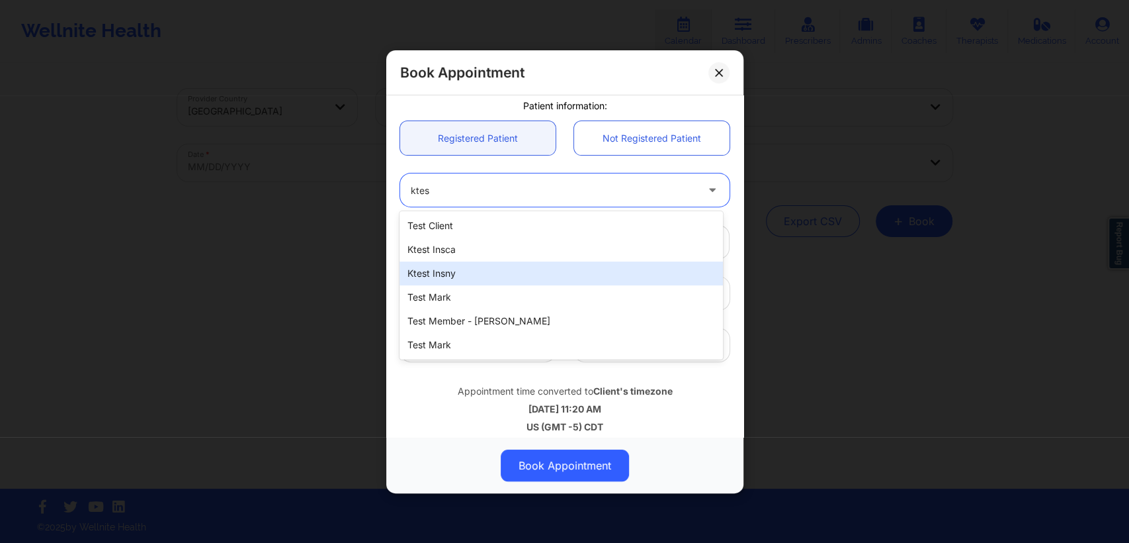
click at [601, 277] on div "ktest insny" at bounding box center [561, 273] width 323 height 24
type input "ktestinsuny@yopmail.com"
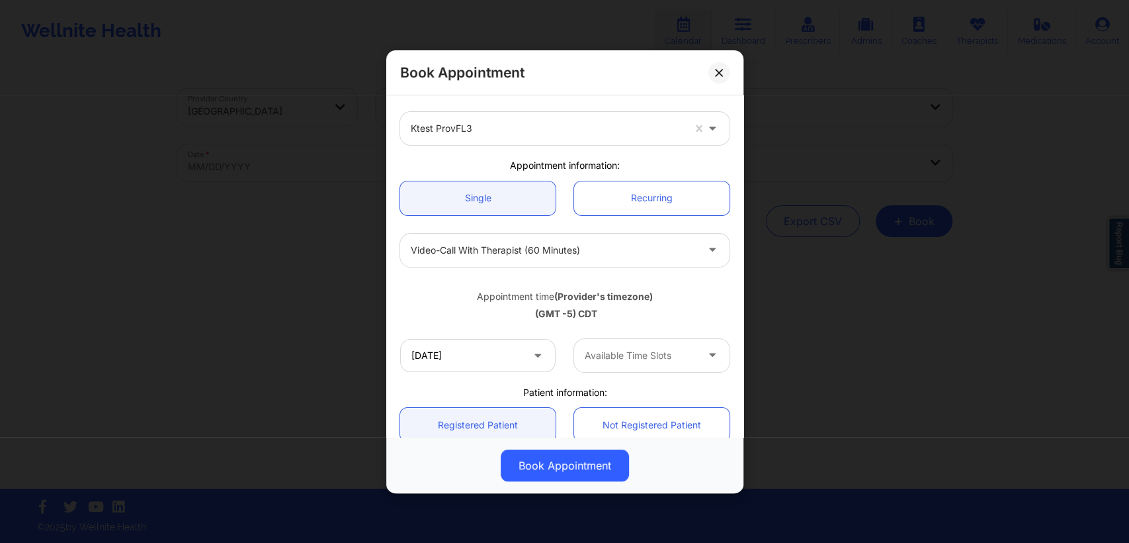
scroll to position [50, 0]
click at [537, 353] on icon at bounding box center [537, 350] width 13 height 11
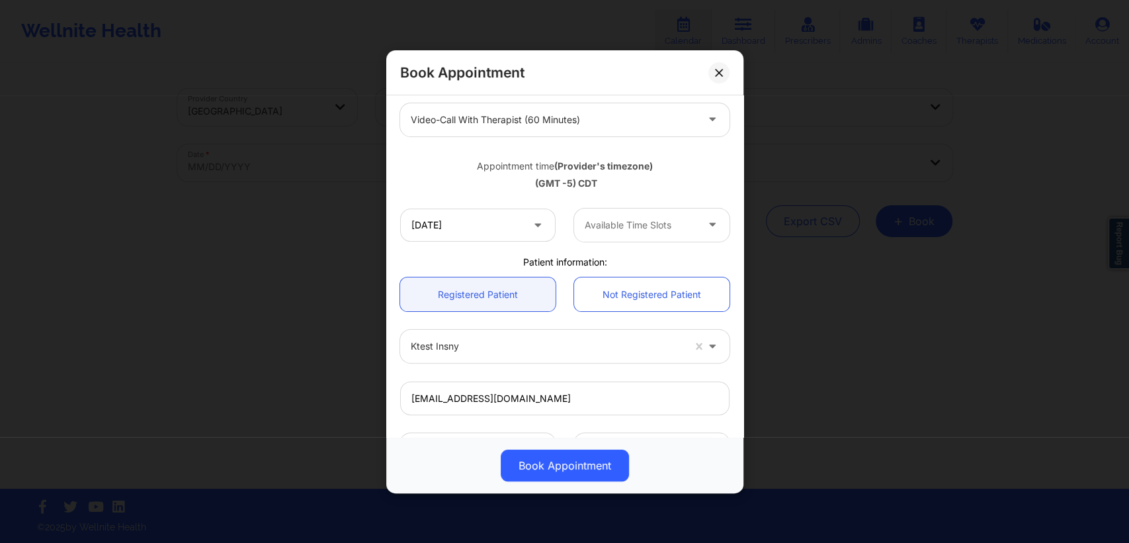
scroll to position [180, 0]
click at [536, 225] on icon at bounding box center [537, 221] width 13 height 11
click at [503, 225] on input "09/21/2026" at bounding box center [477, 223] width 155 height 33
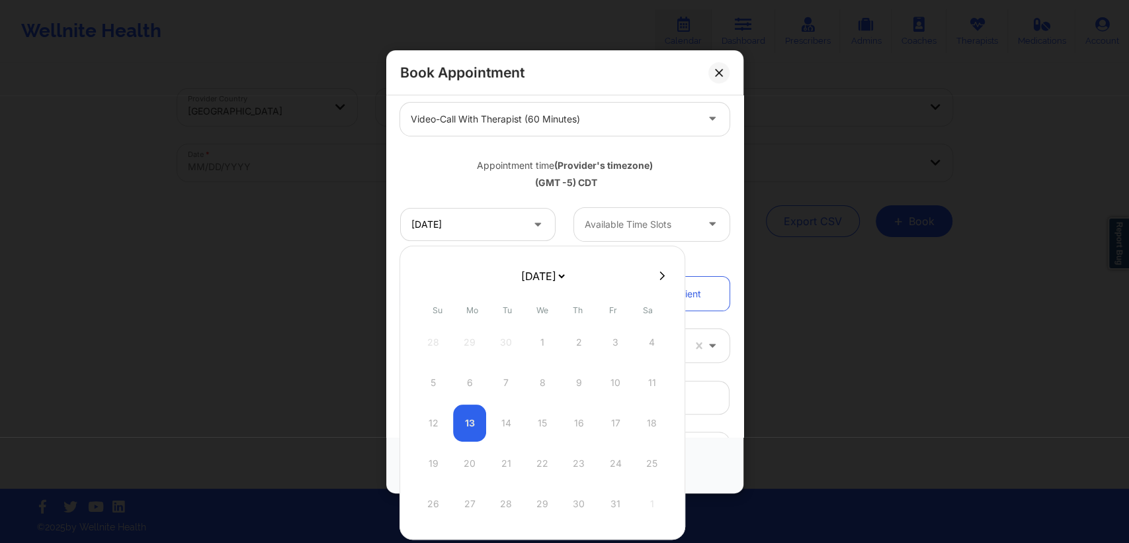
click at [567, 273] on select "[DATE] [DATE] [DATE] [DATE] [DATE] [DATE] [DATE] [DATE] [DATE] [DATE] [DATE] [D…" at bounding box center [543, 276] width 48 height 26
select select "2026-8"
click at [577, 345] on div "3" at bounding box center [578, 342] width 33 height 37
type input "09/03/2026"
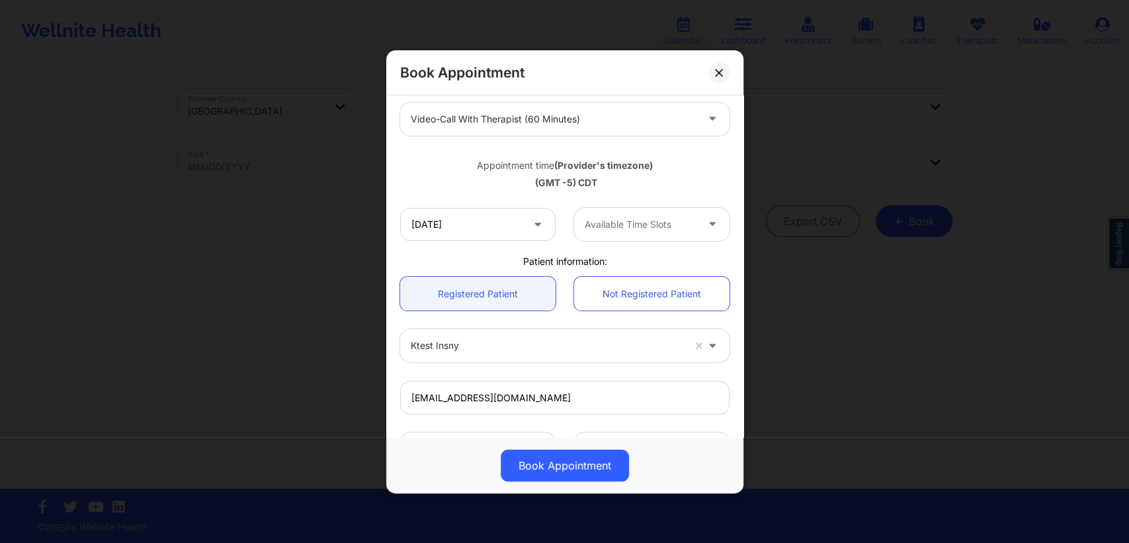
scroll to position [345, 0]
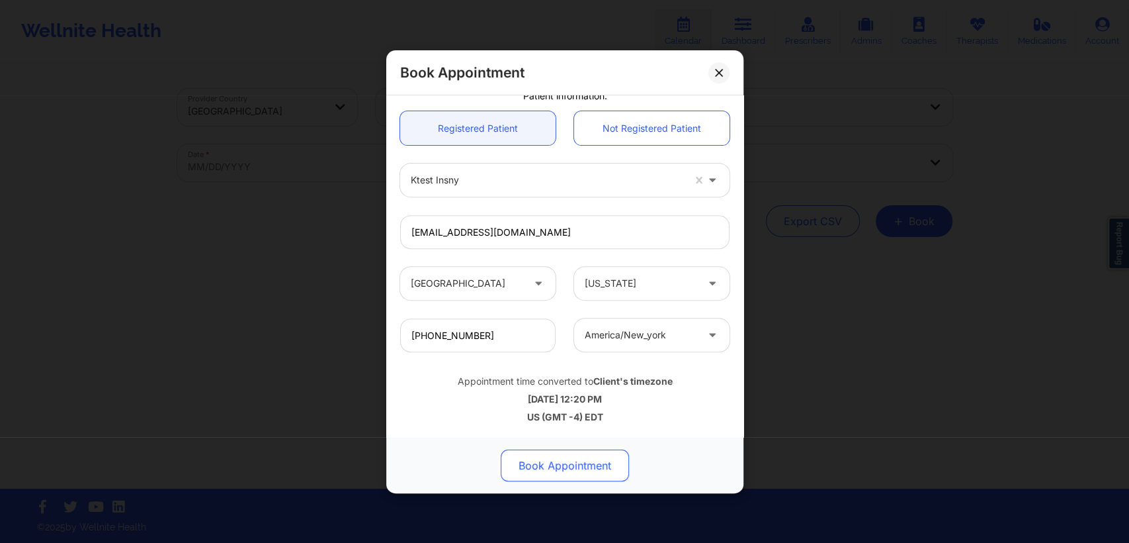
click at [574, 466] on button "Book Appointment" at bounding box center [565, 465] width 128 height 32
